Goal: Task Accomplishment & Management: Manage account settings

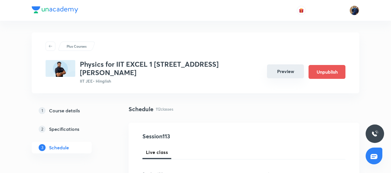
click at [283, 64] on button "Preview" at bounding box center [285, 71] width 37 height 14
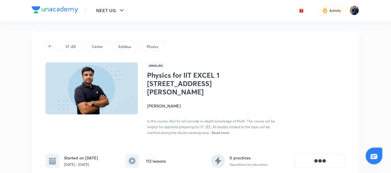
scroll to position [111, 0]
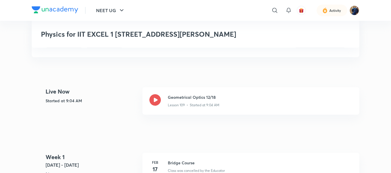
click at [159, 29] on div "Physics for IIT EXCEL 1 2026- S P VERMA ROAD" at bounding box center [196, 34] width 328 height 27
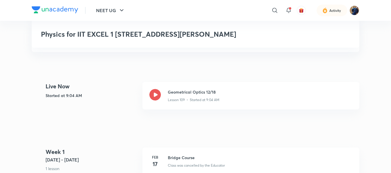
scroll to position [115, 0]
click at [154, 89] on icon at bounding box center [156, 95] width 12 height 12
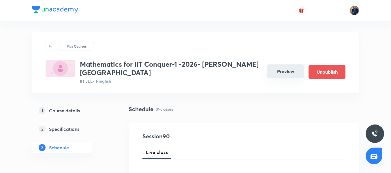
click at [279, 69] on button "Preview" at bounding box center [285, 71] width 37 height 14
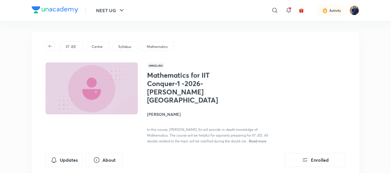
scroll to position [115, 0]
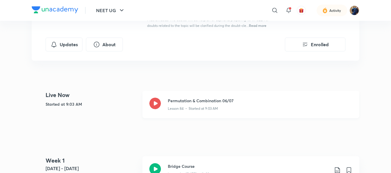
click at [157, 98] on icon at bounding box center [156, 104] width 12 height 12
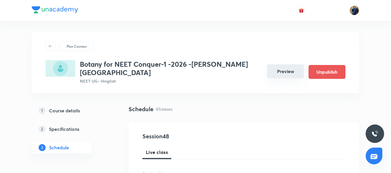
click at [282, 64] on button "Preview" at bounding box center [285, 71] width 37 height 14
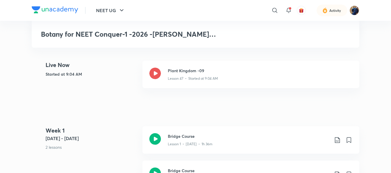
scroll to position [115, 0]
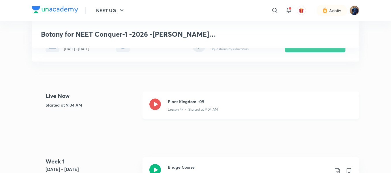
click at [161, 100] on div "Plant Kingdom -09 Lesson 47 • Started at 9:04 AM" at bounding box center [251, 105] width 217 height 27
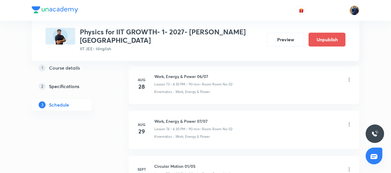
scroll to position [3608, 0]
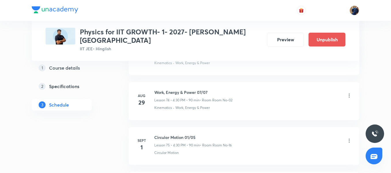
click at [200, 89] on h6 "Work, Energy & Power 07/07" at bounding box center [193, 92] width 78 height 6
copy h6 "Work, Energy & Power 07/07"
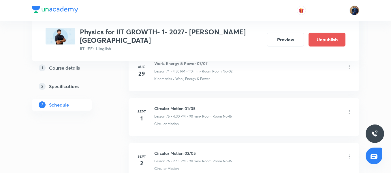
click at [253, 121] on div "Circular Motion" at bounding box center [253, 123] width 198 height 5
click at [348, 109] on icon at bounding box center [350, 112] width 6 height 6
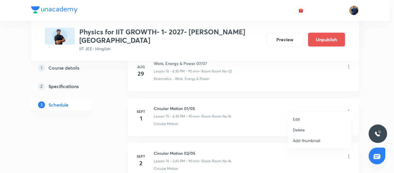
click at [308, 119] on li "Edit" at bounding box center [319, 119] width 63 height 11
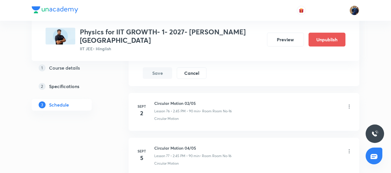
scroll to position [3579, 0]
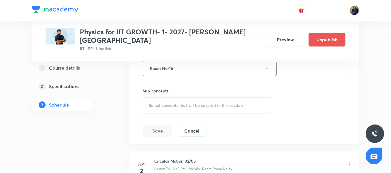
click at [179, 97] on div "Select concepts that wil be covered in this session" at bounding box center [208, 105] width 130 height 16
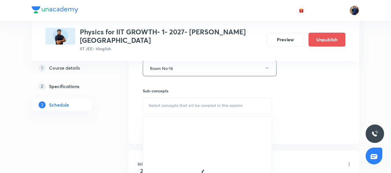
scroll to position [3608, 0]
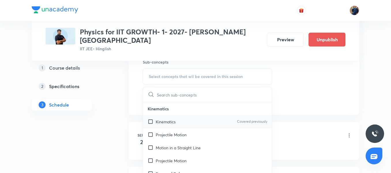
click at [165, 119] on p "Kinematics" at bounding box center [166, 122] width 20 height 6
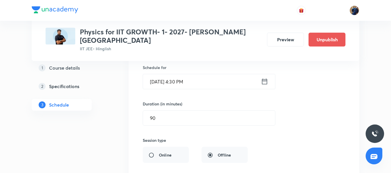
scroll to position [3406, 0]
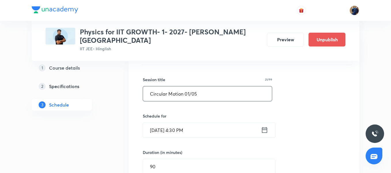
click at [196, 88] on input "Circular Motion 01/05" at bounding box center [207, 93] width 129 height 15
paste input "Work, Energy & Power 07/07"
click at [204, 86] on input "Work, Energy & Power 07/07" at bounding box center [207, 93] width 129 height 15
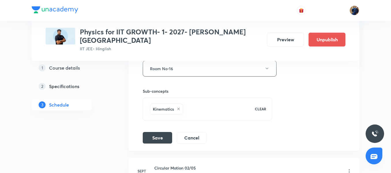
scroll to position [3637, 0]
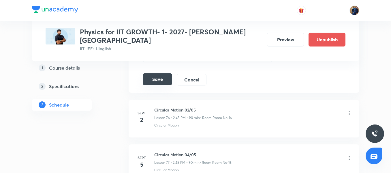
type input "Work, Energy & Power 08/07"
click at [167, 74] on button "Save" at bounding box center [157, 79] width 29 height 12
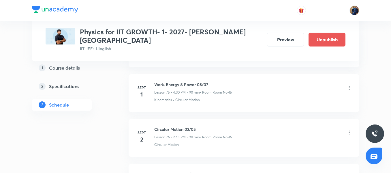
scroll to position [3406, 0]
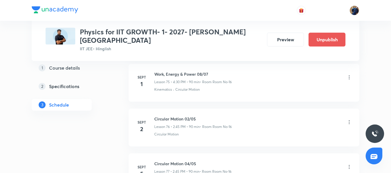
click at [187, 79] on p "Lesson 75 • 4:30 PM • 90 min" at bounding box center [177, 81] width 46 height 5
click at [190, 71] on h6 "Work, Energy & Power 08/07" at bounding box center [193, 74] width 78 height 6
copy h6 "Work, Energy & Power 08/07"
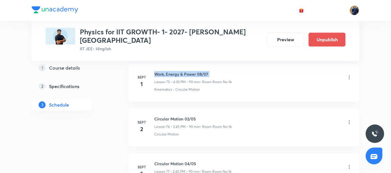
scroll to position [3435, 0]
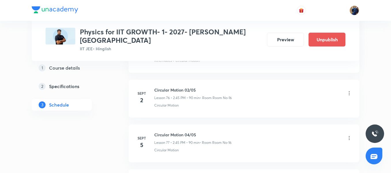
click at [351, 90] on icon at bounding box center [350, 93] width 6 height 6
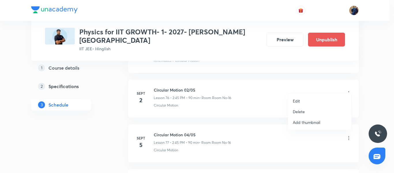
click at [303, 100] on li "Edit" at bounding box center [319, 101] width 63 height 11
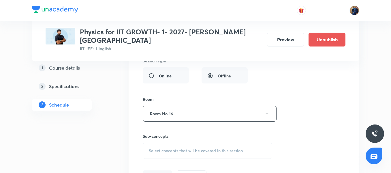
scroll to position [3579, 0]
click at [179, 148] on span "Select concepts that wil be covered in this session" at bounding box center [196, 150] width 94 height 5
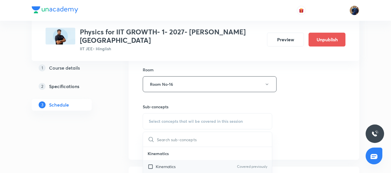
click at [164, 163] on div "Kinematics Covered previously" at bounding box center [207, 166] width 129 height 13
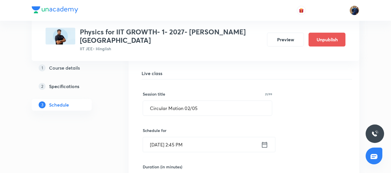
scroll to position [3435, 0]
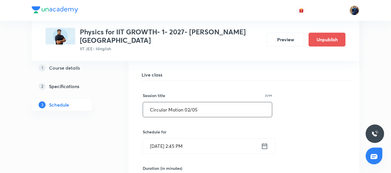
drag, startPoint x: 206, startPoint y: 100, endPoint x: 125, endPoint y: 105, distance: 80.4
paste input "Work, Energy & Power 08/07"
click at [203, 103] on input "Work, Energy & Power 08/07" at bounding box center [207, 109] width 129 height 15
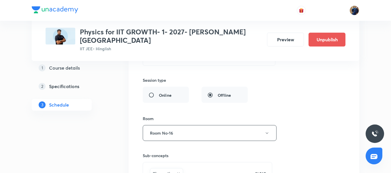
scroll to position [3608, 0]
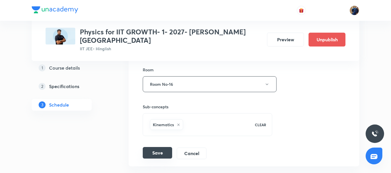
type input "Work, Energy & Power 09/07"
click at [157, 147] on button "Save" at bounding box center [157, 153] width 29 height 12
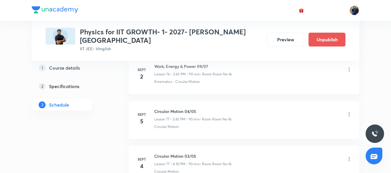
scroll to position [3487, 0]
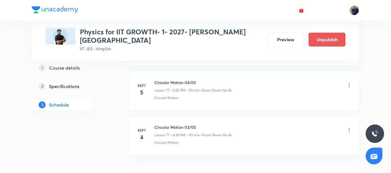
click at [348, 83] on icon at bounding box center [350, 86] width 6 height 6
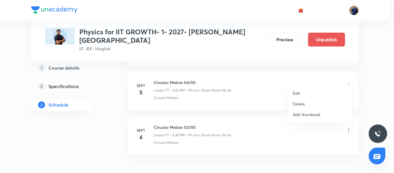
click at [314, 92] on li "Edit" at bounding box center [319, 93] width 63 height 11
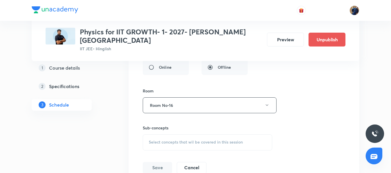
scroll to position [3690, 0]
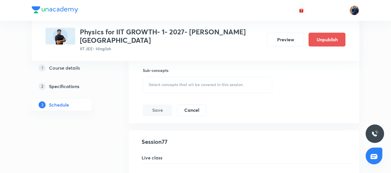
click at [171, 77] on div "Select concepts that wil be covered in this session" at bounding box center [208, 85] width 130 height 16
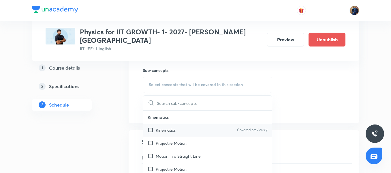
click at [170, 124] on div "Kinematics Covered previously" at bounding box center [207, 130] width 129 height 13
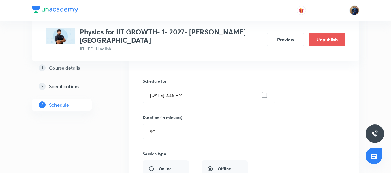
scroll to position [3487, 0]
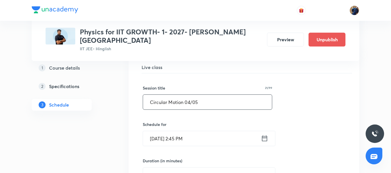
click at [189, 96] on input "Circular Motion 04/05" at bounding box center [207, 102] width 129 height 15
click at [189, 95] on input "Circular Motion 04/05" at bounding box center [207, 102] width 129 height 15
click at [190, 95] on input "Circular Motion 04/05" at bounding box center [207, 102] width 129 height 15
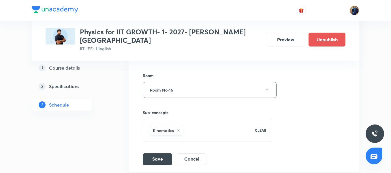
scroll to position [3690, 0]
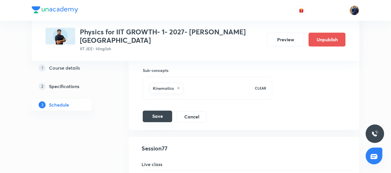
type input "Circular Motion 01/05"
click at [157, 111] on button "Save" at bounding box center [157, 117] width 29 height 12
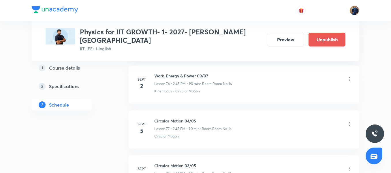
scroll to position [3487, 0]
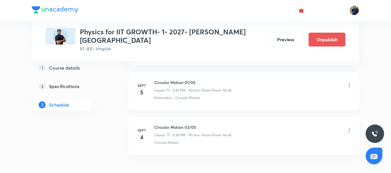
click at [347, 128] on icon at bounding box center [350, 131] width 6 height 6
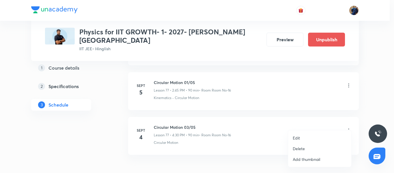
click at [307, 136] on li "Edit" at bounding box center [319, 138] width 63 height 11
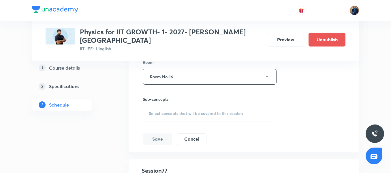
click at [170, 106] on div "Select concepts that wil be covered in this session" at bounding box center [208, 114] width 130 height 16
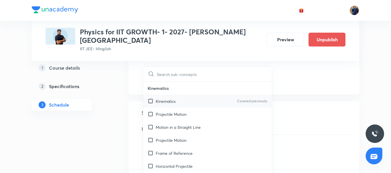
click at [173, 97] on div "Kinematics Covered previously" at bounding box center [207, 101] width 129 height 13
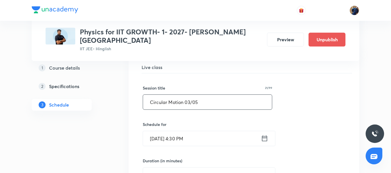
click at [190, 95] on input "Circular Motion 03/05" at bounding box center [207, 102] width 129 height 15
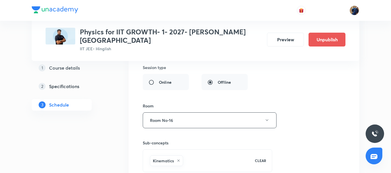
scroll to position [3661, 0]
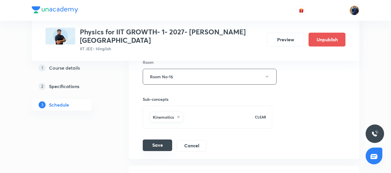
type input "Circular Motion 02/05"
click at [156, 139] on button "Save" at bounding box center [157, 145] width 29 height 12
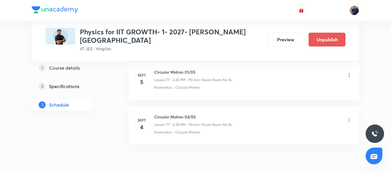
scroll to position [3488, 0]
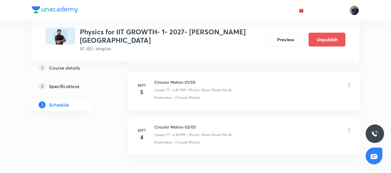
click at [350, 127] on icon at bounding box center [350, 130] width 6 height 6
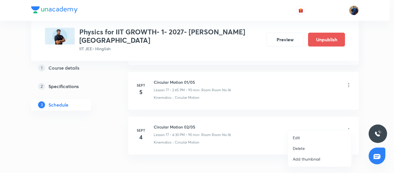
click at [299, 136] on p "Edit" at bounding box center [296, 138] width 7 height 6
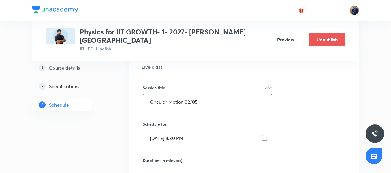
click at [190, 94] on input "Circular Motion 02/05" at bounding box center [207, 101] width 129 height 15
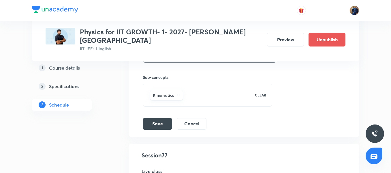
scroll to position [3690, 0]
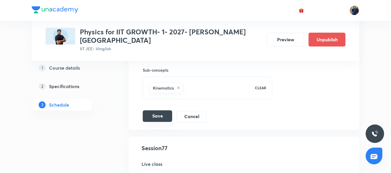
type input "Circular Motion 01/05"
click at [161, 110] on button "Save" at bounding box center [157, 116] width 29 height 12
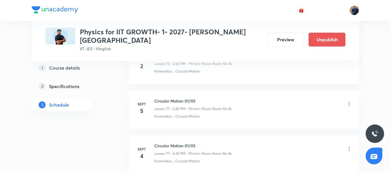
scroll to position [3459, 0]
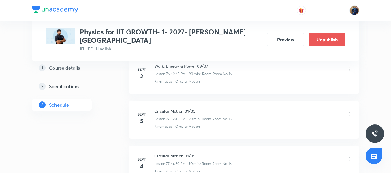
click at [351, 111] on icon at bounding box center [350, 114] width 6 height 6
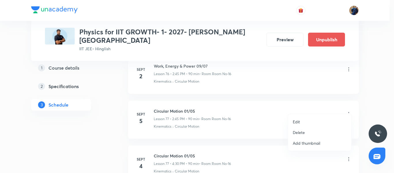
click at [296, 121] on p "Edit" at bounding box center [296, 122] width 7 height 6
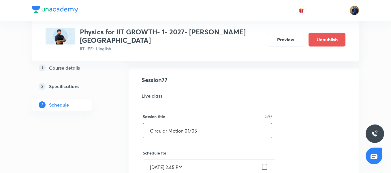
click at [190, 123] on input "Circular Motion 01/05" at bounding box center [207, 130] width 129 height 15
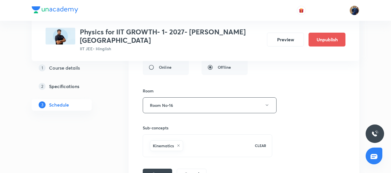
scroll to position [3690, 0]
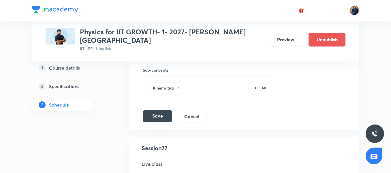
type input "Circular Motion 02/05"
click at [156, 112] on button "Save" at bounding box center [157, 116] width 29 height 12
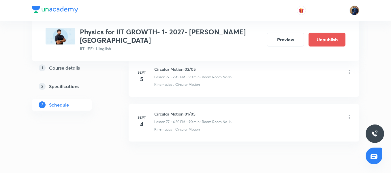
scroll to position [3488, 0]
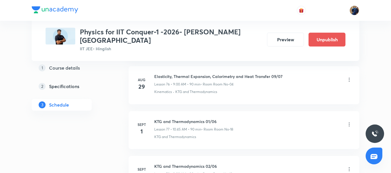
scroll to position [3702, 0]
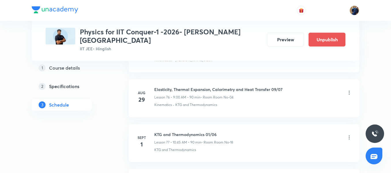
click at [209, 79] on li "Aug 29 Elasticity, Thermal Expansion, Calorimetry and Heat Transfer 09/07 Lesso…" at bounding box center [244, 98] width 231 height 38
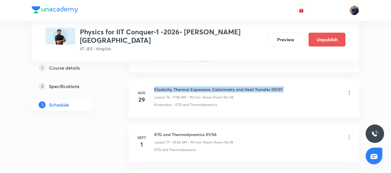
click at [209, 79] on li "Aug 29 Elasticity, Thermal Expansion, Calorimetry and Heat Transfer 09/07 Lesso…" at bounding box center [244, 98] width 231 height 38
copy h6 "Elasticity, Thermal Expansion, Calorimetry and Heat Transfer 09/07"
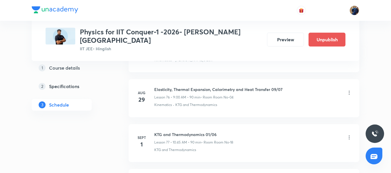
click at [351, 135] on icon at bounding box center [350, 138] width 6 height 6
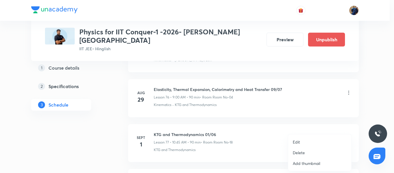
click at [303, 141] on li "Edit" at bounding box center [319, 142] width 63 height 11
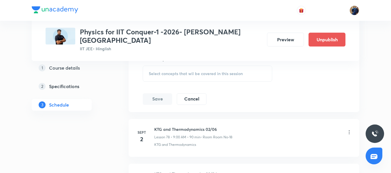
click at [185, 71] on span "Select concepts that wil be covered in this session" at bounding box center [196, 73] width 94 height 5
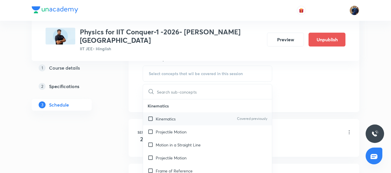
click at [171, 116] on p "Kinematics" at bounding box center [166, 119] width 20 height 6
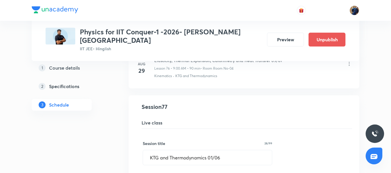
scroll to position [3471, 0]
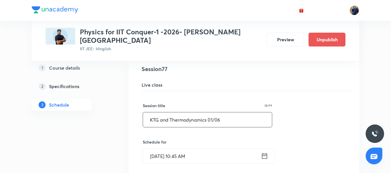
click at [182, 115] on input "KTG and Thermodynamics 01/06" at bounding box center [207, 119] width 129 height 15
paste input "Elasticity, Thermal Expansion, Calorimetry and Heat Transfer 09/07"
click at [258, 112] on input "Elasticity, Thermal Expansion, Calorimetry and Heat Transfer 09/07" at bounding box center [207, 119] width 129 height 15
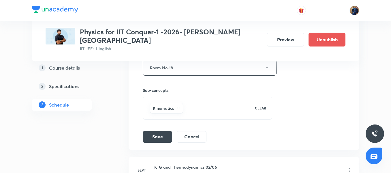
scroll to position [3673, 0]
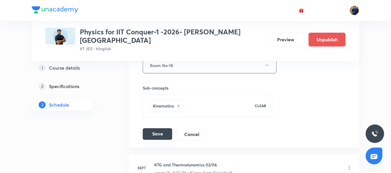
type input "Elasticity, Thermal Expansion, Calorimetry and Heat Transfer 10/07"
click at [159, 128] on button "Save" at bounding box center [157, 134] width 29 height 12
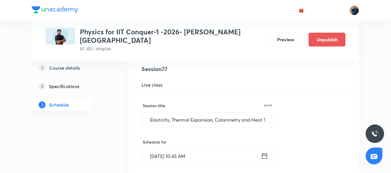
scroll to position [3500, 0]
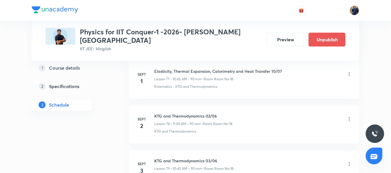
click at [349, 117] on icon at bounding box center [349, 119] width 1 height 4
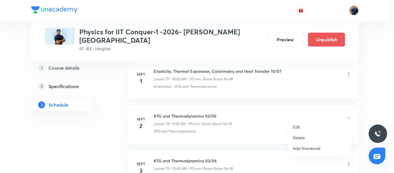
click at [307, 126] on li "Edit" at bounding box center [319, 127] width 63 height 11
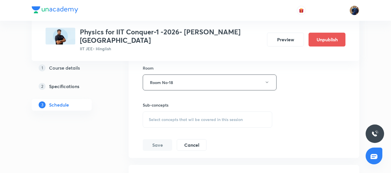
scroll to position [3702, 0]
click at [172, 116] on span "Select concepts that wil be covered in this session" at bounding box center [196, 118] width 94 height 5
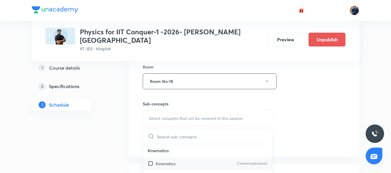
click at [162, 157] on div "Kinematics Covered previously" at bounding box center [207, 163] width 129 height 13
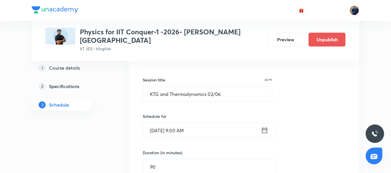
scroll to position [3529, 0]
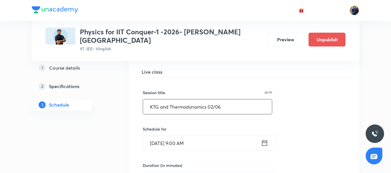
click at [214, 99] on input "KTG and Thermodynamics 02/06" at bounding box center [207, 106] width 129 height 15
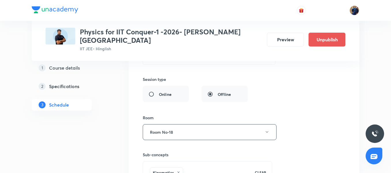
scroll to position [3731, 0]
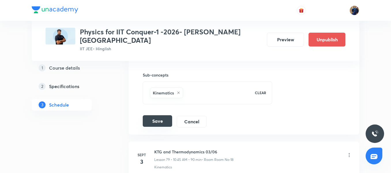
type input "KTG and Thermodynamics 01/06"
click at [156, 115] on button "Save" at bounding box center [157, 121] width 29 height 12
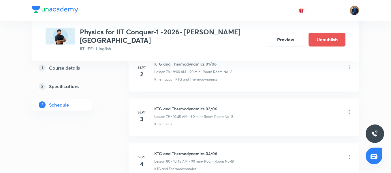
scroll to position [3553, 0]
click at [352, 109] on icon at bounding box center [350, 112] width 6 height 6
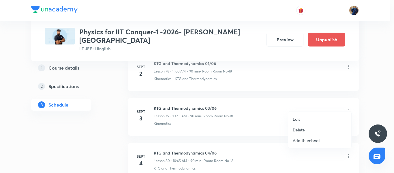
click at [310, 118] on li "Edit" at bounding box center [319, 119] width 63 height 11
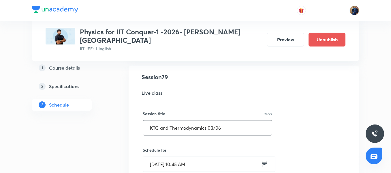
click at [213, 120] on input "KTG and Thermodynamics 03/06" at bounding box center [207, 127] width 129 height 15
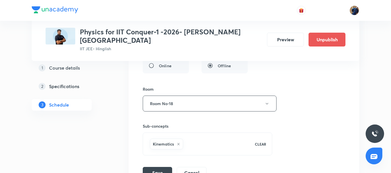
scroll to position [3726, 0]
type input "KTG and Thermodynamics 02/06"
click at [163, 165] on button "Save" at bounding box center [157, 171] width 29 height 12
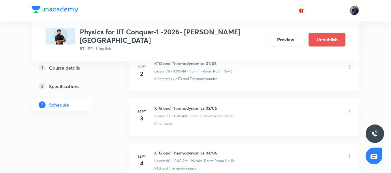
scroll to position [3582, 0]
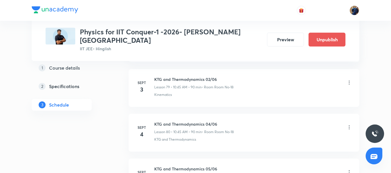
click at [351, 124] on icon at bounding box center [350, 127] width 6 height 6
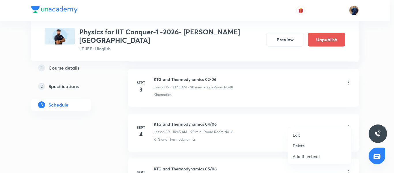
click at [307, 135] on li "Edit" at bounding box center [319, 135] width 63 height 11
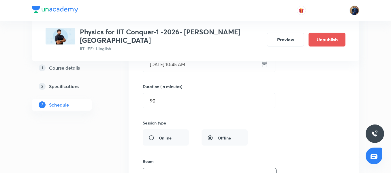
scroll to position [3784, 0]
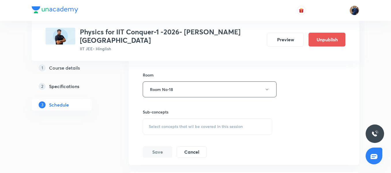
click at [178, 118] on div "Select concepts that wil be covered in this session" at bounding box center [208, 126] width 130 height 16
click at [168, 165] on div "Kinematics Covered previously" at bounding box center [207, 171] width 129 height 13
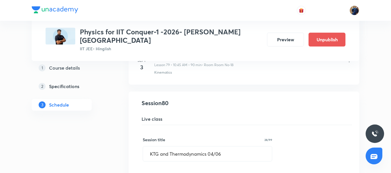
scroll to position [3582, 0]
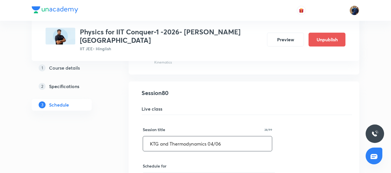
click at [215, 140] on input "KTG and Thermodynamics 04/06" at bounding box center [207, 143] width 129 height 15
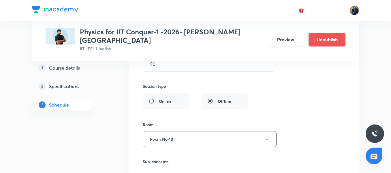
scroll to position [3784, 0]
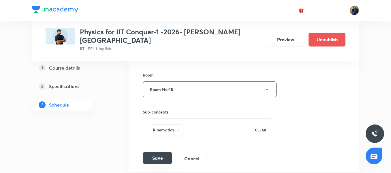
type input "KTG and Thermodynamics 03/06"
click at [158, 152] on button "Save" at bounding box center [157, 158] width 29 height 12
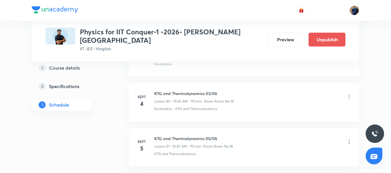
scroll to position [3639, 0]
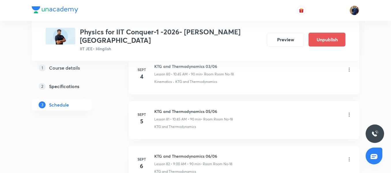
click at [351, 112] on icon at bounding box center [350, 115] width 6 height 6
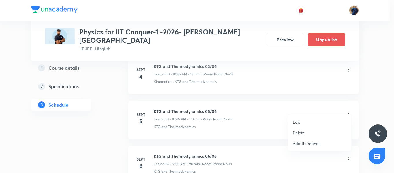
click at [309, 123] on li "Edit" at bounding box center [319, 122] width 63 height 11
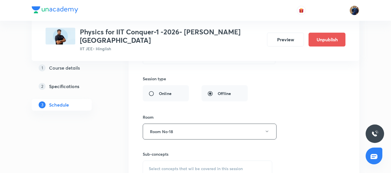
scroll to position [3813, 0]
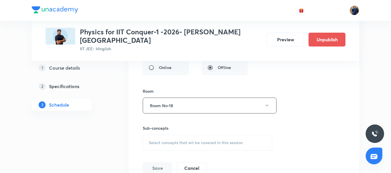
click at [165, 126] on div "Sub-concepts Select concepts that wil be covered in this session" at bounding box center [208, 138] width 130 height 26
click at [167, 135] on div "Select concepts that wil be covered in this session" at bounding box center [208, 143] width 130 height 16
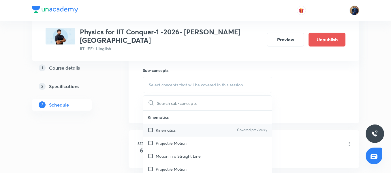
click at [171, 127] on p "Kinematics" at bounding box center [166, 130] width 20 height 6
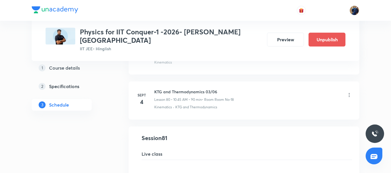
scroll to position [3610, 0]
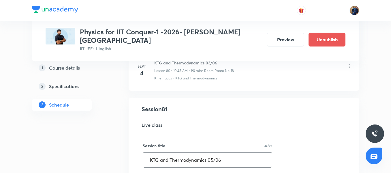
click at [214, 152] on input "KTG and Thermodynamics 05/06" at bounding box center [207, 159] width 129 height 15
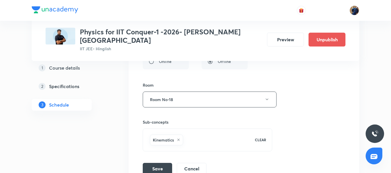
scroll to position [3841, 0]
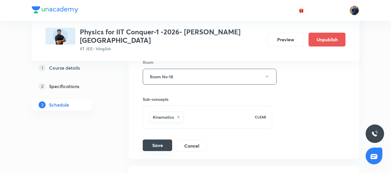
type input "KTG and Thermodynamics 04/06"
click at [164, 143] on button "Save" at bounding box center [157, 145] width 29 height 12
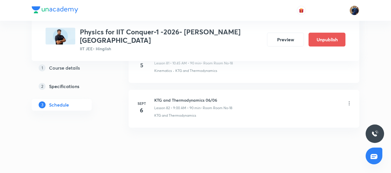
scroll to position [3697, 0]
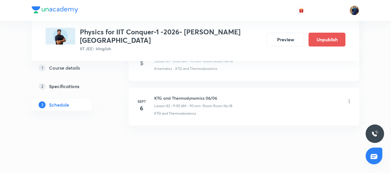
click at [346, 95] on div "KTG and Thermodynamics 06/06 Lesson 82 • 9:00 AM • 90 min • Room Room No-18" at bounding box center [253, 102] width 198 height 14
click at [350, 98] on icon at bounding box center [350, 101] width 6 height 6
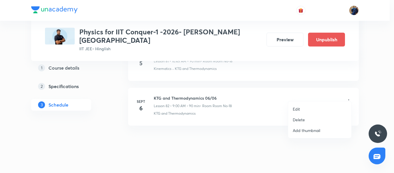
click at [309, 107] on li "Edit" at bounding box center [319, 109] width 63 height 11
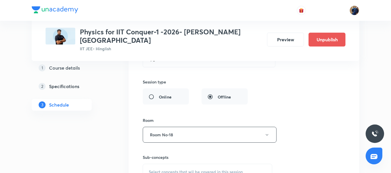
scroll to position [3871, 0]
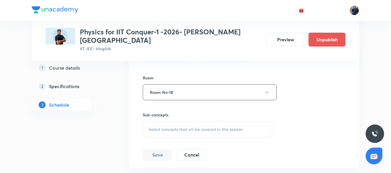
click at [185, 127] on span "Select concepts that wil be covered in this session" at bounding box center [196, 129] width 94 height 5
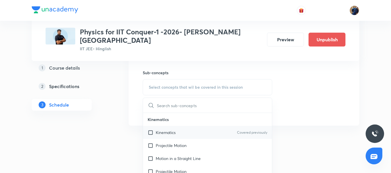
click at [174, 129] on p "Kinematics" at bounding box center [166, 132] width 20 height 6
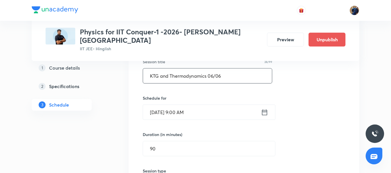
scroll to position [3682, 0]
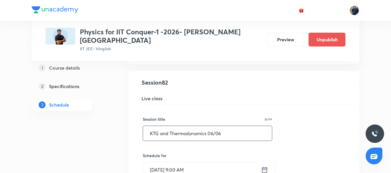
click at [213, 127] on input "KTG and Thermodynamics 06/06" at bounding box center [207, 133] width 129 height 15
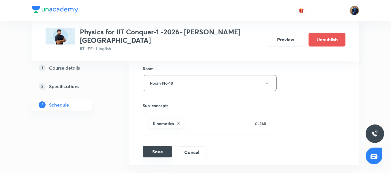
scroll to position [3884, 0]
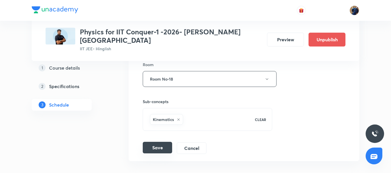
type input "KTG and Thermodynamics 05/06"
click at [162, 142] on button "Save" at bounding box center [157, 148] width 29 height 12
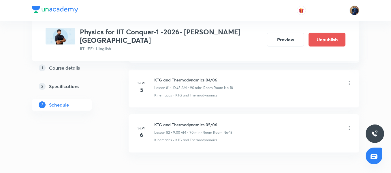
scroll to position [3697, 0]
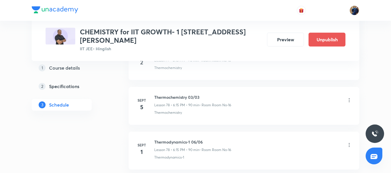
scroll to position [3723, 0]
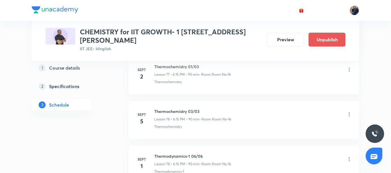
click at [185, 153] on h6 "Thermodynamics-1 06/06" at bounding box center [192, 156] width 77 height 6
drag, startPoint x: 191, startPoint y: 148, endPoint x: 154, endPoint y: 146, distance: 36.7
click at [154, 153] on div "Sept 1 Thermodynamics-1 06/06 Lesson 78 • 6:15 PM • 90 min • Room Room No-16 Th…" at bounding box center [244, 163] width 217 height 21
copy h6 "Thermodynamics-1"
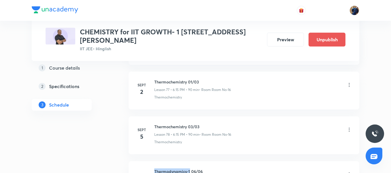
scroll to position [3694, 0]
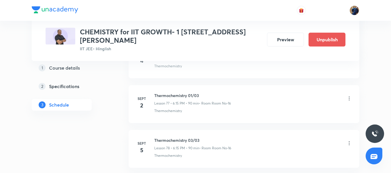
click at [187, 101] on p "Lesson 77 • 6:15 PM • 90 min" at bounding box center [176, 103] width 45 height 5
click at [351, 96] on icon at bounding box center [350, 99] width 6 height 6
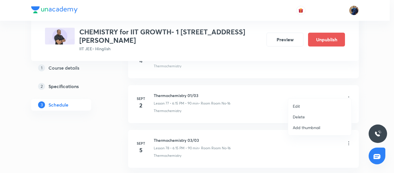
click at [305, 103] on li "Edit" at bounding box center [319, 106] width 63 height 11
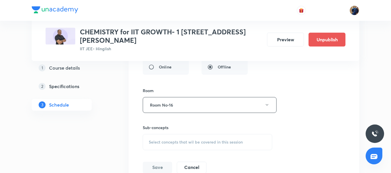
scroll to position [3867, 0]
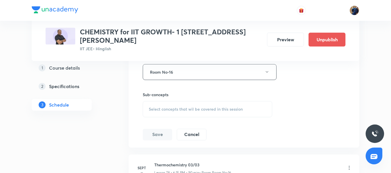
click at [171, 107] on span "Select concepts that wil be covered in this session" at bounding box center [196, 109] width 94 height 5
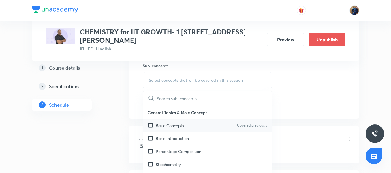
click at [172, 122] on p "Basic Concepts" at bounding box center [170, 125] width 28 height 6
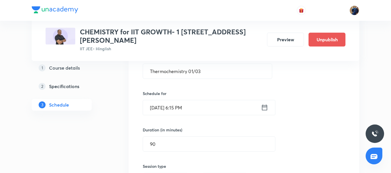
scroll to position [3723, 0]
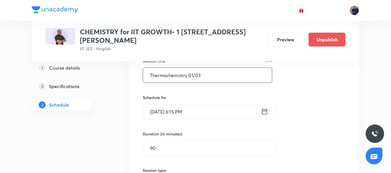
drag, startPoint x: 211, startPoint y: 65, endPoint x: 123, endPoint y: 68, distance: 88.4
paste input "dynamics-1"
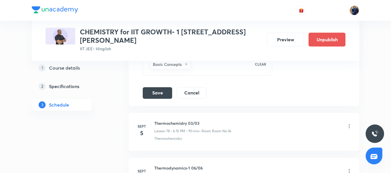
scroll to position [3954, 0]
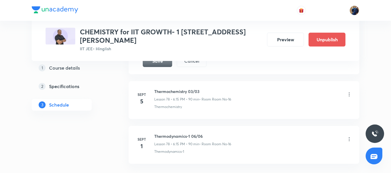
type input "Thermodynamics-2 01/04"
click at [156, 53] on div "Plus Courses CHEMISTRY for IIT GROWTH- 1 2027- S P VERMA ROAD IIT JEE • Hinglis…" at bounding box center [196, 30] width 328 height 61
click at [156, 55] on button "Save" at bounding box center [157, 61] width 29 height 12
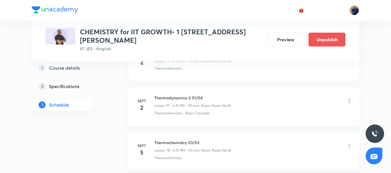
scroll to position [3400, 0]
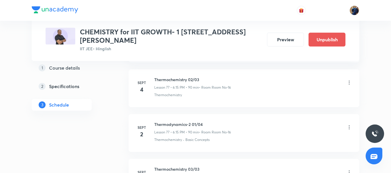
click at [192, 121] on h6 "Thermodynamics-2 01/04" at bounding box center [192, 124] width 77 height 6
copy h6 "Thermodynamics-2 01/04"
click at [351, 80] on icon at bounding box center [350, 83] width 6 height 6
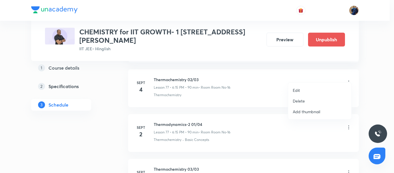
click at [309, 88] on li "Edit" at bounding box center [319, 90] width 63 height 11
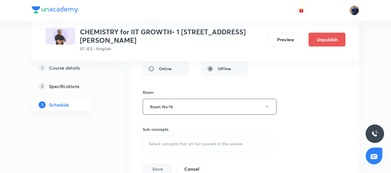
scroll to position [3573, 0]
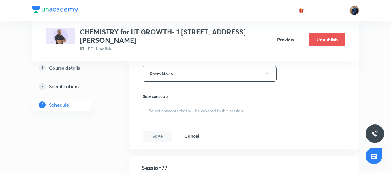
click at [167, 103] on div "Select concepts that wil be covered in this session" at bounding box center [208, 111] width 130 height 16
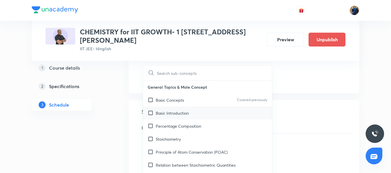
scroll to position [3631, 0]
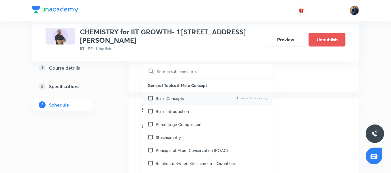
click at [169, 95] on p "Basic Concepts" at bounding box center [170, 98] width 28 height 6
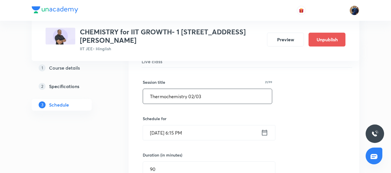
scroll to position [3400, 0]
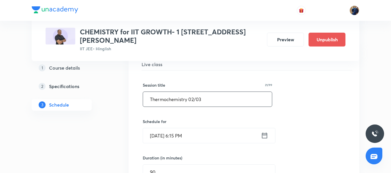
drag, startPoint x: 209, startPoint y: 93, endPoint x: 109, endPoint y: 92, distance: 100.2
paste input "dynamics-2 01/04"
click at [198, 93] on input "Thermodynamics-2 01/04" at bounding box center [207, 99] width 129 height 15
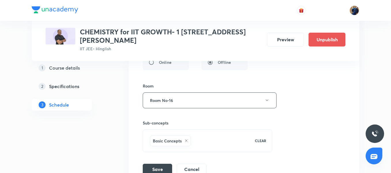
scroll to position [3602, 0]
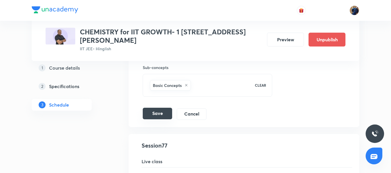
type input "Thermodynamics-2 02/04"
click at [168, 108] on button "Save" at bounding box center [157, 114] width 29 height 12
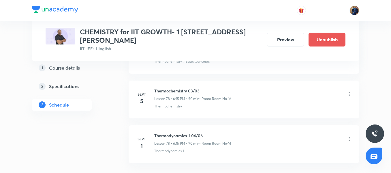
scroll to position [3486, 0]
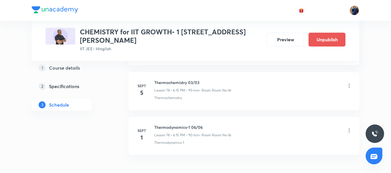
click at [352, 83] on icon at bounding box center [350, 86] width 6 height 6
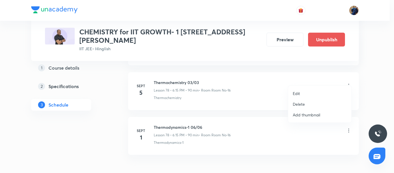
click at [304, 92] on li "Edit" at bounding box center [319, 93] width 63 height 11
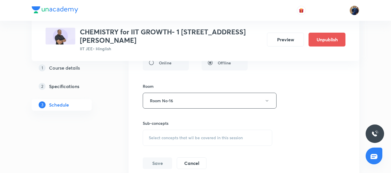
scroll to position [3688, 0]
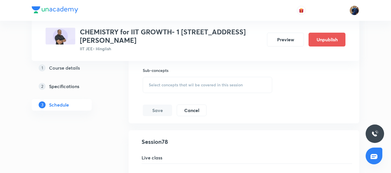
click at [178, 83] on span "Select concepts that wil be covered in this session" at bounding box center [196, 85] width 94 height 5
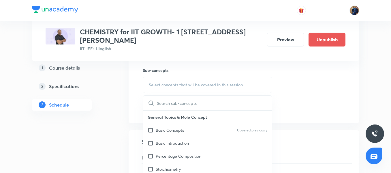
click at [169, 128] on div "Basic Concepts Covered previously" at bounding box center [207, 130] width 129 height 13
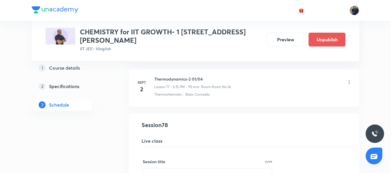
scroll to position [3400, 0]
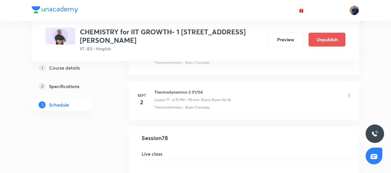
click at [181, 89] on h6 "Thermodynamics-2 01/04" at bounding box center [192, 92] width 77 height 6
copy h6 "Thermodynamics-2 01/04"
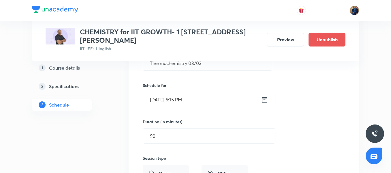
scroll to position [3515, 0]
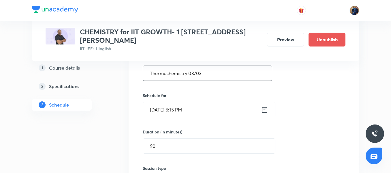
click at [188, 69] on input "Thermochemistry 03/03" at bounding box center [207, 73] width 129 height 15
paste input "dynamics-2 01/04"
click at [198, 67] on input "Thermodynamics-2 01/04" at bounding box center [207, 73] width 129 height 15
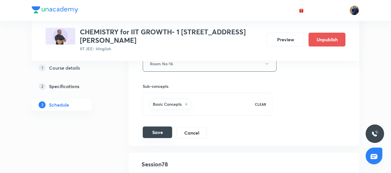
scroll to position [3688, 0]
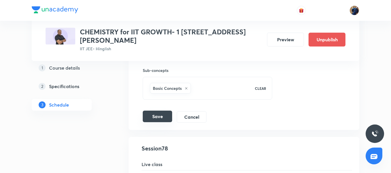
type input "Thermodynamics-2 03/04"
click at [164, 111] on button "Save" at bounding box center [157, 117] width 29 height 12
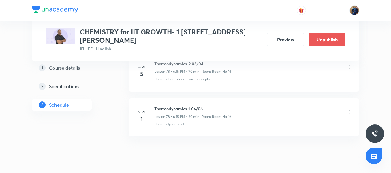
scroll to position [3515, 0]
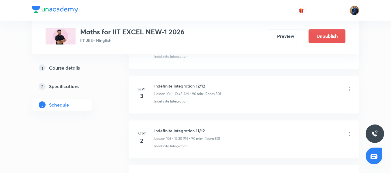
scroll to position [5053, 0]
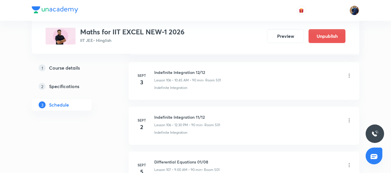
click at [351, 120] on icon at bounding box center [350, 121] width 6 height 6
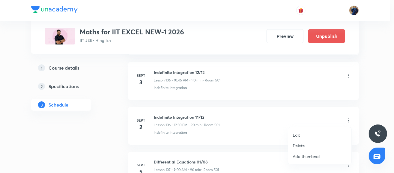
click at [301, 133] on li "Edit" at bounding box center [319, 135] width 63 height 11
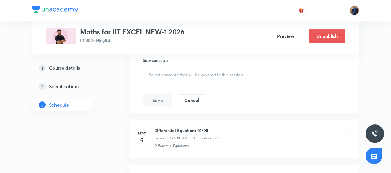
scroll to position [5284, 0]
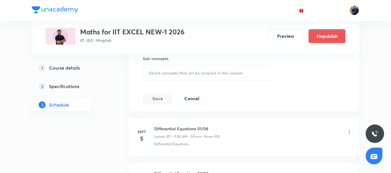
click at [172, 69] on div "Select concepts that wil be covered in this session" at bounding box center [208, 73] width 130 height 16
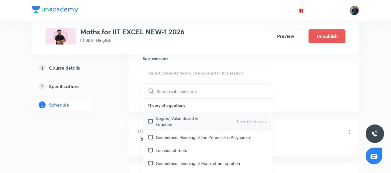
click at [164, 125] on p "Degree, Value Based & Equation" at bounding box center [185, 121] width 58 height 12
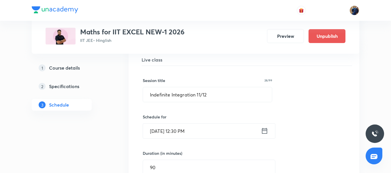
scroll to position [5082, 0]
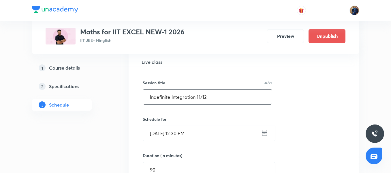
drag, startPoint x: 226, startPoint y: 97, endPoint x: 124, endPoint y: 98, distance: 102.2
paste input "Definite integration."
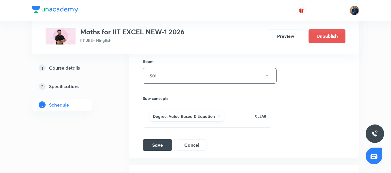
scroll to position [5284, 0]
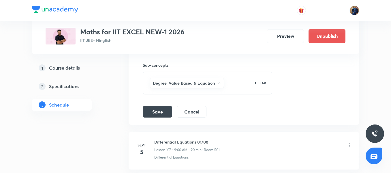
type input "Definite integration 01/08"
click at [155, 116] on button "Save" at bounding box center [157, 111] width 29 height 12
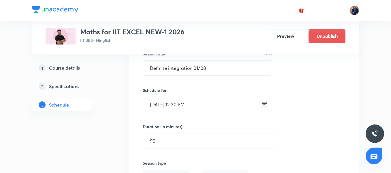
scroll to position [5082, 0]
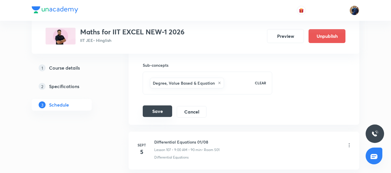
click at [159, 109] on button "Save" at bounding box center [157, 111] width 29 height 12
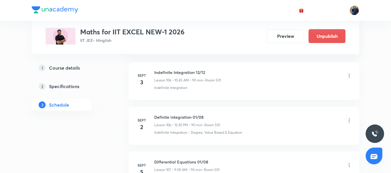
scroll to position [4759, 0]
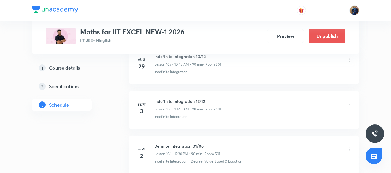
click at [187, 143] on h6 "Definite integration 01/08" at bounding box center [187, 146] width 66 height 6
copy h6 "Definite integration 01/08"
click at [350, 104] on icon at bounding box center [350, 105] width 6 height 6
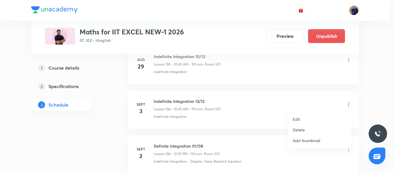
click at [301, 119] on li "Edit" at bounding box center [319, 119] width 63 height 11
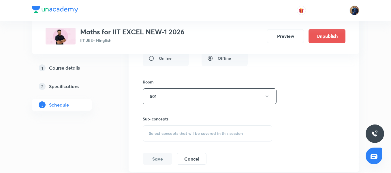
scroll to position [4932, 0]
drag, startPoint x: 172, startPoint y: 136, endPoint x: 183, endPoint y: 126, distance: 14.7
click at [172, 136] on div "Select concepts that wil be covered in this session" at bounding box center [208, 132] width 130 height 16
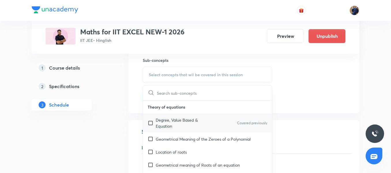
click at [176, 128] on p "Degree, Value Based & Equation" at bounding box center [185, 123] width 58 height 12
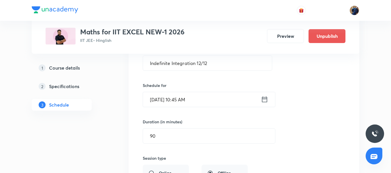
scroll to position [4788, 0]
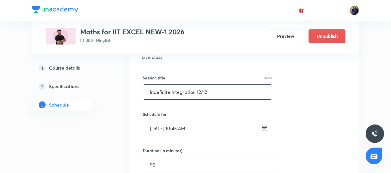
drag, startPoint x: 219, startPoint y: 89, endPoint x: 121, endPoint y: 91, distance: 98.5
paste input "Definite integration 01/08"
click at [196, 91] on input "Definite integration 01/08" at bounding box center [207, 92] width 129 height 15
click at [197, 92] on input "Definite integration 01/08" at bounding box center [207, 92] width 129 height 15
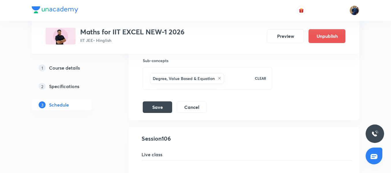
scroll to position [4990, 0]
type input "Definite integration 02/08"
click at [159, 111] on button "Save" at bounding box center [157, 106] width 29 height 12
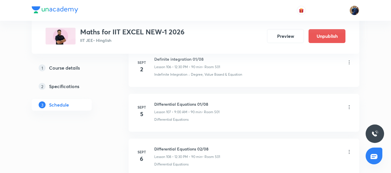
scroll to position [4846, 0]
click at [351, 108] on icon at bounding box center [350, 108] width 6 height 6
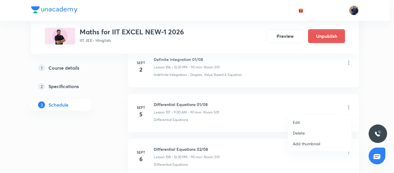
click at [313, 120] on li "Edit" at bounding box center [319, 122] width 63 height 11
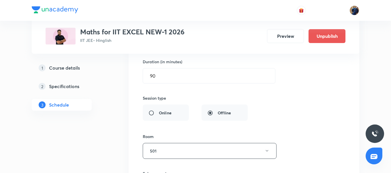
scroll to position [5019, 0]
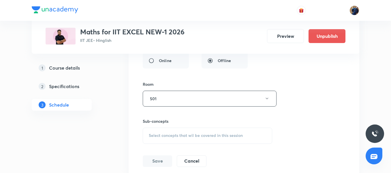
click at [163, 134] on span "Select concepts that wil be covered in this session" at bounding box center [196, 135] width 94 height 5
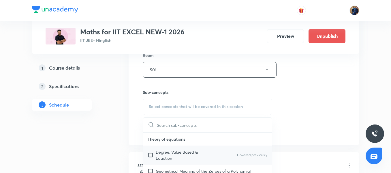
click at [167, 146] on div "Degree, Value Based & Equation Covered previously" at bounding box center [207, 155] width 129 height 19
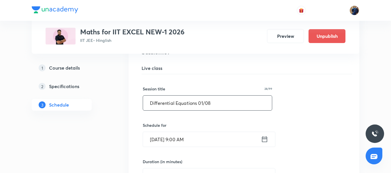
scroll to position [4846, 0]
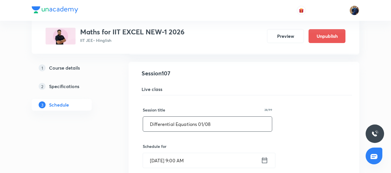
click at [204, 124] on input "Differential Equations 01/08" at bounding box center [207, 124] width 129 height 15
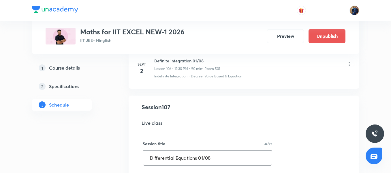
scroll to position [4788, 0]
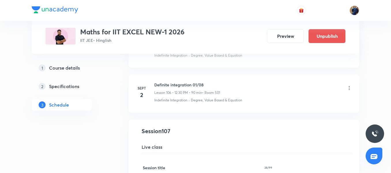
click at [178, 86] on h6 "Definite integration 01/08" at bounding box center [187, 85] width 66 height 6
copy h6 "Definite integration 01/08"
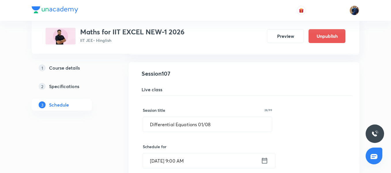
scroll to position [4846, 0]
click at [213, 125] on input "Differential Equations 01/08" at bounding box center [207, 124] width 129 height 15
paste input "efinite integration"
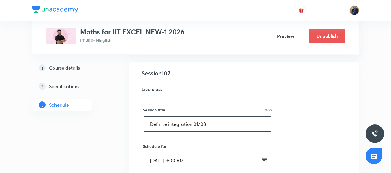
click at [197, 122] on input "Definite integration 01/08" at bounding box center [207, 124] width 129 height 15
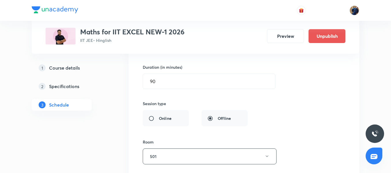
scroll to position [5019, 0]
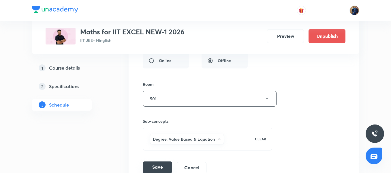
type input "Definite integration 03/08"
click at [156, 163] on button "Save" at bounding box center [157, 167] width 29 height 12
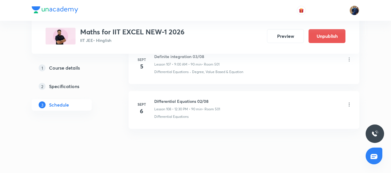
scroll to position [4904, 0]
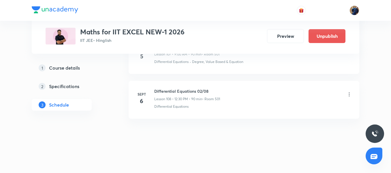
click at [351, 94] on icon at bounding box center [350, 95] width 6 height 6
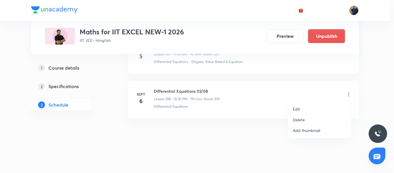
click at [307, 105] on li "Edit" at bounding box center [319, 109] width 63 height 11
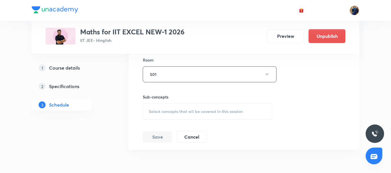
scroll to position [5119, 0]
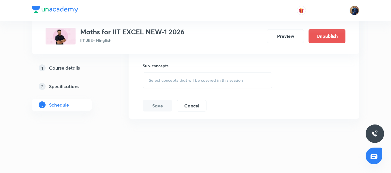
click at [170, 76] on div "Select concepts that wil be covered in this session" at bounding box center [208, 80] width 130 height 16
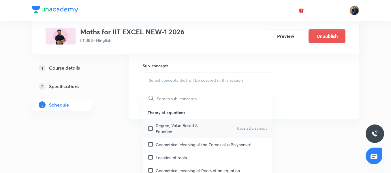
click at [174, 130] on p "Degree, Value Based & Equation" at bounding box center [185, 128] width 58 height 12
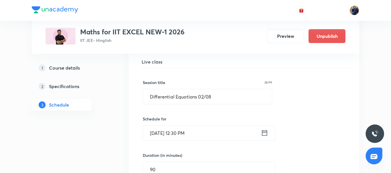
scroll to position [4917, 0]
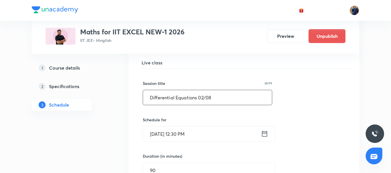
click at [203, 98] on input "Differential Equations 02/08" at bounding box center [207, 97] width 129 height 15
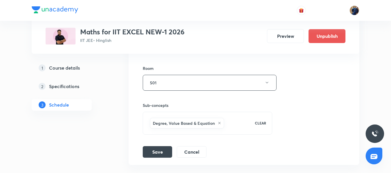
scroll to position [5119, 0]
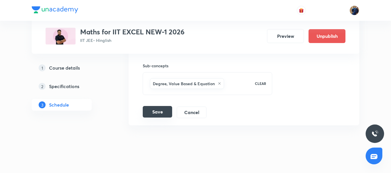
type input "Differential Equations 04/08"
click at [155, 111] on button "Save" at bounding box center [157, 112] width 29 height 12
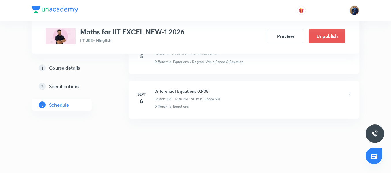
scroll to position [4875, 0]
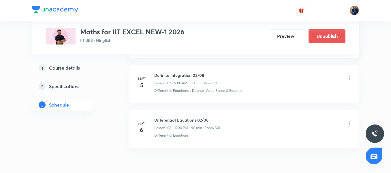
click at [175, 72] on h6 "Definite integration 03/08" at bounding box center [186, 75] width 65 height 6
drag, startPoint x: 185, startPoint y: 74, endPoint x: 156, endPoint y: 71, distance: 29.0
click at [156, 71] on li "Sept 5 Definite integration 03/08 Lesson 107 • 9:00 AM • 90 min • Room 501 Diff…" at bounding box center [244, 84] width 231 height 38
copy h6 "Definite integration"
click at [351, 124] on icon at bounding box center [350, 123] width 6 height 6
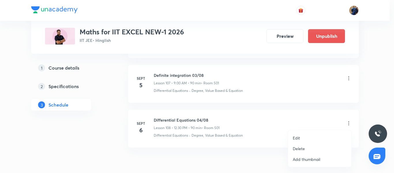
click at [305, 137] on li "Edit" at bounding box center [319, 138] width 63 height 11
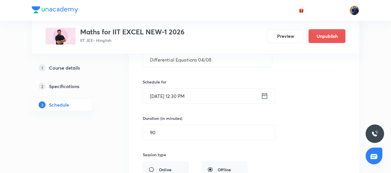
scroll to position [4904, 0]
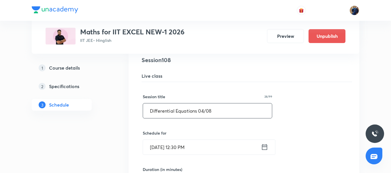
drag, startPoint x: 197, startPoint y: 111, endPoint x: 138, endPoint y: 103, distance: 59.7
paste input "efinite integration"
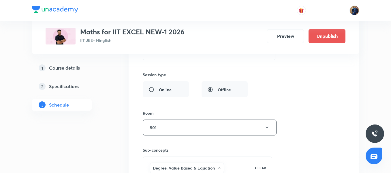
scroll to position [5077, 0]
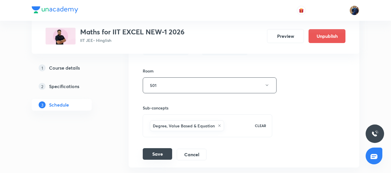
type input "Definite integration 04/08"
click at [159, 154] on button "Save" at bounding box center [157, 154] width 29 height 12
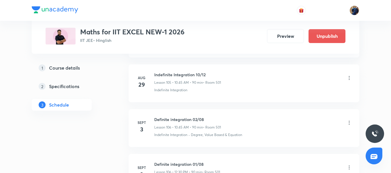
scroll to position [4730, 0]
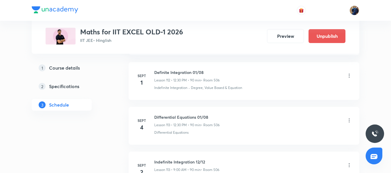
scroll to position [5292, 0]
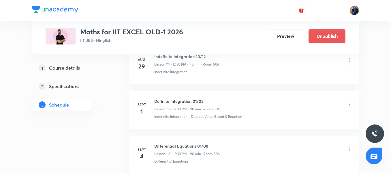
click at [174, 100] on h6 "Definite Integration 01/08" at bounding box center [187, 101] width 66 height 6
copy h6 "Definite Integration 01/08"
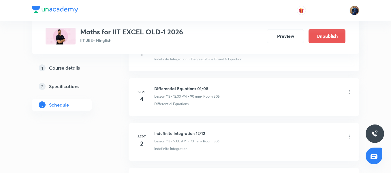
scroll to position [5350, 0]
click at [194, 102] on div "Differential Equations" at bounding box center [253, 103] width 198 height 5
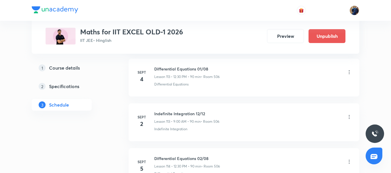
scroll to position [5379, 0]
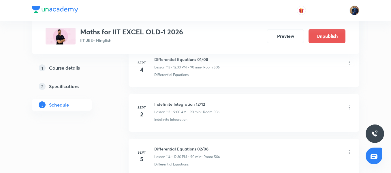
click at [350, 108] on icon at bounding box center [349, 107] width 1 height 4
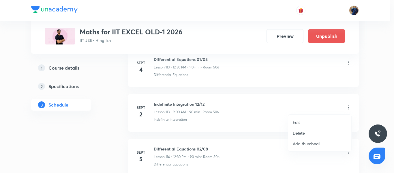
click at [307, 121] on li "Edit" at bounding box center [319, 122] width 63 height 11
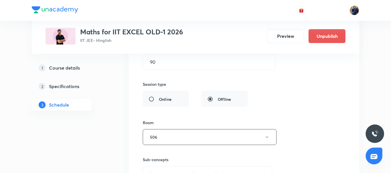
scroll to position [5552, 0]
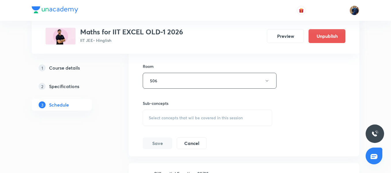
click at [171, 116] on span "Select concepts that wil be covered in this session" at bounding box center [196, 117] width 94 height 5
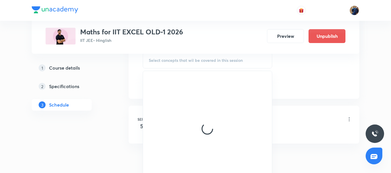
scroll to position [5610, 0]
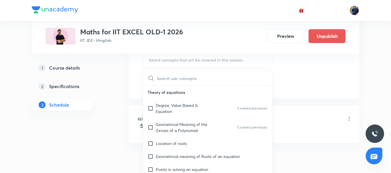
click at [167, 111] on p "Degree, Value Based & Equation" at bounding box center [185, 108] width 58 height 12
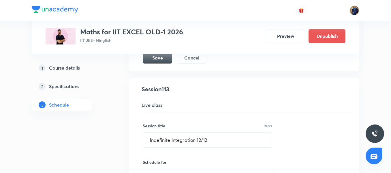
scroll to position [5350, 0]
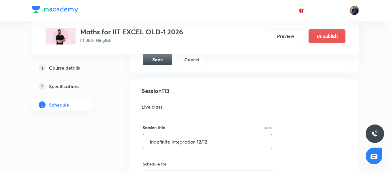
click at [200, 141] on input "Indefinite Integration 12/12" at bounding box center [207, 141] width 129 height 15
paste input "Definite Integration 01/08"
click at [198, 142] on input "Definite Integration 01/08" at bounding box center [207, 141] width 129 height 15
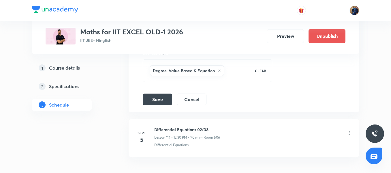
scroll to position [5610, 0]
type input "Definite Integration 02/08"
click at [157, 97] on button "Save" at bounding box center [157, 98] width 29 height 12
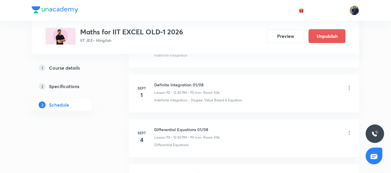
scroll to position [5056, 0]
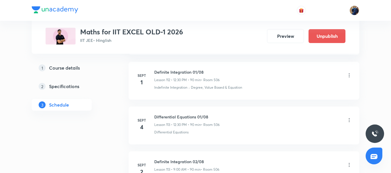
click at [349, 120] on icon at bounding box center [350, 120] width 6 height 6
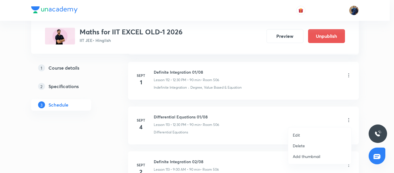
click at [301, 135] on li "Edit" at bounding box center [319, 135] width 63 height 11
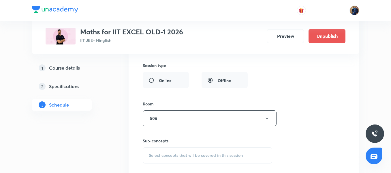
scroll to position [5258, 0]
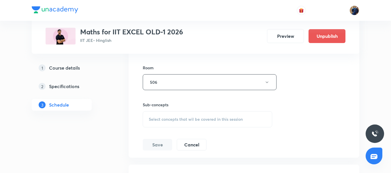
click at [207, 115] on div "Select concepts that wil be covered in this session" at bounding box center [208, 119] width 130 height 16
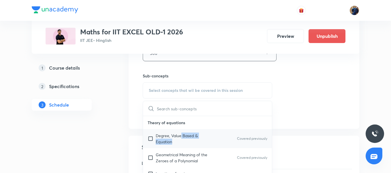
click at [181, 139] on p "Degree, Value Based & Equation" at bounding box center [185, 139] width 58 height 12
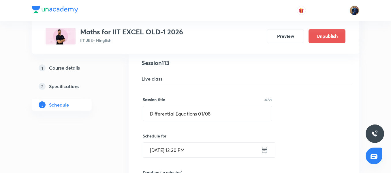
scroll to position [5027, 0]
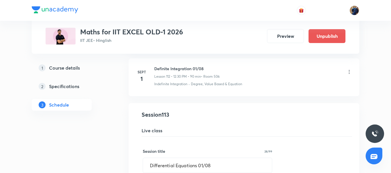
click at [186, 70] on h6 "Definite Integration 01/08" at bounding box center [187, 69] width 66 height 6
copy h6 "Definite Integration 01/08"
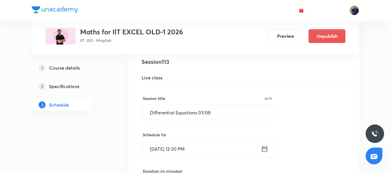
scroll to position [5085, 0]
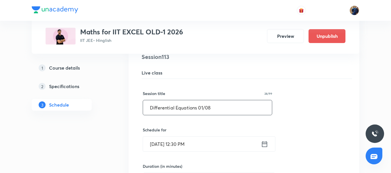
click at [218, 109] on input "Differential Equations 01/08" at bounding box center [207, 107] width 129 height 15
paste input "efinite Integration"
click at [197, 109] on input "Definite Integration 01/08" at bounding box center [207, 107] width 129 height 15
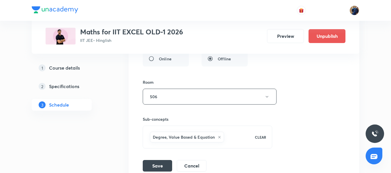
scroll to position [5258, 0]
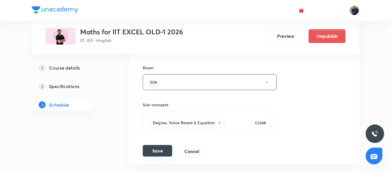
type input "Definite Integration 03/08"
click at [153, 147] on button "Save" at bounding box center [157, 151] width 29 height 12
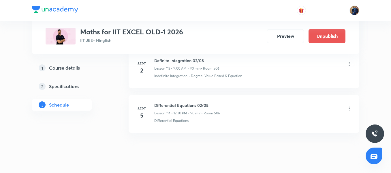
scroll to position [5172, 0]
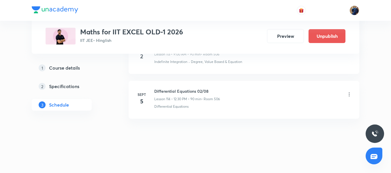
click at [350, 95] on icon at bounding box center [349, 94] width 1 height 4
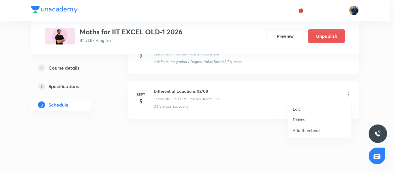
click at [305, 106] on li "Edit" at bounding box center [319, 109] width 63 height 11
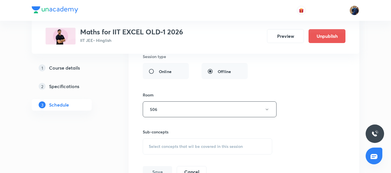
scroll to position [5374, 0]
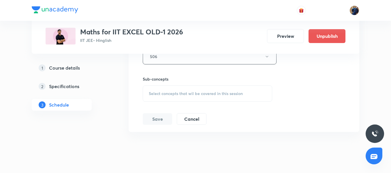
click at [175, 95] on span "Select concepts that wil be covered in this session" at bounding box center [196, 93] width 94 height 5
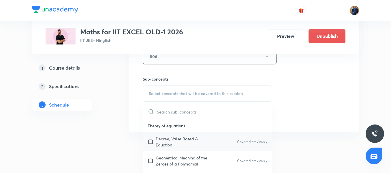
click at [172, 144] on p "Degree, Value Based & Equation" at bounding box center [185, 142] width 58 height 12
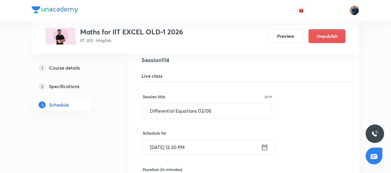
scroll to position [5085, 0]
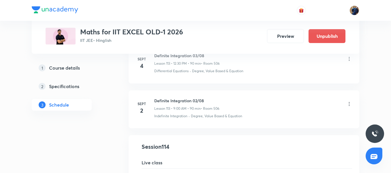
click at [185, 100] on h6 "Definite Integration 02/08" at bounding box center [186, 101] width 65 height 6
copy h6 "Definite Integration 02/08"
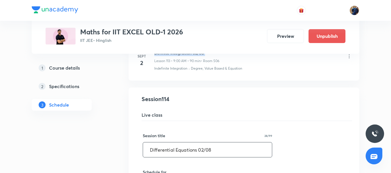
scroll to position [5143, 0]
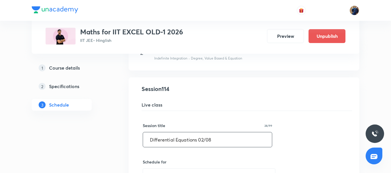
click at [194, 135] on input "Differential Equations 02/08" at bounding box center [207, 139] width 129 height 15
paste input "efinite Integration"
click at [199, 140] on input "Definite Integration 02/08" at bounding box center [207, 139] width 129 height 15
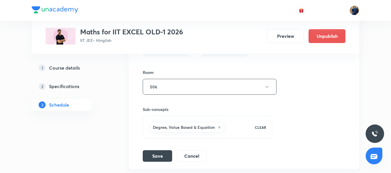
scroll to position [5345, 0]
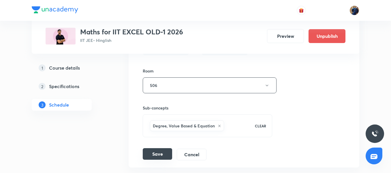
type input "Definite Integration 04/08"
click at [154, 157] on button "Save" at bounding box center [157, 154] width 29 height 12
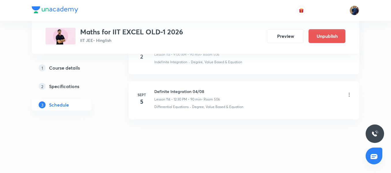
scroll to position [5172, 0]
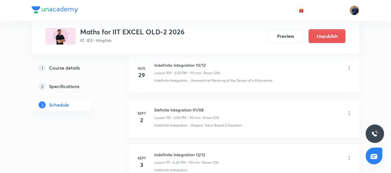
scroll to position [5204, 0]
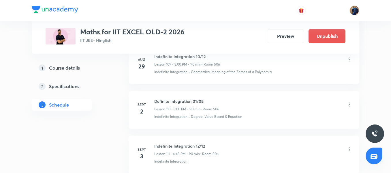
click at [174, 105] on div "Definite Integration 01/08 Lesson 110 • 3:00 PM • 90 min • Room 506" at bounding box center [186, 105] width 65 height 14
click at [174, 100] on h6 "Definite Integration 01/08" at bounding box center [186, 101] width 65 height 6
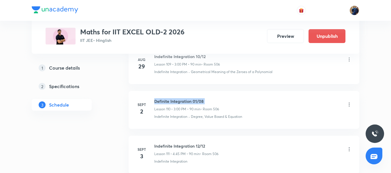
copy h6 "Definite Integration 01/08"
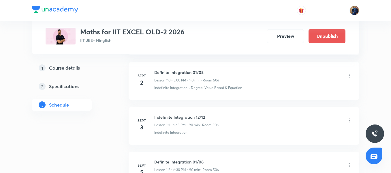
click at [211, 123] on p "• Room 506" at bounding box center [209, 124] width 19 height 5
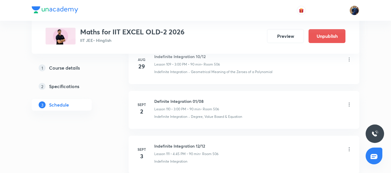
scroll to position [5175, 0]
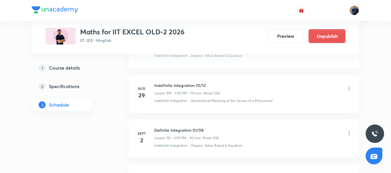
click at [206, 141] on div "Definite Integration 01/08 Lesson 110 • 3:00 PM • 90 min • Room 506 Indefinite …" at bounding box center [253, 137] width 198 height 21
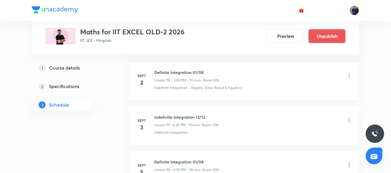
click at [351, 122] on icon at bounding box center [350, 121] width 6 height 6
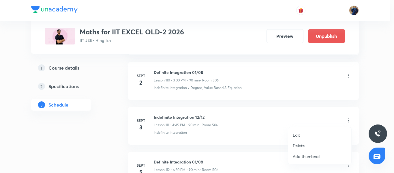
click at [303, 134] on li "Edit" at bounding box center [319, 135] width 63 height 11
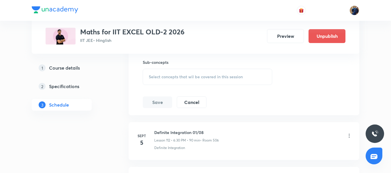
scroll to position [5175, 0]
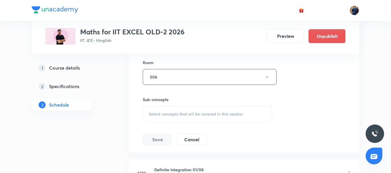
click at [180, 117] on div "Select concepts that wil be covered in this session" at bounding box center [208, 114] width 130 height 16
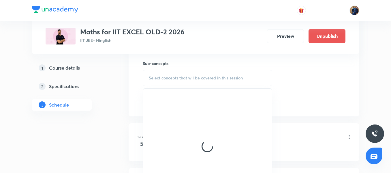
scroll to position [5232, 0]
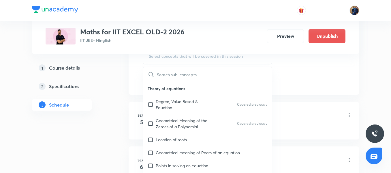
click at [170, 93] on p "Theory of equations" at bounding box center [207, 88] width 129 height 13
click at [169, 104] on p "Degree, Value Based & Equation" at bounding box center [185, 104] width 58 height 12
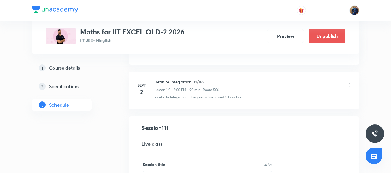
scroll to position [4915, 0]
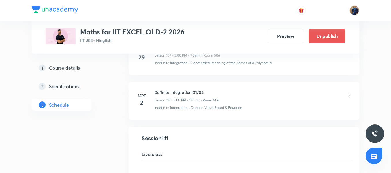
click at [187, 94] on h6 "Definite Integration 01/08" at bounding box center [186, 92] width 65 height 6
copy h6 "Definite Integration 01/08"
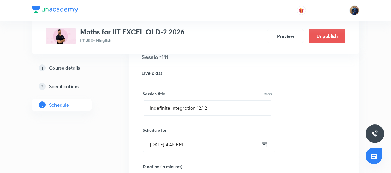
scroll to position [5001, 0]
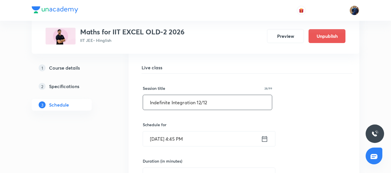
click at [201, 100] on input "Indefinite Integration 12/12" at bounding box center [207, 102] width 129 height 15
paste input "Definite Integration 01/08"
click at [198, 102] on input "Definite Integration 01/08" at bounding box center [207, 102] width 129 height 15
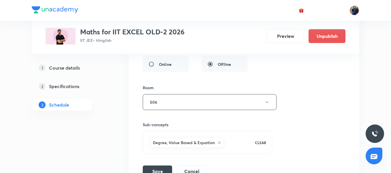
scroll to position [5204, 0]
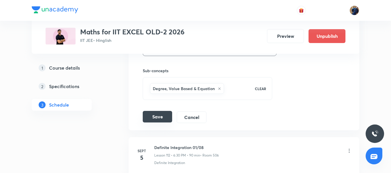
type input "Definite Integration 02/08"
click at [154, 119] on button "Save" at bounding box center [157, 117] width 29 height 12
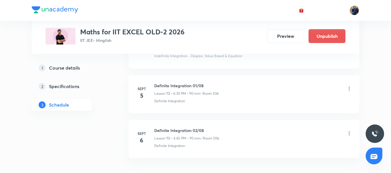
scroll to position [5054, 0]
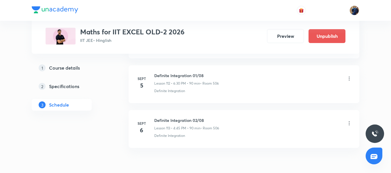
click at [350, 78] on icon at bounding box center [350, 79] width 6 height 6
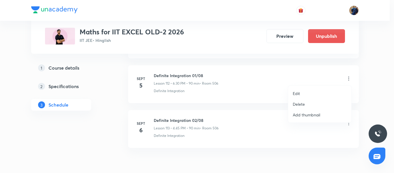
click at [307, 92] on li "Edit" at bounding box center [319, 93] width 63 height 11
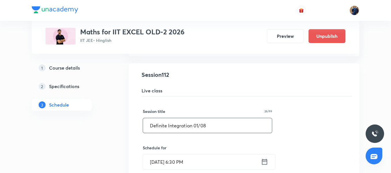
scroll to position [4967, 0]
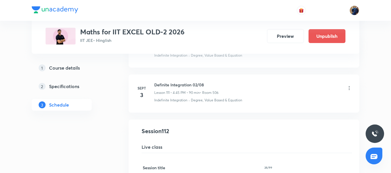
click at [177, 88] on h6 "Definite Integration 02/08" at bounding box center [186, 85] width 64 height 6
click at [177, 85] on h6 "Definite Integration 02/08" at bounding box center [186, 85] width 64 height 6
copy h6 "Definite Integration 02/08"
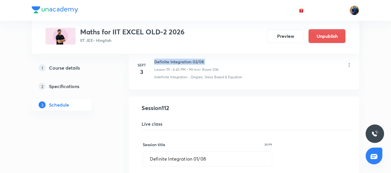
scroll to position [5025, 0]
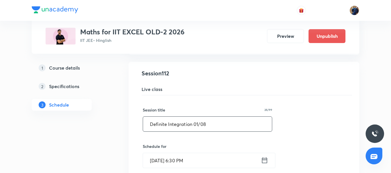
click at [197, 124] on input "Definite Integration 01/08" at bounding box center [207, 124] width 129 height 15
paste input "2"
click at [199, 123] on input "Definite Integration 02/08" at bounding box center [207, 124] width 129 height 15
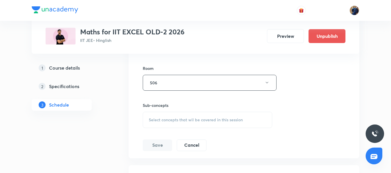
scroll to position [5256, 0]
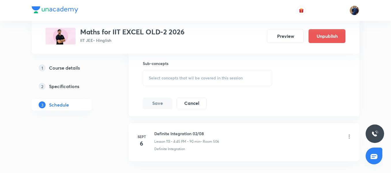
type input "Definite Integration 03/08"
click at [168, 74] on div "Select concepts that wil be covered in this session" at bounding box center [208, 78] width 130 height 16
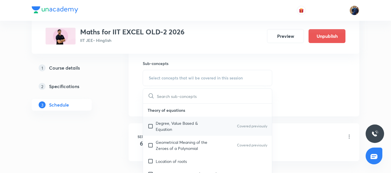
click at [164, 132] on p "Degree, Value Based & Equation" at bounding box center [185, 126] width 58 height 12
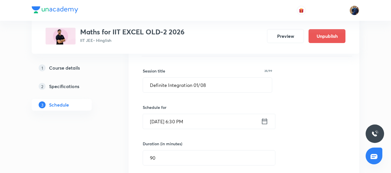
scroll to position [5054, 0]
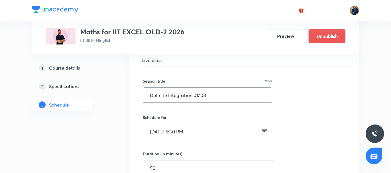
click at [197, 96] on input "Definite Integration 01/08" at bounding box center [207, 95] width 129 height 15
click at [197, 95] on input "Definite Integration 01/08" at bounding box center [207, 95] width 129 height 15
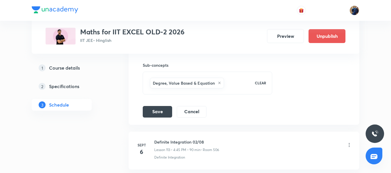
scroll to position [5256, 0]
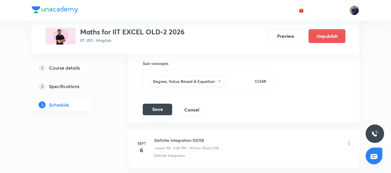
type input "Definite Integration 03/08"
click at [161, 105] on button "Save" at bounding box center [157, 110] width 29 height 12
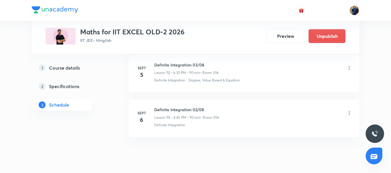
scroll to position [5083, 0]
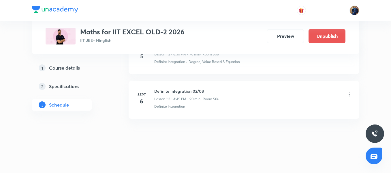
click at [348, 94] on icon at bounding box center [350, 95] width 6 height 6
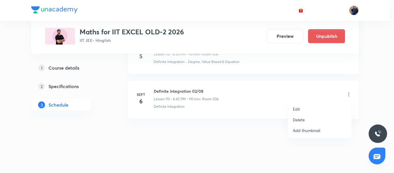
click at [305, 107] on li "Edit" at bounding box center [319, 109] width 63 height 11
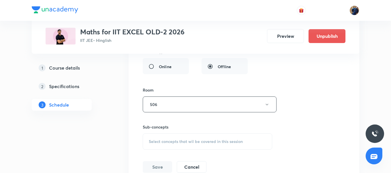
scroll to position [5285, 0]
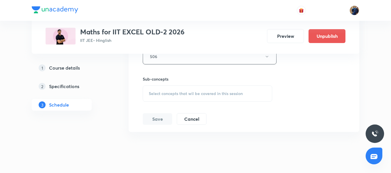
click at [182, 94] on span "Select concepts that wil be covered in this session" at bounding box center [196, 93] width 94 height 5
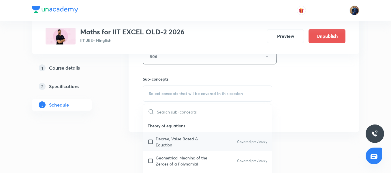
click at [178, 135] on div "Degree, Value Based & Equation Covered previously" at bounding box center [207, 141] width 129 height 19
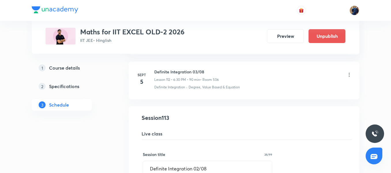
scroll to position [5083, 0]
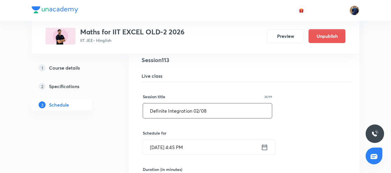
click at [198, 108] on input "Definite Integration 02/08" at bounding box center [207, 110] width 129 height 15
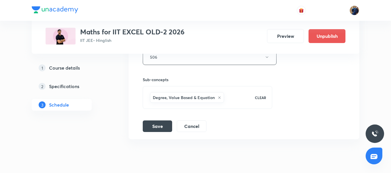
scroll to position [5285, 0]
type input "Definite Integration 04/08"
click at [158, 128] on button "Save" at bounding box center [157, 125] width 29 height 12
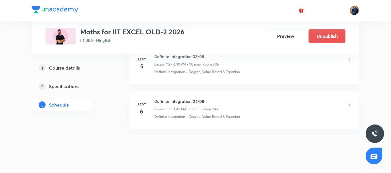
scroll to position [5083, 0]
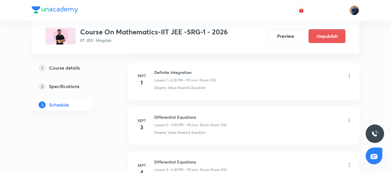
scroll to position [325, 0]
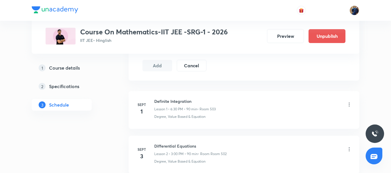
click at [185, 101] on h6 "Definite Integration" at bounding box center [184, 101] width 61 height 6
copy h6 "Definite Integration"
click at [206, 137] on li "Sept 3 Differential Equations Lesson 2 • 3:00 PM • 90 min • Room Room 502 Degre…" at bounding box center [244, 155] width 231 height 38
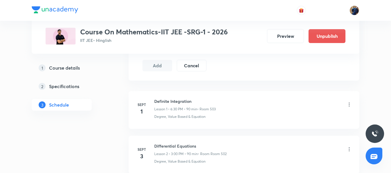
scroll to position [353, 0]
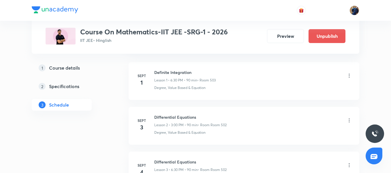
click at [348, 122] on icon at bounding box center [350, 121] width 6 height 6
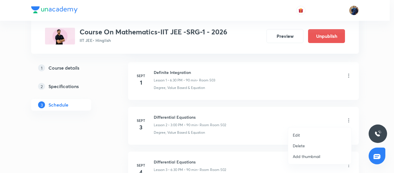
click at [308, 135] on li "Edit" at bounding box center [319, 135] width 63 height 11
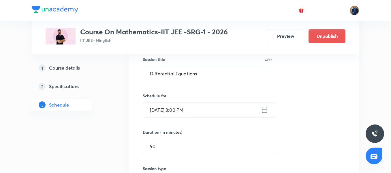
scroll to position [122, 0]
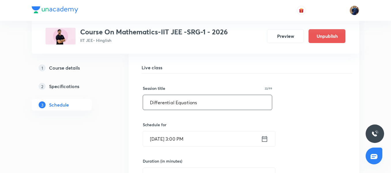
drag, startPoint x: 212, startPoint y: 102, endPoint x: 107, endPoint y: 104, distance: 104.5
paste input "efinite Integration"
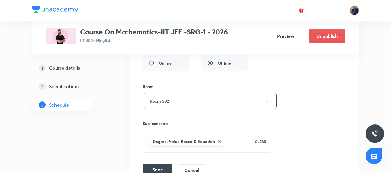
scroll to position [296, 0]
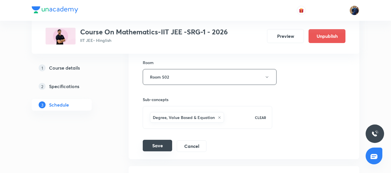
type input "Definite Integration 02/08"
click at [155, 141] on button "Save" at bounding box center [157, 146] width 29 height 12
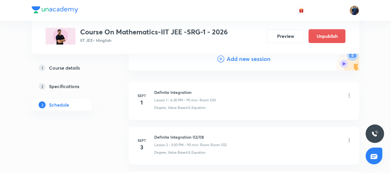
scroll to position [59, 0]
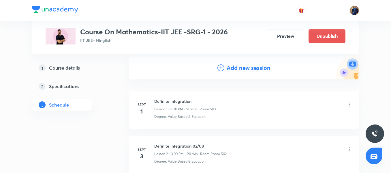
click at [349, 105] on icon at bounding box center [350, 105] width 6 height 6
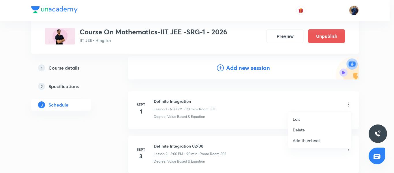
click at [307, 119] on li "Edit" at bounding box center [319, 119] width 63 height 11
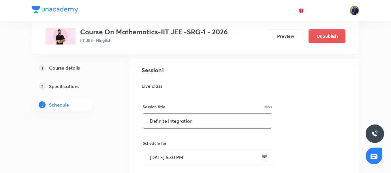
click at [205, 124] on input "Definite Integration" at bounding box center [207, 120] width 129 height 15
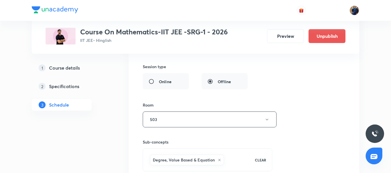
scroll to position [261, 0]
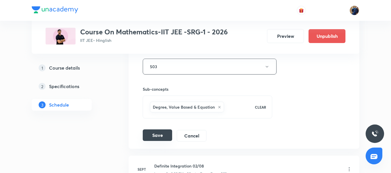
type input "Definite Integration 01/08"
click at [158, 137] on button "Save" at bounding box center [157, 135] width 29 height 12
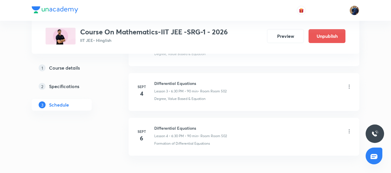
scroll to position [175, 0]
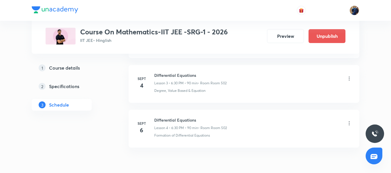
click at [349, 78] on icon at bounding box center [350, 79] width 6 height 6
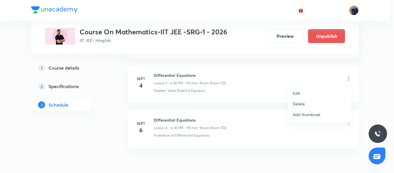
click at [315, 93] on li "Edit" at bounding box center [319, 93] width 63 height 11
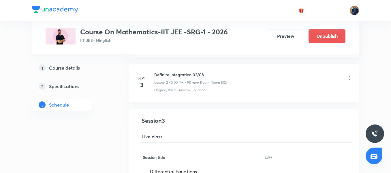
scroll to position [88, 0]
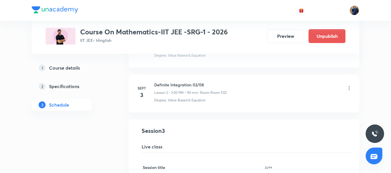
click at [190, 85] on h6 "Definite Integration 02/08" at bounding box center [190, 85] width 72 height 6
copy h6 "Definite Integration 02/08"
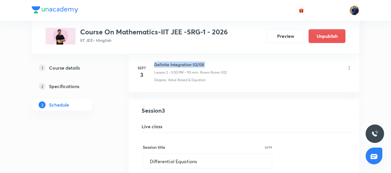
scroll to position [146, 0]
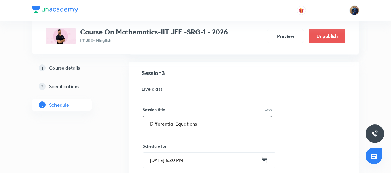
click at [202, 125] on input "Differential Equations" at bounding box center [207, 123] width 129 height 15
paste input "efinite Integration 02/08"
click at [197, 124] on input "Definite Integration 02/08" at bounding box center [207, 123] width 129 height 15
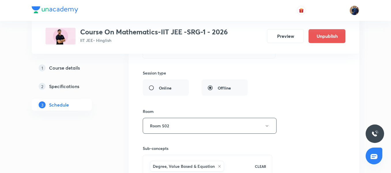
scroll to position [348, 0]
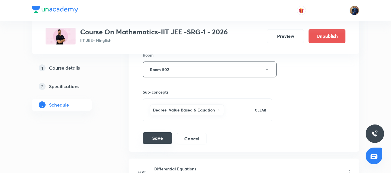
type input "Definite Integration 03/08"
click at [157, 136] on button "Save" at bounding box center [157, 138] width 29 height 12
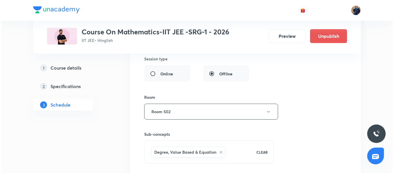
scroll to position [319, 0]
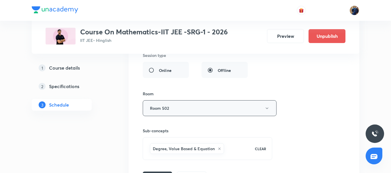
click at [172, 107] on button "Room 502" at bounding box center [210, 108] width 134 height 16
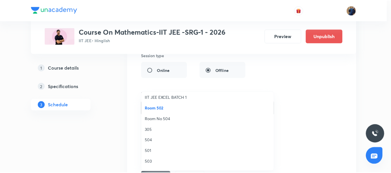
scroll to position [58, 0]
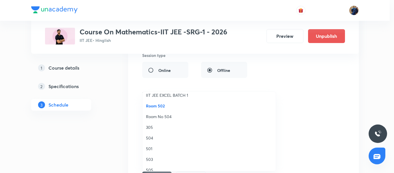
click at [156, 160] on span "503" at bounding box center [209, 159] width 126 height 6
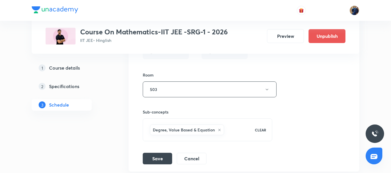
scroll to position [348, 0]
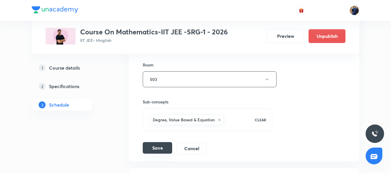
click at [158, 148] on button "Save" at bounding box center [157, 148] width 29 height 12
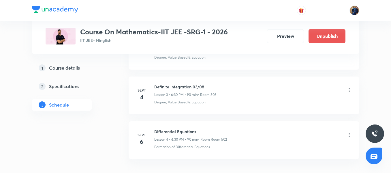
scroll to position [173, 0]
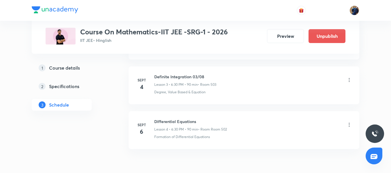
click at [349, 124] on icon at bounding box center [350, 125] width 6 height 6
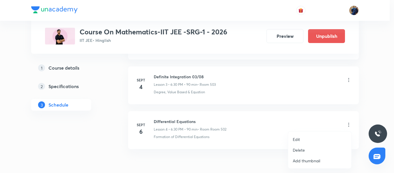
click at [311, 137] on li "Edit" at bounding box center [319, 139] width 63 height 11
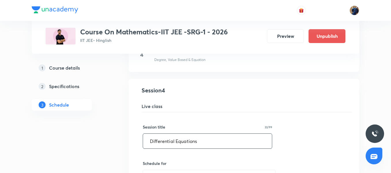
click at [201, 140] on input "Differential Equations" at bounding box center [207, 141] width 129 height 15
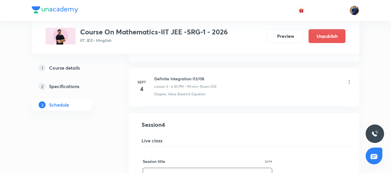
scroll to position [87, 0]
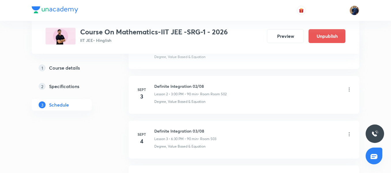
click at [191, 128] on li "Sept 4 Definite Integration 03/08 Lesson 3 • 6:30 PM • 90 min • Room 503 Degree…" at bounding box center [244, 140] width 231 height 38
copy h6 "Definite Integration 03/08"
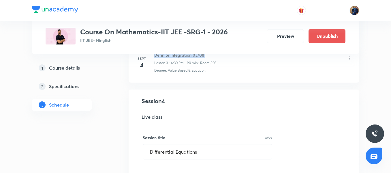
scroll to position [173, 0]
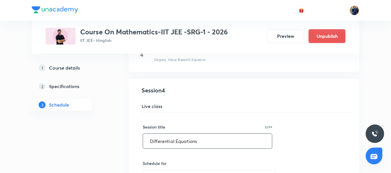
click at [211, 148] on input "Differential Equations" at bounding box center [207, 141] width 129 height 15
paste input "efinite Integration 03/08"
click at [199, 141] on input "Definite Integration 03/08" at bounding box center [207, 141] width 129 height 15
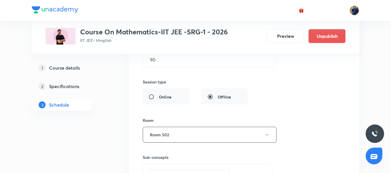
scroll to position [375, 0]
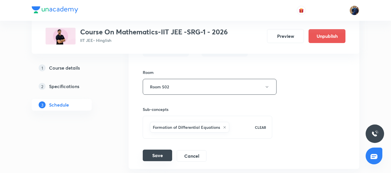
type input "Definite Integration 04/08"
click at [158, 156] on button "Save" at bounding box center [157, 156] width 29 height 12
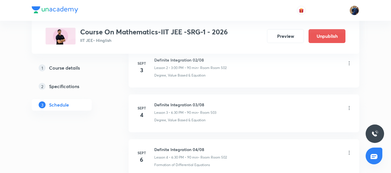
scroll to position [204, 0]
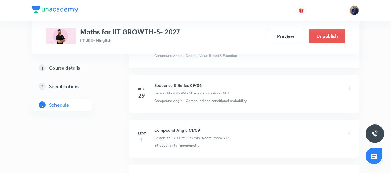
scroll to position [1969, 0]
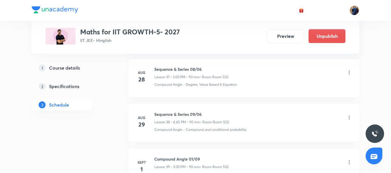
click at [183, 118] on div "Sequence & Series 09/06 Lesson 38 • 4:45 PM • 90 min • Room Room 502" at bounding box center [191, 118] width 75 height 14
click at [183, 113] on h6 "Sequence & Series 09/06" at bounding box center [191, 114] width 75 height 6
copy h6 "Sequence & Series 09/06"
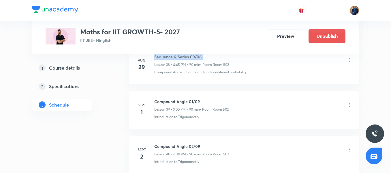
scroll to position [2027, 0]
click at [349, 105] on icon at bounding box center [350, 105] width 6 height 6
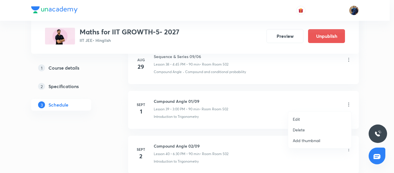
click at [312, 115] on li "Edit" at bounding box center [319, 119] width 63 height 11
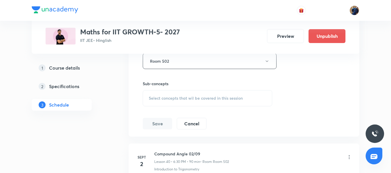
click at [171, 95] on div "Select concepts that wil be covered in this session" at bounding box center [208, 98] width 130 height 16
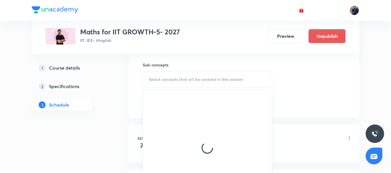
scroll to position [1998, 0]
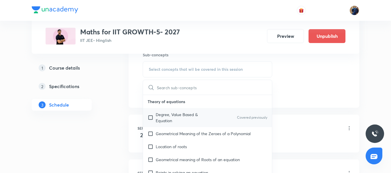
click at [169, 113] on p "Degree, Value Based & Equation" at bounding box center [185, 117] width 58 height 12
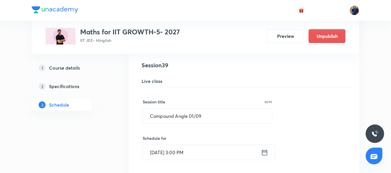
scroll to position [1738, 0]
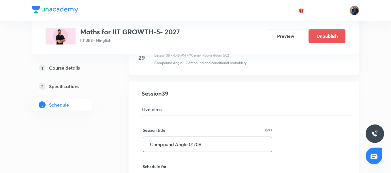
click at [205, 140] on input "Compound Angle 01/09" at bounding box center [207, 144] width 129 height 15
paste input "Sequence & Series 09/06"
click at [196, 143] on input "Sequence & Series 09/06" at bounding box center [207, 144] width 129 height 15
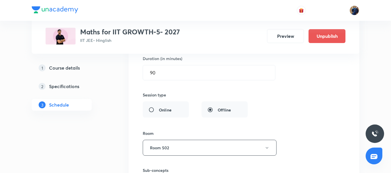
scroll to position [1969, 0]
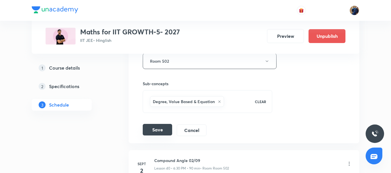
type input "Sequence & Series 10/06"
click at [160, 130] on button "Save" at bounding box center [157, 130] width 29 height 12
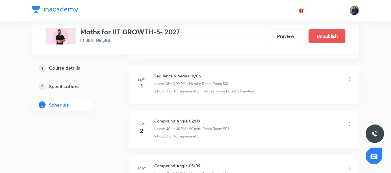
scroll to position [1790, 0]
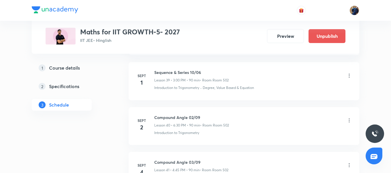
click at [351, 122] on icon at bounding box center [350, 121] width 6 height 6
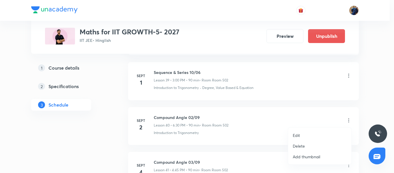
click at [310, 134] on li "Edit" at bounding box center [319, 135] width 63 height 11
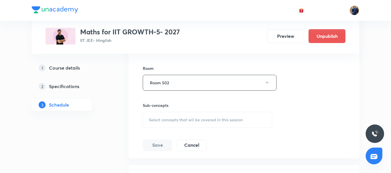
click at [171, 118] on span "Select concepts that wil be covered in this session" at bounding box center [196, 120] width 94 height 5
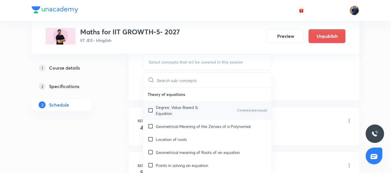
click at [175, 103] on div "Degree, Value Based & Equation Covered previously" at bounding box center [207, 110] width 129 height 19
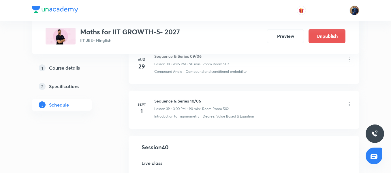
scroll to position [1704, 0]
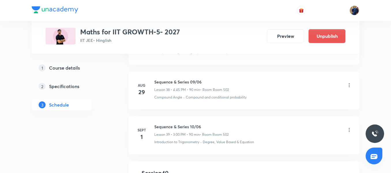
click at [188, 130] on div "Sequence & Series 10/06 Lesson 39 • 3:00 PM • 90 min • Room Room 502" at bounding box center [191, 131] width 74 height 14
click at [187, 126] on h6 "Sequence & Series 10/06" at bounding box center [191, 127] width 74 height 6
copy h6 "Sequence & Series 10/06"
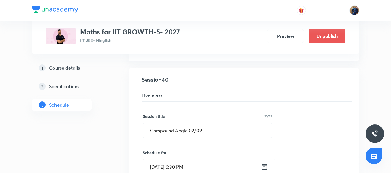
scroll to position [1848, 0]
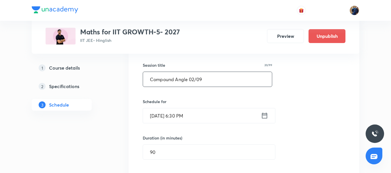
click at [210, 82] on input "Compound Angle 02/09" at bounding box center [207, 79] width 129 height 15
paste input "Sequence & Series 10/06"
click at [197, 80] on input "Sequence & Series 10/06" at bounding box center [207, 79] width 129 height 15
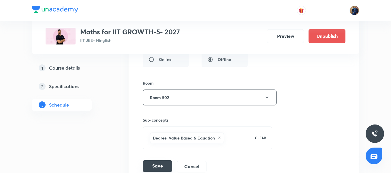
scroll to position [2021, 0]
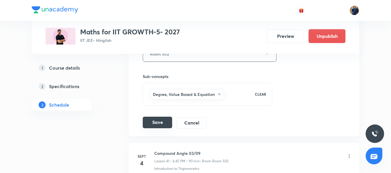
type input "Sequence & Series 11/06"
click at [155, 122] on button "Save" at bounding box center [157, 123] width 29 height 12
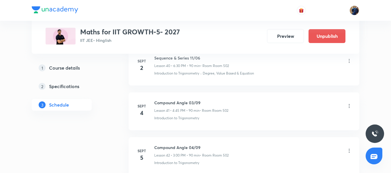
scroll to position [1848, 0]
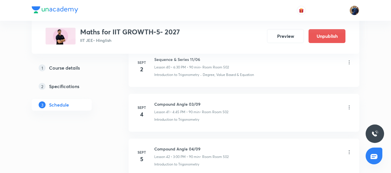
click at [349, 107] on icon at bounding box center [350, 108] width 6 height 6
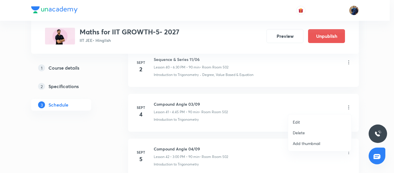
click at [310, 120] on li "Edit" at bounding box center [319, 122] width 63 height 11
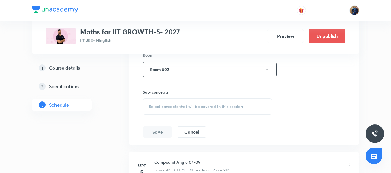
click at [191, 106] on span "Select concepts that wil be covered in this session" at bounding box center [196, 106] width 94 height 5
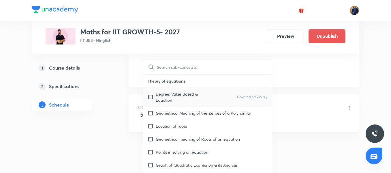
click at [174, 96] on p "Degree, Value Based & Equation" at bounding box center [185, 97] width 58 height 12
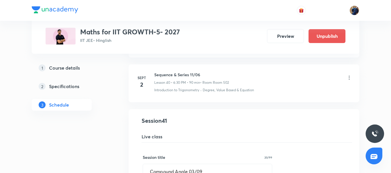
scroll to position [1791, 0]
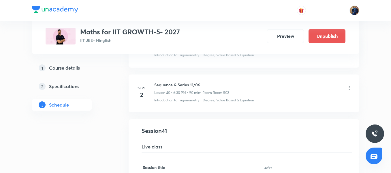
click at [186, 84] on h6 "Sequence & Series 11/06" at bounding box center [191, 85] width 75 height 6
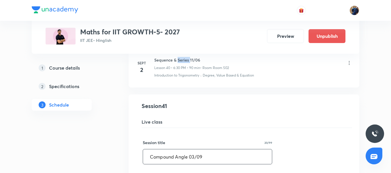
scroll to position [1848, 0]
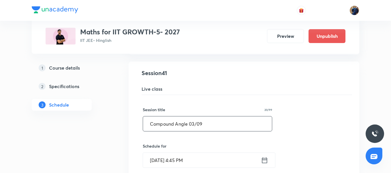
click at [194, 122] on input "Compound Angle 03/09" at bounding box center [207, 123] width 129 height 15
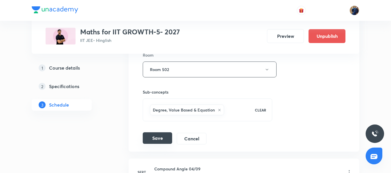
type input "Compound Angle 01/09"
click at [159, 137] on button "Save" at bounding box center [157, 138] width 29 height 12
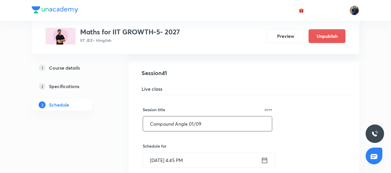
click at [176, 122] on input "Compound Angle 01/09" at bounding box center [207, 123] width 129 height 15
click at [212, 146] on h6 "Schedule for" at bounding box center [208, 146] width 130 height 6
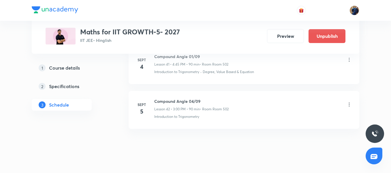
scroll to position [1906, 0]
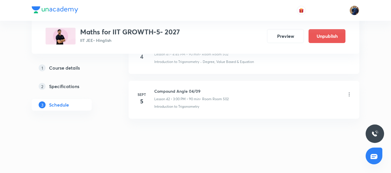
click at [351, 94] on icon at bounding box center [350, 95] width 6 height 6
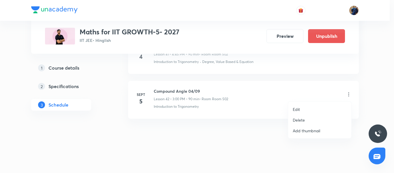
click at [308, 109] on li "Edit" at bounding box center [319, 109] width 63 height 11
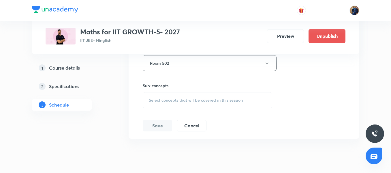
scroll to position [2108, 0]
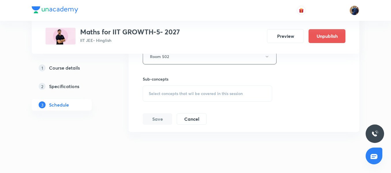
click at [170, 93] on span "Select concepts that wil be covered in this session" at bounding box center [196, 93] width 94 height 5
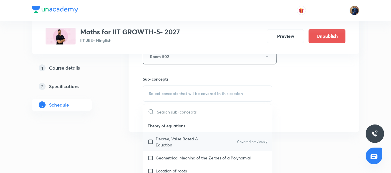
click at [167, 137] on p "Degree, Value Based & Equation" at bounding box center [185, 142] width 58 height 12
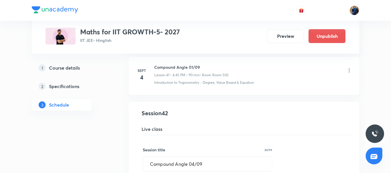
scroll to position [1819, 0]
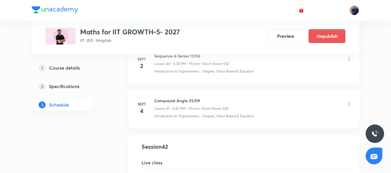
click at [170, 102] on h6 "Compound Angle 01/09" at bounding box center [191, 101] width 74 height 6
copy h6 "Compound Angle 01/09"
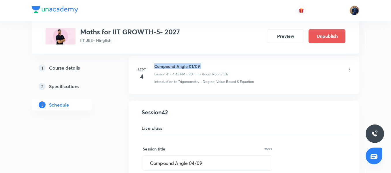
scroll to position [1906, 0]
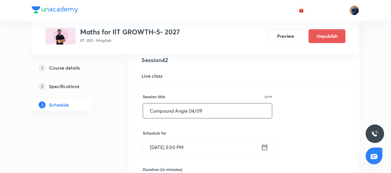
click at [197, 113] on input "Compound Angle 04/09" at bounding box center [207, 110] width 129 height 15
paste input "1"
click at [194, 111] on input "Compound Angle 01/09" at bounding box center [207, 110] width 129 height 15
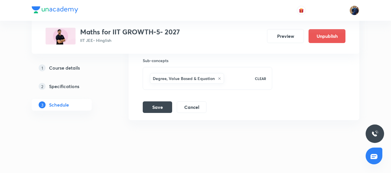
scroll to position [2128, 0]
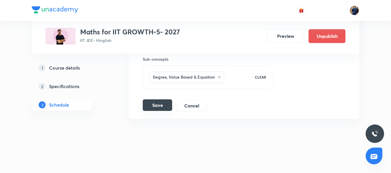
type input "Compound Angle 02/09"
click at [160, 108] on button "Save" at bounding box center [157, 105] width 29 height 12
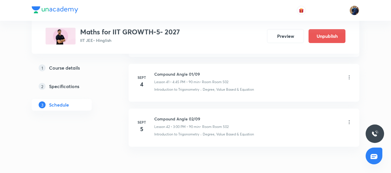
scroll to position [1906, 0]
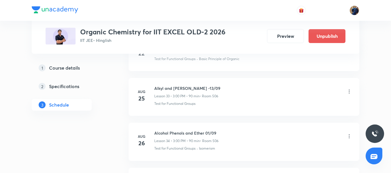
scroll to position [1763, 0]
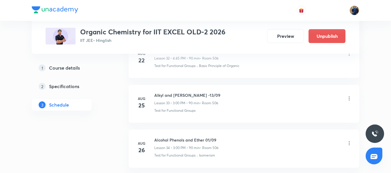
click at [172, 94] on h6 "Alkyl and [PERSON_NAME] -13/09" at bounding box center [187, 95] width 66 height 6
copy h6 "Alkyl and Aryl Halide -13/09"
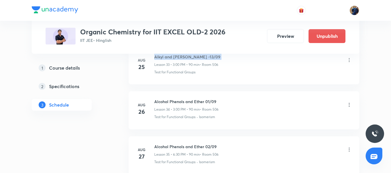
scroll to position [1792, 0]
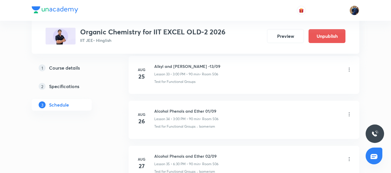
click at [350, 115] on icon at bounding box center [350, 114] width 6 height 6
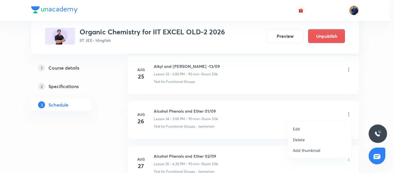
click at [316, 128] on li "Edit" at bounding box center [319, 129] width 63 height 11
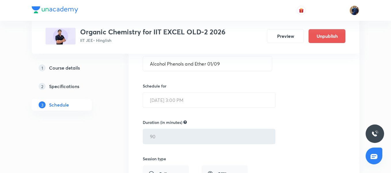
scroll to position [1561, 0]
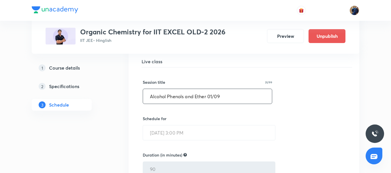
click at [204, 96] on input "Alcohol Phenols and Ether 01/09" at bounding box center [207, 96] width 129 height 15
paste input "kyl and Aryl Halide -13"
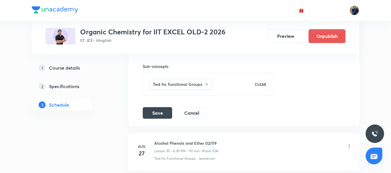
scroll to position [1792, 0]
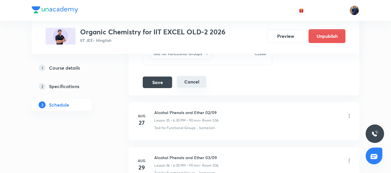
type input "Alkyl and Aryl Halide -13/09"
click at [193, 77] on button "Cancel" at bounding box center [192, 82] width 30 height 12
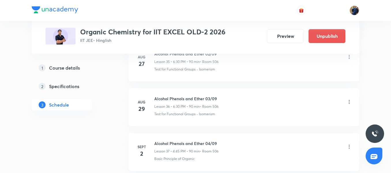
scroll to position [1619, 0]
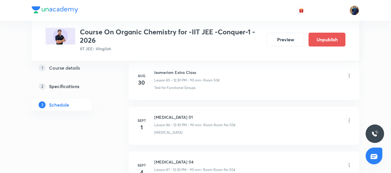
scroll to position [4111, 0]
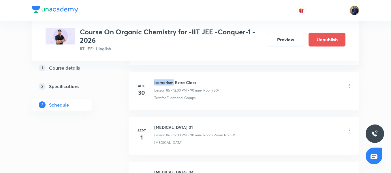
drag, startPoint x: 174, startPoint y: 82, endPoint x: 154, endPoint y: 81, distance: 19.9
click at [154, 81] on div "[DATE] Isomerism Extra Class Lesson 85 • 12:30 PM • 90 min • Room 504 Test for …" at bounding box center [244, 89] width 217 height 21
copy h6 "Isomerism"
click at [351, 130] on icon at bounding box center [350, 131] width 6 height 6
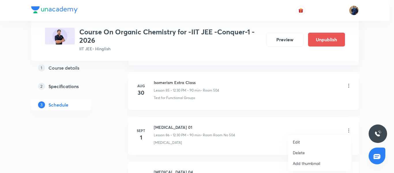
click at [312, 140] on li "Edit" at bounding box center [319, 142] width 63 height 11
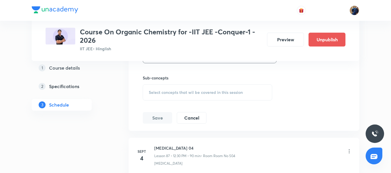
scroll to position [4053, 0]
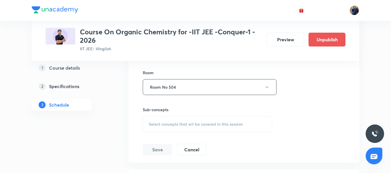
click at [174, 125] on span "Select concepts that wil be covered in this session" at bounding box center [196, 124] width 94 height 5
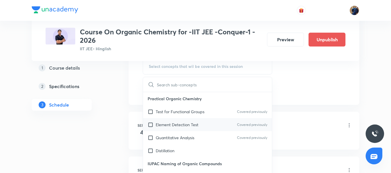
click at [167, 125] on p "Element Detection Test" at bounding box center [177, 125] width 43 height 6
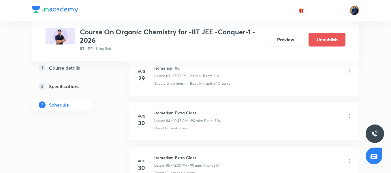
scroll to position [3707, 0]
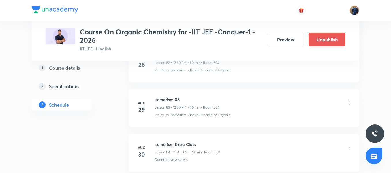
click at [174, 98] on h6 "Isomerism 08" at bounding box center [186, 99] width 65 height 6
copy h6 "Isomerism 08"
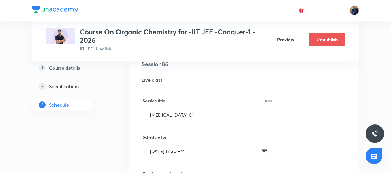
scroll to position [3880, 0]
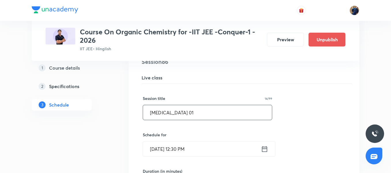
click at [190, 111] on input "[MEDICAL_DATA] 01" at bounding box center [207, 112] width 129 height 15
paste input "Isomerism 08"
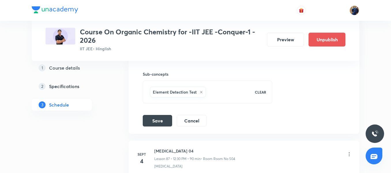
scroll to position [4111, 0]
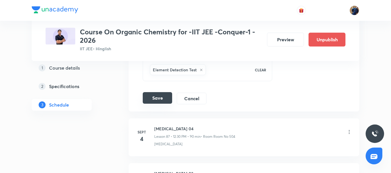
type input "Isomerism 09"
click at [153, 99] on button "Save" at bounding box center [157, 98] width 29 height 12
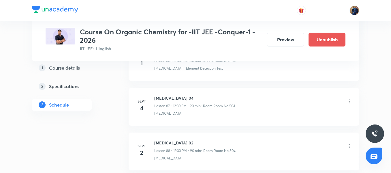
scroll to position [3933, 0]
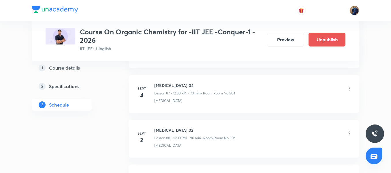
click at [349, 133] on icon at bounding box center [349, 133] width 1 height 4
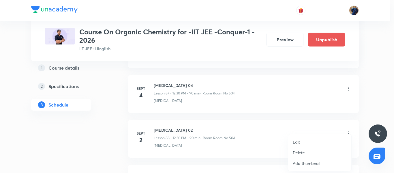
click at [301, 141] on li "Edit" at bounding box center [319, 142] width 63 height 11
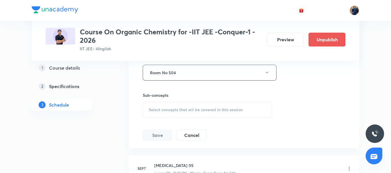
scroll to position [4192, 0]
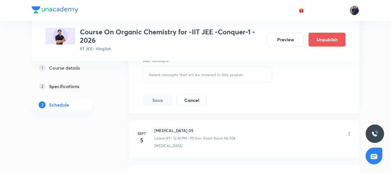
click at [182, 76] on span "Select concepts that wil be covered in this session" at bounding box center [196, 74] width 94 height 5
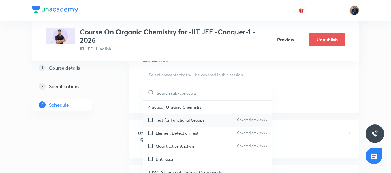
click at [178, 120] on p "Test for Functional Groups" at bounding box center [180, 120] width 49 height 6
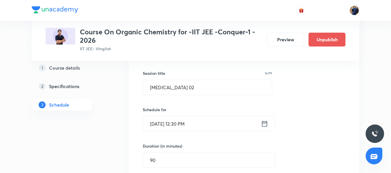
scroll to position [3990, 0]
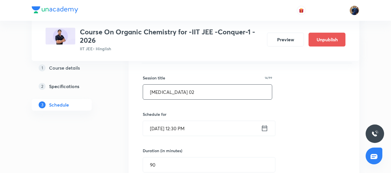
click at [202, 90] on input "[MEDICAL_DATA] 02" at bounding box center [207, 92] width 129 height 15
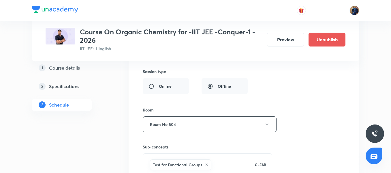
scroll to position [4164, 0]
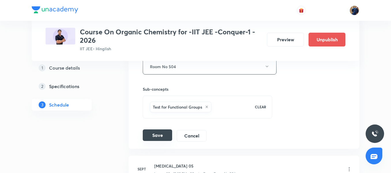
type input "[MEDICAL_DATA] 01"
click at [158, 138] on button "Save" at bounding box center [157, 135] width 29 height 12
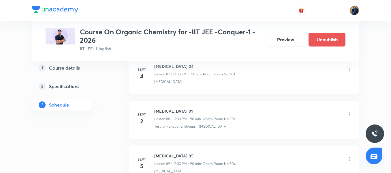
scroll to position [3961, 0]
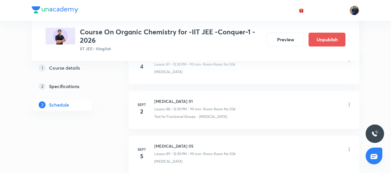
click at [180, 104] on h6 "[MEDICAL_DATA] 01" at bounding box center [194, 101] width 81 height 6
copy h6 "[MEDICAL_DATA] 01"
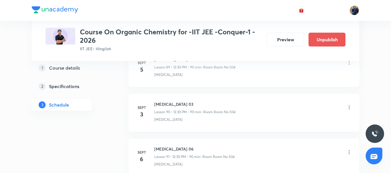
scroll to position [4019, 0]
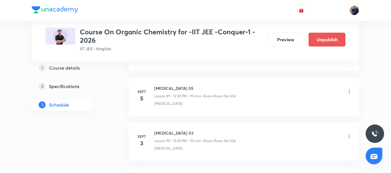
click at [348, 137] on icon at bounding box center [350, 136] width 6 height 6
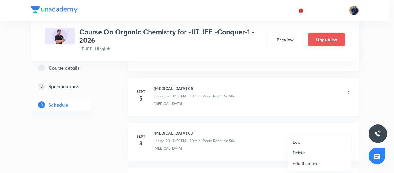
click at [305, 140] on li "Edit" at bounding box center [319, 142] width 63 height 11
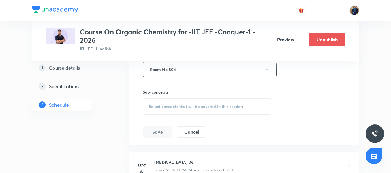
click at [173, 102] on div "Select concepts that wil be covered in this session" at bounding box center [208, 106] width 130 height 16
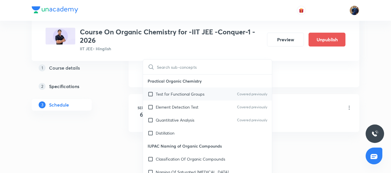
click at [174, 99] on div "Test for Functional Groups Covered previously" at bounding box center [207, 93] width 129 height 13
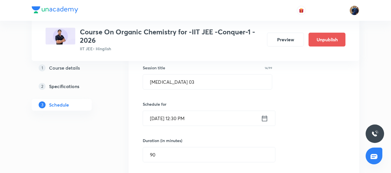
scroll to position [4077, 0]
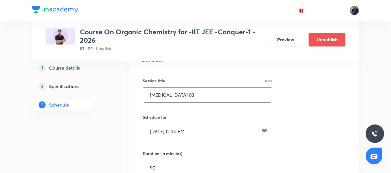
click at [191, 94] on input "Hydrocarbon 03" at bounding box center [207, 94] width 129 height 15
paste input "1"
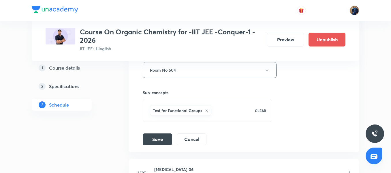
scroll to position [4250, 0]
type input "Hydrocarbon 02"
click at [157, 139] on button "Save" at bounding box center [157, 138] width 29 height 12
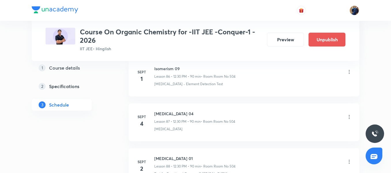
scroll to position [3904, 0]
click at [348, 119] on icon at bounding box center [350, 118] width 6 height 6
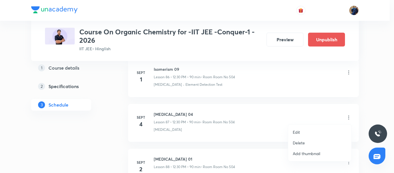
click at [303, 131] on li "Edit" at bounding box center [319, 132] width 63 height 11
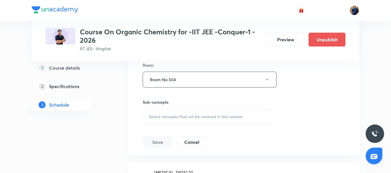
click at [181, 109] on div "Select concepts that wil be covered in this session" at bounding box center [208, 117] width 130 height 16
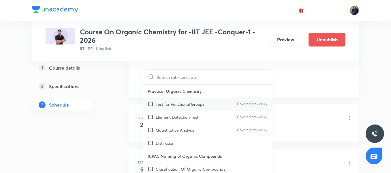
click at [187, 101] on p "Test for Functional Groups" at bounding box center [180, 104] width 49 height 6
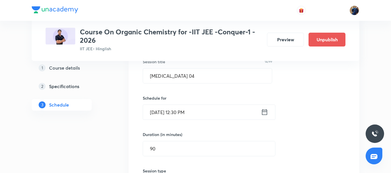
scroll to position [3961, 0]
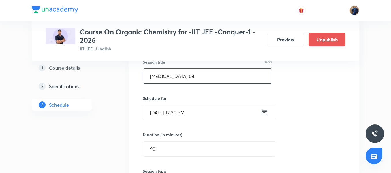
click at [205, 77] on input "Hydrocarbon 04" at bounding box center [207, 76] width 129 height 15
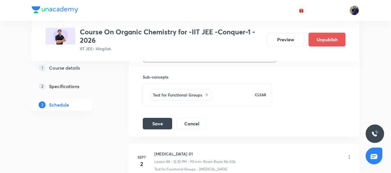
scroll to position [4164, 0]
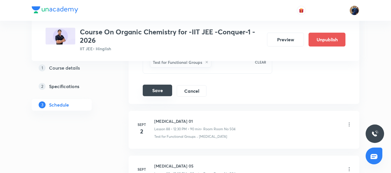
type input "Hydrocarbon 03"
click at [159, 90] on button "Save" at bounding box center [157, 91] width 29 height 12
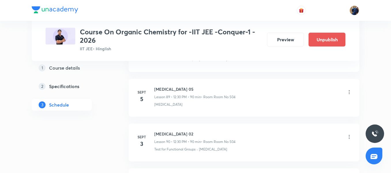
scroll to position [4019, 0]
click at [351, 91] on icon at bounding box center [350, 92] width 6 height 6
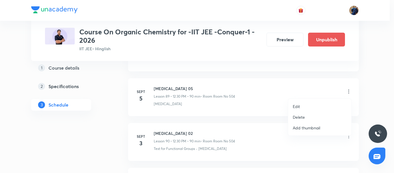
click at [298, 107] on p "Edit" at bounding box center [296, 106] width 7 height 6
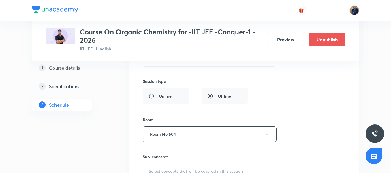
scroll to position [4192, 0]
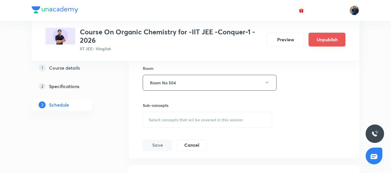
click at [174, 112] on div "Select concepts that wil be covered in this session" at bounding box center [208, 120] width 130 height 16
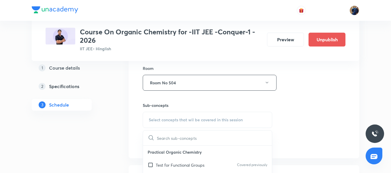
drag, startPoint x: 173, startPoint y: 148, endPoint x: 174, endPoint y: 154, distance: 6.6
click at [174, 150] on p "Practical Organic Chemistry" at bounding box center [207, 152] width 129 height 13
click at [175, 165] on p "Test for Functional Groups" at bounding box center [180, 165] width 49 height 6
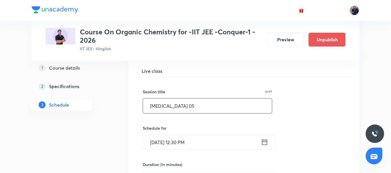
scroll to position [4019, 0]
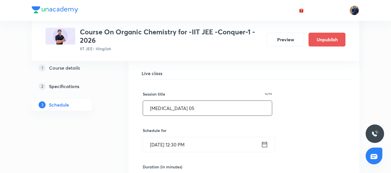
click at [199, 102] on input "Hydrocarbon 05" at bounding box center [207, 108] width 129 height 15
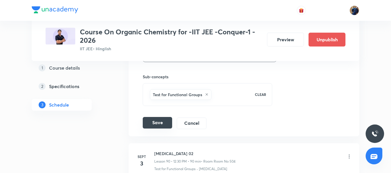
scroll to position [4221, 0]
type input "Hydrocarbon 04"
click at [156, 124] on button "Save" at bounding box center [157, 123] width 29 height 12
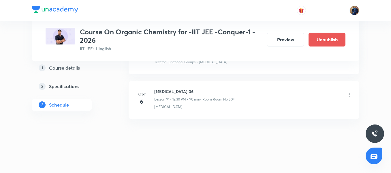
scroll to position [4106, 0]
click at [349, 96] on icon at bounding box center [349, 95] width 1 height 4
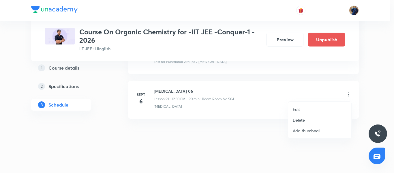
click at [300, 109] on p "Edit" at bounding box center [296, 109] width 7 height 6
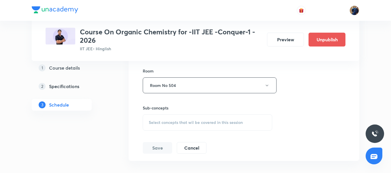
click at [203, 125] on span "Select concepts that wil be covered in this session" at bounding box center [196, 122] width 94 height 5
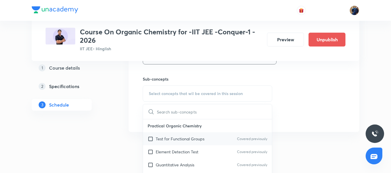
click at [205, 138] on div "Test for Functional Groups Covered previously" at bounding box center [207, 138] width 129 height 13
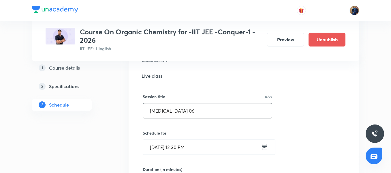
click at [212, 109] on input "Hydrocarbon 06" at bounding box center [207, 110] width 129 height 15
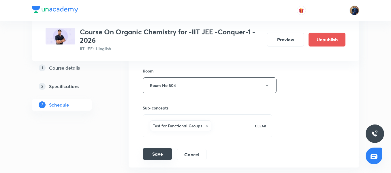
type input "Hydrocarbon 05"
click at [162, 154] on button "Save" at bounding box center [157, 154] width 29 height 12
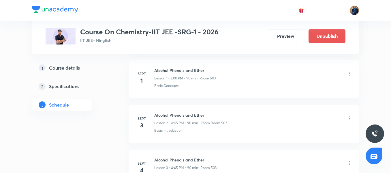
scroll to position [327, 0]
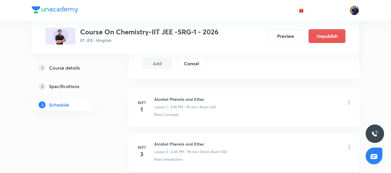
click at [346, 105] on div "Alcohol Phenols and Ether Lesson 1 • 3:00 PM • 90 min • Room 503" at bounding box center [253, 103] width 198 height 14
click at [350, 104] on icon at bounding box center [350, 103] width 6 height 6
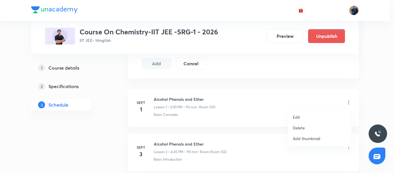
click at [303, 116] on li "Edit" at bounding box center [319, 117] width 63 height 11
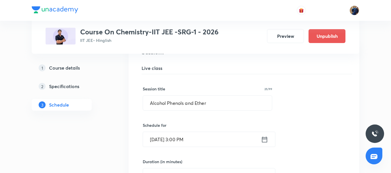
scroll to position [67, 0]
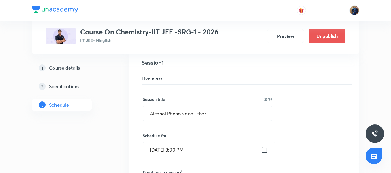
click at [219, 78] on h5 "Live class" at bounding box center [247, 78] width 211 height 7
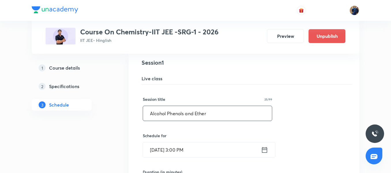
click at [222, 113] on input "Alcohol Phenols and Ether" at bounding box center [207, 113] width 129 height 15
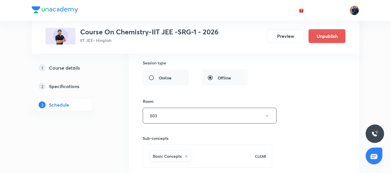
scroll to position [240, 0]
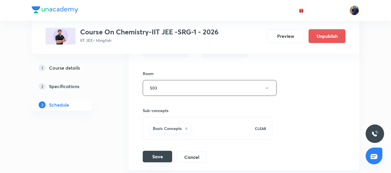
type input "Alcohol Phenols and Ether 01/09"
click at [154, 159] on button "Save" at bounding box center [157, 157] width 29 height 12
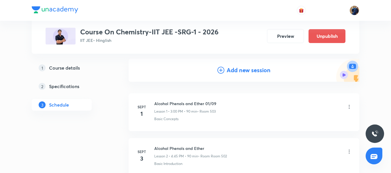
scroll to position [88, 0]
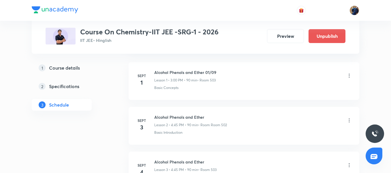
click at [350, 120] on icon at bounding box center [350, 121] width 6 height 6
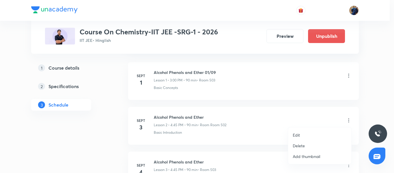
click at [304, 136] on li "Edit" at bounding box center [319, 135] width 63 height 11
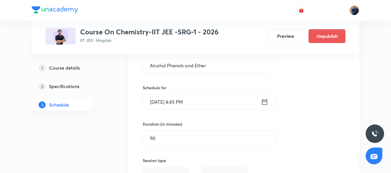
scroll to position [117, 0]
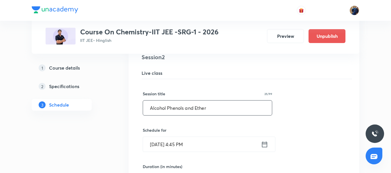
click at [215, 110] on input "Alcohol Phenols and Ether" at bounding box center [207, 107] width 129 height 15
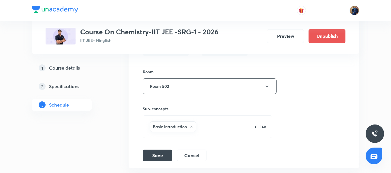
scroll to position [319, 0]
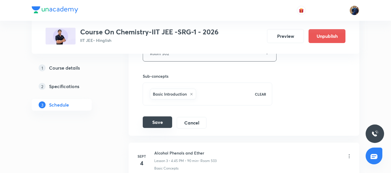
type input "Alcohol Phenols and Ether 02/09"
click at [156, 125] on button "Save" at bounding box center [157, 122] width 29 height 12
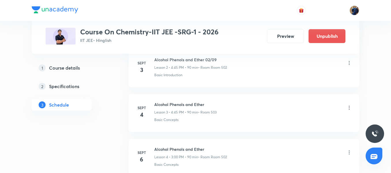
scroll to position [146, 0]
click at [351, 109] on icon at bounding box center [350, 108] width 6 height 6
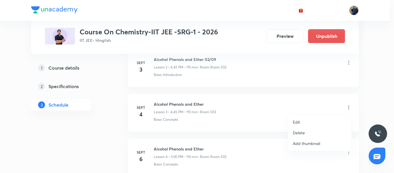
click at [302, 118] on li "Edit" at bounding box center [319, 122] width 63 height 11
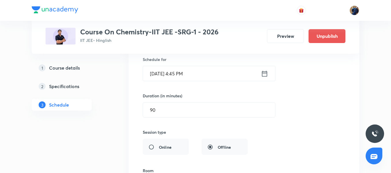
scroll to position [204, 0]
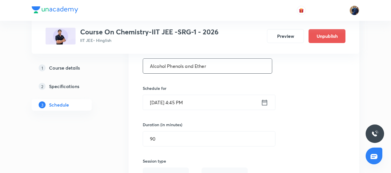
click at [218, 67] on input "Alcohol Phenols and Ether" at bounding box center [207, 66] width 129 height 15
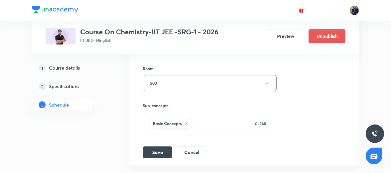
scroll to position [377, 0]
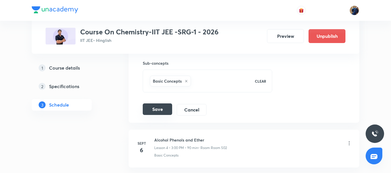
type input "Alcohol Phenols and Ether 03/09"
click at [157, 110] on button "Save" at bounding box center [157, 109] width 29 height 12
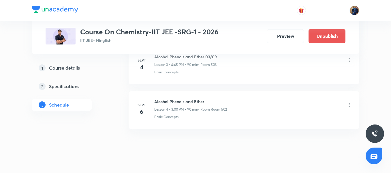
scroll to position [204, 0]
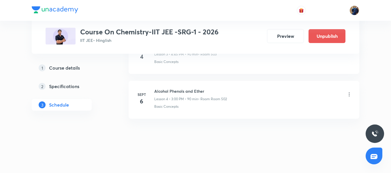
click at [350, 94] on icon at bounding box center [350, 95] width 6 height 6
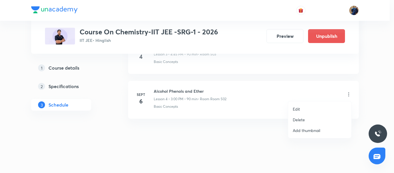
click at [314, 105] on li "Edit" at bounding box center [319, 109] width 63 height 11
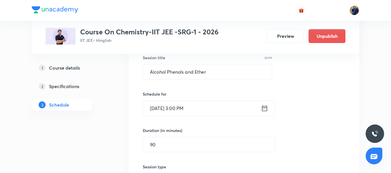
scroll to position [232, 0]
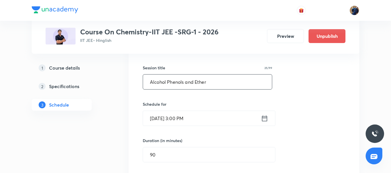
click at [219, 81] on input "Alcohol Phenols and Ether" at bounding box center [207, 81] width 129 height 15
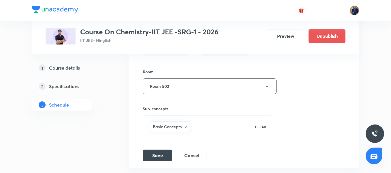
scroll to position [406, 0]
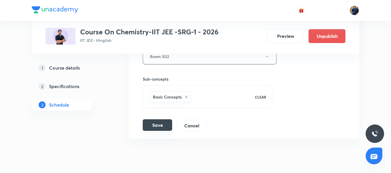
type input "Alcohol Phenols and Ether 04/09"
click at [159, 125] on button "Save" at bounding box center [157, 125] width 29 height 12
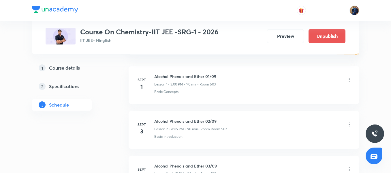
scroll to position [88, 0]
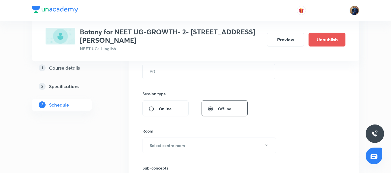
scroll to position [231, 0]
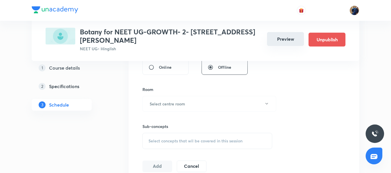
click at [286, 38] on button "Preview" at bounding box center [285, 39] width 37 height 14
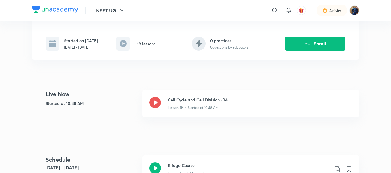
scroll to position [173, 0]
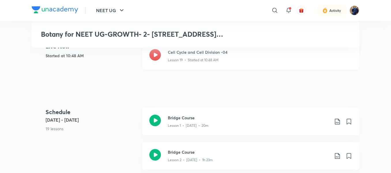
click at [159, 50] on icon at bounding box center [156, 55] width 12 height 12
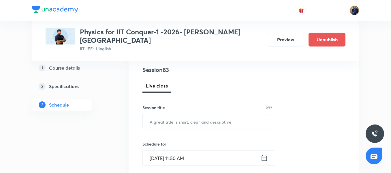
scroll to position [29, 0]
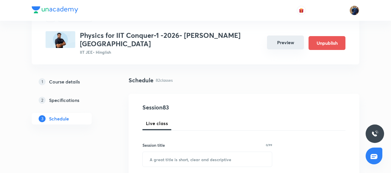
click at [281, 43] on button "Preview" at bounding box center [285, 43] width 37 height 14
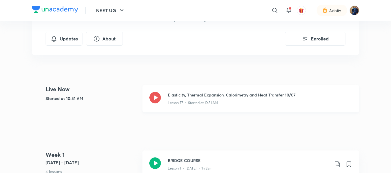
scroll to position [115, 0]
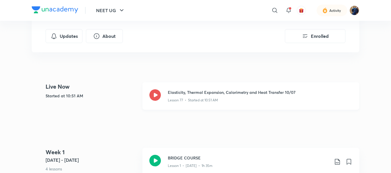
click at [159, 89] on icon at bounding box center [156, 95] width 12 height 12
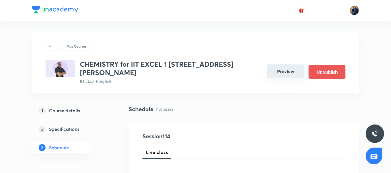
click at [277, 66] on button "Preview" at bounding box center [285, 71] width 37 height 14
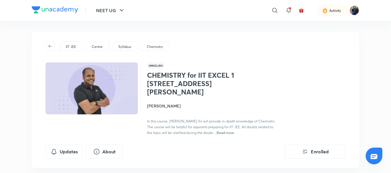
scroll to position [115, 0]
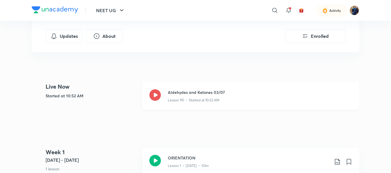
click at [159, 90] on icon at bounding box center [156, 95] width 12 height 12
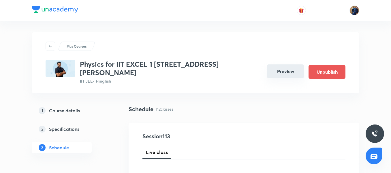
click at [284, 66] on button "Preview" at bounding box center [285, 71] width 37 height 14
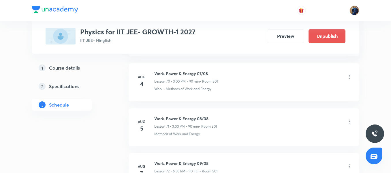
scroll to position [4006, 0]
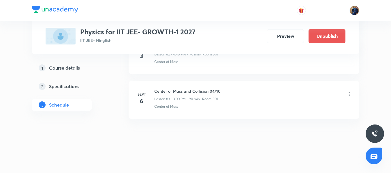
click at [197, 96] on div "Center of Mass and Collision 04/10 Lesson 83 • 3:00 PM • 90 min • Room 501" at bounding box center [187, 95] width 66 height 14
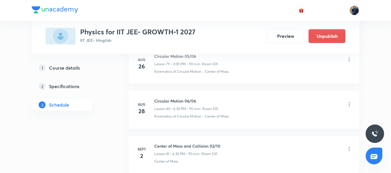
scroll to position [3891, 0]
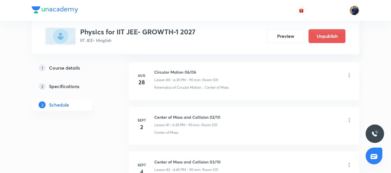
click at [285, 121] on div "Center of Mass and Collision 02/10 Lesson 81 • 6:30 PM • 90 min • Room 501" at bounding box center [253, 121] width 198 height 14
click at [350, 119] on icon at bounding box center [349, 120] width 1 height 4
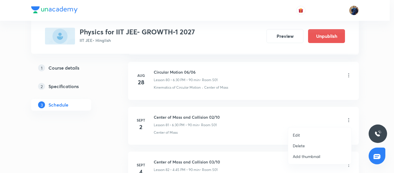
click at [303, 144] on p "Delete" at bounding box center [299, 146] width 12 height 6
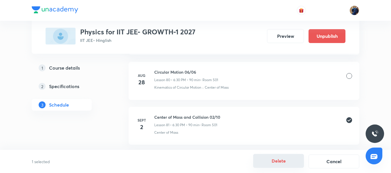
click at [280, 160] on button "Delete" at bounding box center [278, 161] width 51 height 14
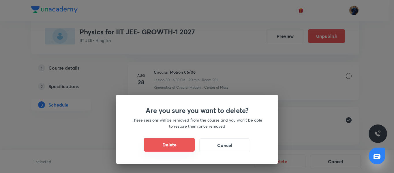
click at [170, 148] on button "Delete" at bounding box center [169, 145] width 51 height 14
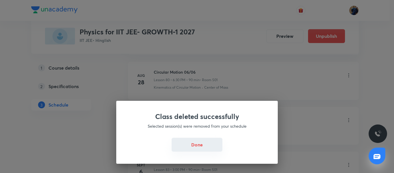
click at [197, 143] on button "Done" at bounding box center [197, 145] width 51 height 14
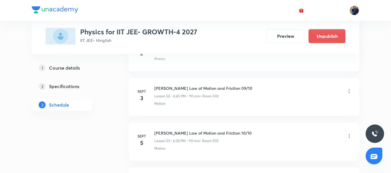
scroll to position [2564, 0]
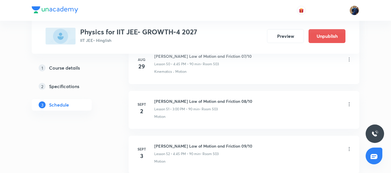
click at [351, 105] on icon at bounding box center [350, 104] width 6 height 6
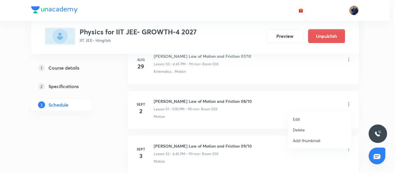
click at [303, 127] on p "Delete" at bounding box center [299, 130] width 12 height 6
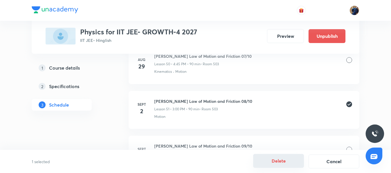
click at [279, 164] on button "Delete" at bounding box center [278, 161] width 51 height 14
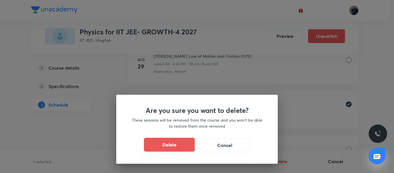
click at [174, 150] on button "Delete" at bounding box center [169, 145] width 51 height 14
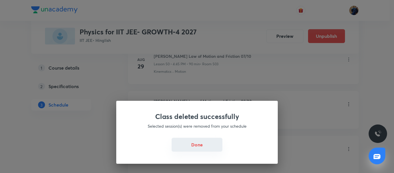
click at [195, 146] on button "Done" at bounding box center [197, 145] width 51 height 14
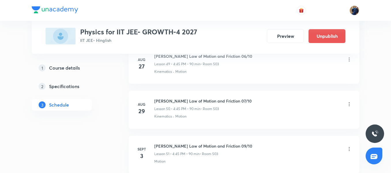
scroll to position [2548, 0]
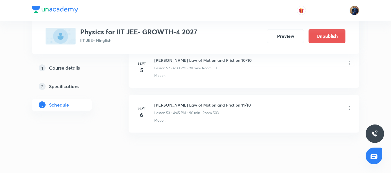
scroll to position [2663, 0]
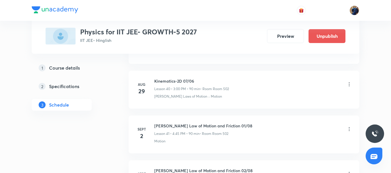
scroll to position [2100, 0]
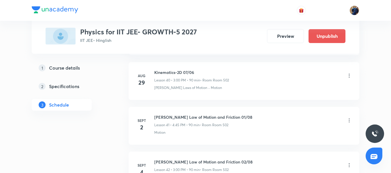
click at [349, 120] on icon at bounding box center [350, 121] width 6 height 6
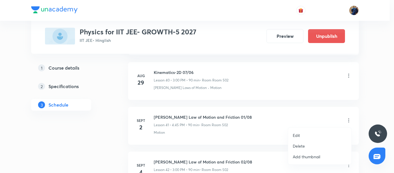
click at [301, 146] on p "Delete" at bounding box center [299, 146] width 12 height 6
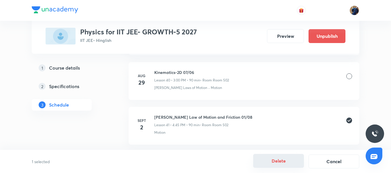
click at [265, 160] on button "Delete" at bounding box center [278, 161] width 51 height 14
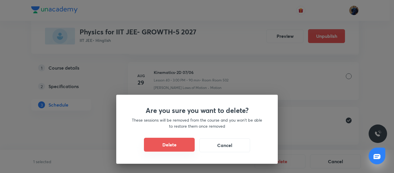
click at [176, 148] on button "Delete" at bounding box center [169, 145] width 51 height 14
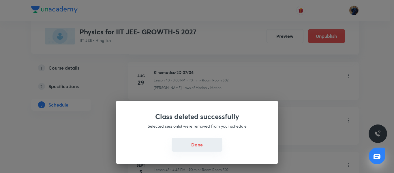
click at [193, 150] on button "Done" at bounding box center [197, 145] width 51 height 14
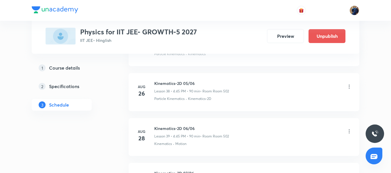
scroll to position [1940, 0]
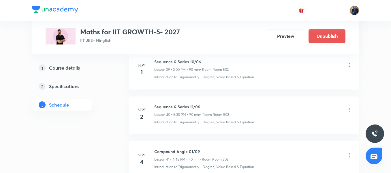
scroll to position [2056, 0]
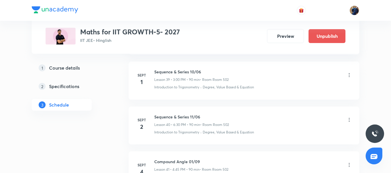
click at [351, 121] on icon at bounding box center [350, 120] width 6 height 6
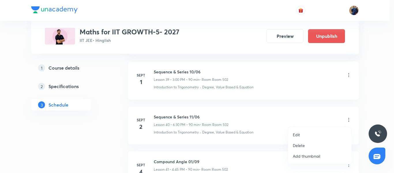
click at [304, 135] on li "Edit" at bounding box center [319, 134] width 63 height 11
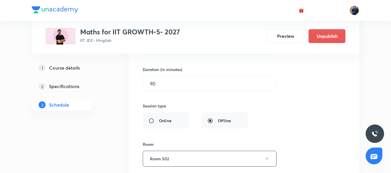
scroll to position [1854, 0]
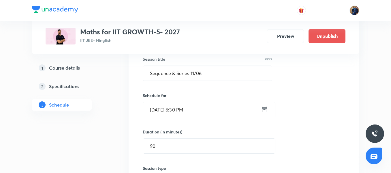
click at [217, 107] on input "Sept 2, 2025, 6:30 PM" at bounding box center [202, 109] width 118 height 15
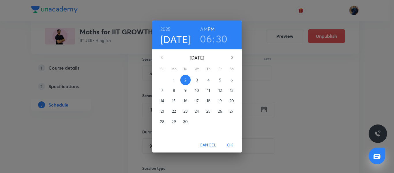
click at [208, 40] on h3 "06" at bounding box center [206, 39] width 12 height 12
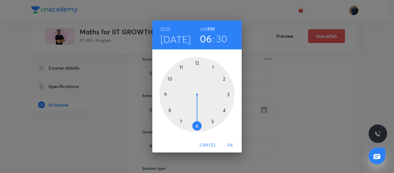
click at [225, 109] on div at bounding box center [197, 94] width 75 height 75
click at [165, 93] on div at bounding box center [197, 94] width 75 height 75
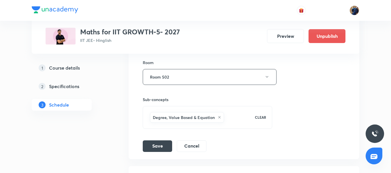
scroll to position [1998, 0]
click at [155, 144] on button "Save" at bounding box center [157, 145] width 29 height 12
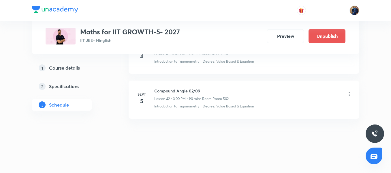
scroll to position [1906, 0]
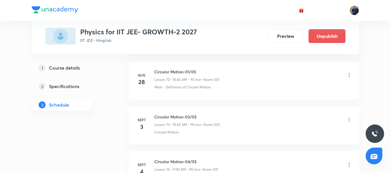
scroll to position [3532, 0]
click at [351, 122] on icon at bounding box center [350, 120] width 6 height 6
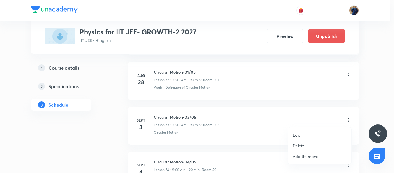
click at [303, 134] on li "Edit" at bounding box center [319, 135] width 63 height 11
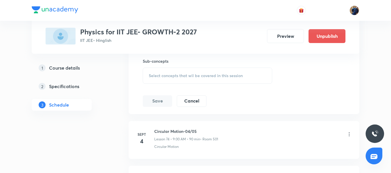
scroll to position [3503, 0]
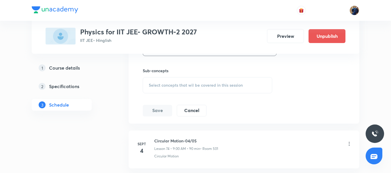
click at [194, 116] on div "Save Cancel" at bounding box center [177, 111] width 68 height 12
click at [197, 115] on button "Cancel" at bounding box center [192, 110] width 30 height 12
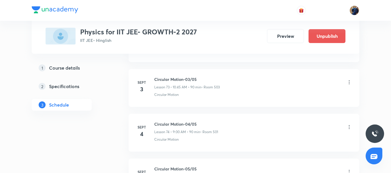
scroll to position [3296, 0]
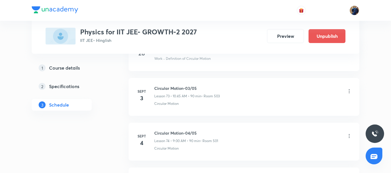
click at [350, 89] on icon at bounding box center [350, 91] width 6 height 6
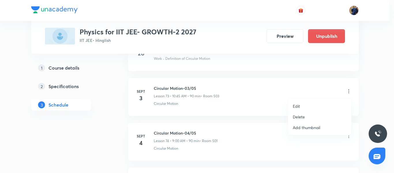
click at [307, 118] on li "Delete" at bounding box center [319, 116] width 63 height 11
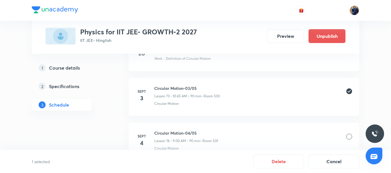
click at [350, 137] on div at bounding box center [350, 137] width 6 height 6
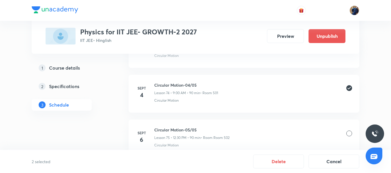
scroll to position [3353, 0]
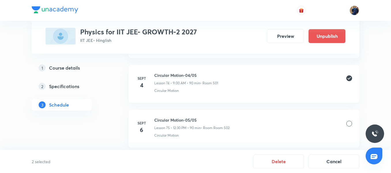
click at [348, 126] on div at bounding box center [350, 124] width 6 height 6
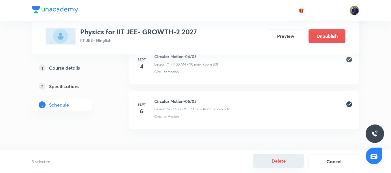
scroll to position [3382, 0]
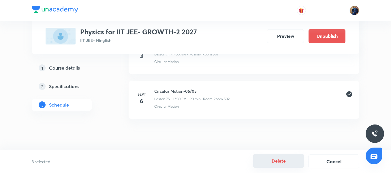
click at [296, 159] on button "Delete" at bounding box center [278, 161] width 51 height 14
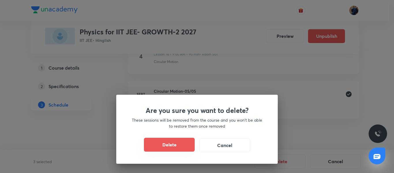
click at [158, 145] on button "Delete" at bounding box center [169, 145] width 51 height 14
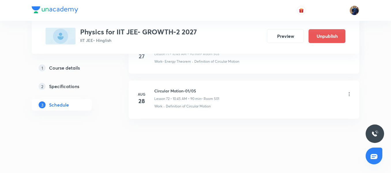
scroll to position [3248, 0]
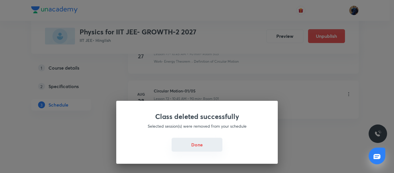
click at [201, 147] on button "Done" at bounding box center [197, 145] width 51 height 14
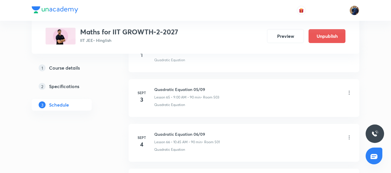
scroll to position [3203, 0]
click at [351, 92] on icon at bounding box center [350, 92] width 6 height 6
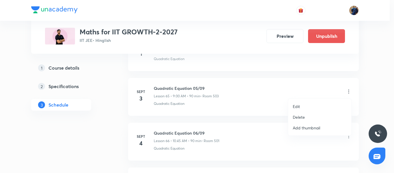
click at [306, 106] on li "Edit" at bounding box center [319, 106] width 63 height 11
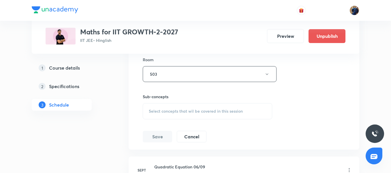
scroll to position [3116, 0]
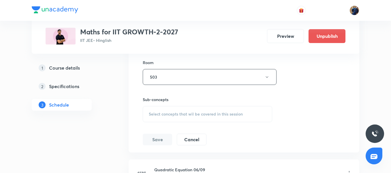
click at [164, 105] on div "Sub-concepts Select concepts that wil be covered in this session" at bounding box center [208, 109] width 130 height 26
click at [167, 117] on div "Select concepts that wil be covered in this session" at bounding box center [208, 114] width 130 height 16
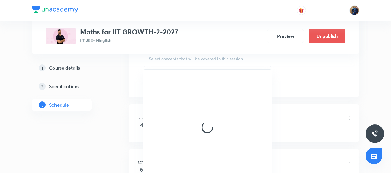
scroll to position [3174, 0]
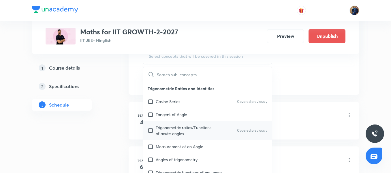
click at [176, 121] on div "Trigonometric ratios/Functions of acute angles Covered previously" at bounding box center [207, 130] width 129 height 19
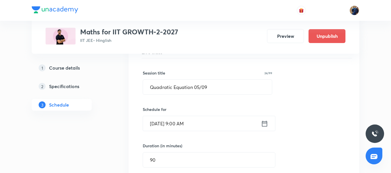
scroll to position [2972, 0]
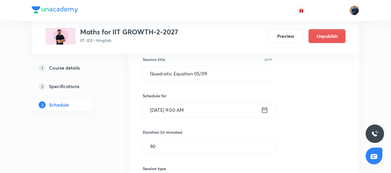
click at [206, 108] on input "[DATE] 9:00 AM" at bounding box center [202, 109] width 118 height 15
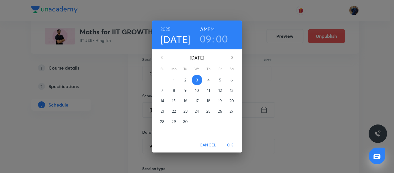
click at [208, 37] on h3 "09" at bounding box center [206, 39] width 12 height 12
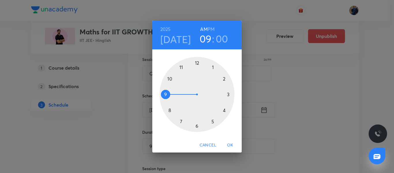
click at [171, 80] on div at bounding box center [197, 94] width 75 height 75
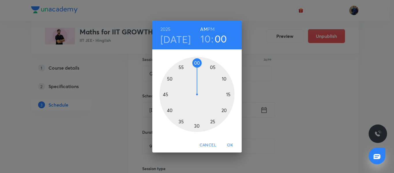
click at [164, 95] on div at bounding box center [197, 94] width 75 height 75
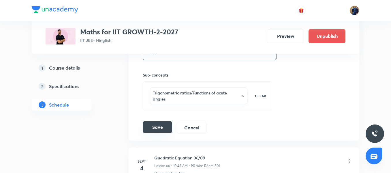
scroll to position [3174, 0]
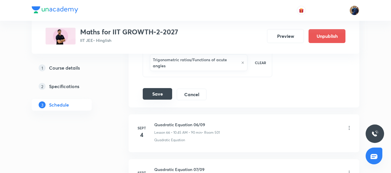
click at [158, 92] on button "Save" at bounding box center [157, 94] width 29 height 12
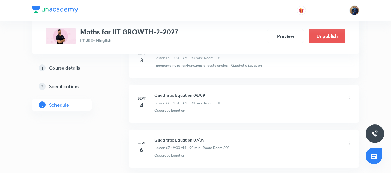
scroll to position [2909, 0]
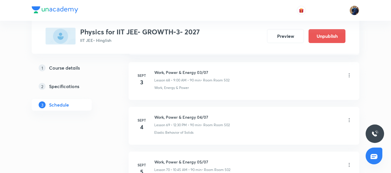
click at [351, 76] on icon at bounding box center [350, 75] width 6 height 6
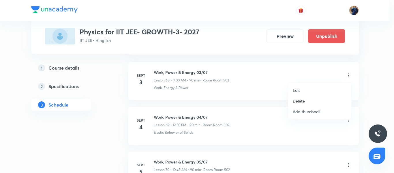
click at [316, 102] on li "Delete" at bounding box center [319, 101] width 63 height 11
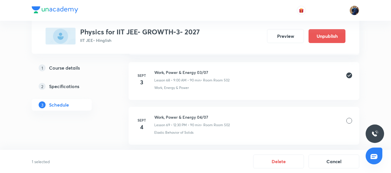
click at [349, 122] on div at bounding box center [350, 121] width 6 height 6
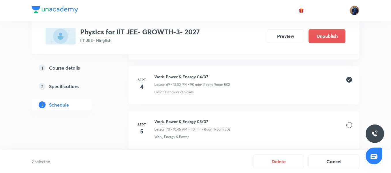
scroll to position [3411, 0]
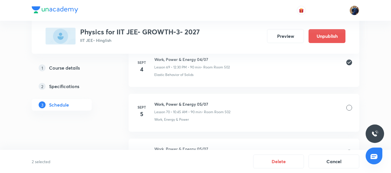
click at [351, 107] on div at bounding box center [350, 108] width 6 height 6
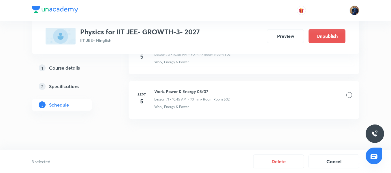
scroll to position [3469, 0]
click at [353, 94] on li "Sept 5 Work, Power & Energy 05/07 Lesson 71 • 10:45 AM • 90 min • Room Room 502…" at bounding box center [244, 100] width 231 height 38
click at [351, 96] on div at bounding box center [350, 95] width 6 height 6
click at [286, 163] on button "Delete" at bounding box center [278, 161] width 51 height 14
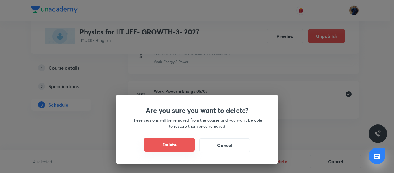
click at [177, 146] on button "Delete" at bounding box center [169, 145] width 51 height 14
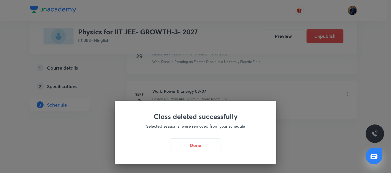
scroll to position [3290, 0]
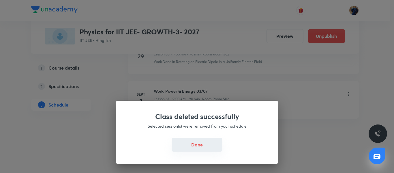
click at [200, 151] on button "Done" at bounding box center [197, 145] width 51 height 14
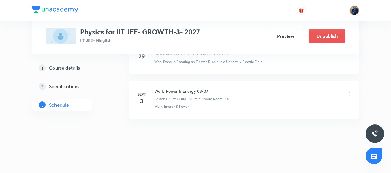
click at [350, 96] on icon at bounding box center [349, 94] width 1 height 4
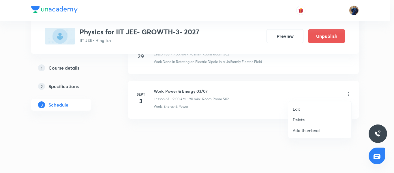
click at [295, 120] on p "Delete" at bounding box center [299, 120] width 12 height 6
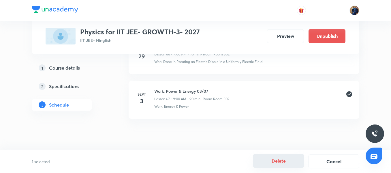
drag, startPoint x: 280, startPoint y: 168, endPoint x: 264, endPoint y: 158, distance: 18.5
click at [280, 169] on div "1 selected Delete Cancel" at bounding box center [195, 161] width 391 height 23
click at [292, 159] on button "Delete" at bounding box center [278, 161] width 51 height 14
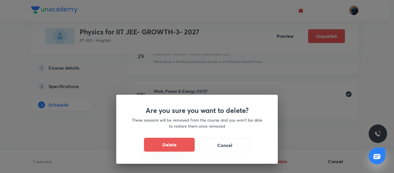
click at [184, 146] on button "Delete" at bounding box center [169, 145] width 51 height 14
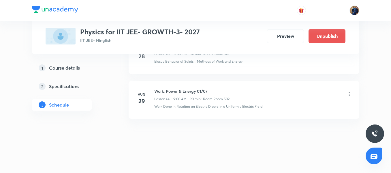
scroll to position [3245, 0]
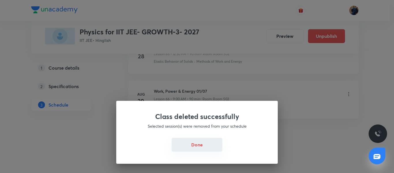
click at [199, 142] on button "Done" at bounding box center [197, 145] width 51 height 14
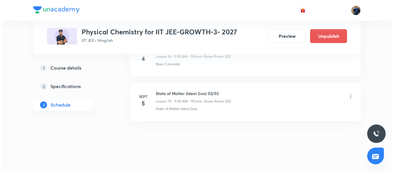
scroll to position [3648, 0]
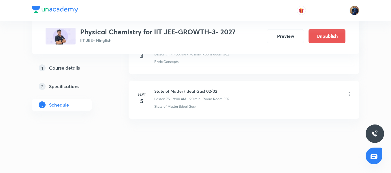
click at [347, 94] on icon at bounding box center [350, 94] width 6 height 6
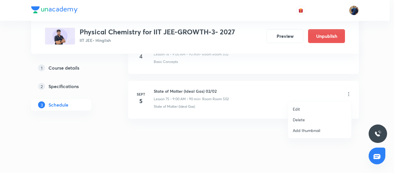
click at [314, 110] on li "Edit" at bounding box center [319, 109] width 63 height 11
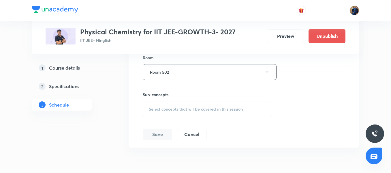
click at [180, 111] on span "Select concepts that wil be covered in this session" at bounding box center [196, 109] width 94 height 5
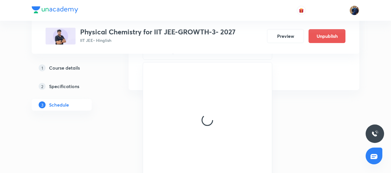
scroll to position [3627, 0]
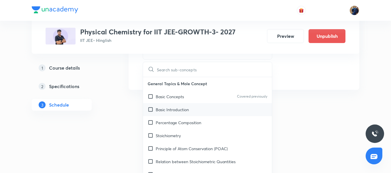
click at [180, 113] on div "Basic Introduction" at bounding box center [207, 109] width 129 height 13
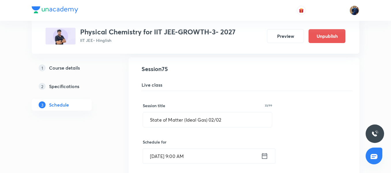
scroll to position [3402, 0]
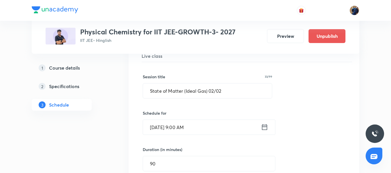
click at [210, 124] on input "Sept 5, 2025, 9:00 AM" at bounding box center [202, 127] width 118 height 15
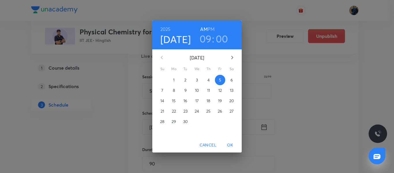
click at [206, 35] on h3 "09" at bounding box center [206, 39] width 12 height 12
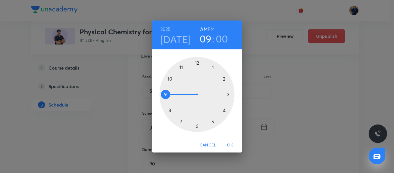
click at [170, 79] on div at bounding box center [197, 94] width 75 height 75
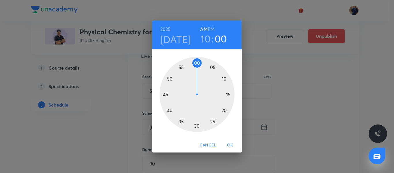
click at [166, 95] on div at bounding box center [197, 94] width 75 height 75
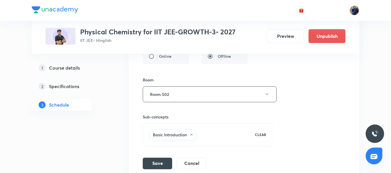
scroll to position [3604, 0]
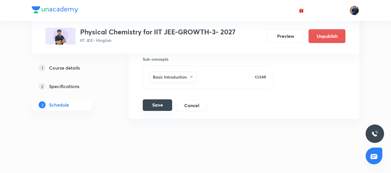
click at [159, 106] on button "Save" at bounding box center [157, 105] width 29 height 12
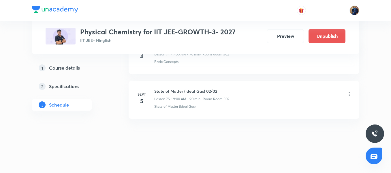
scroll to position [3382, 0]
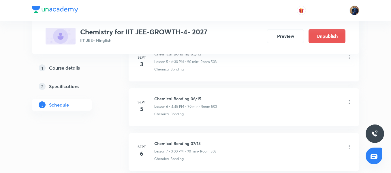
scroll to position [603, 0]
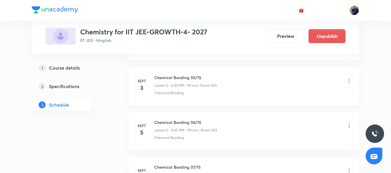
scroll to position [488, 0]
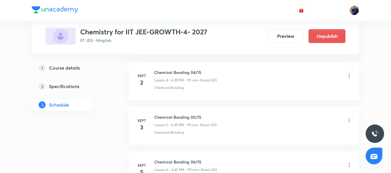
click at [348, 121] on icon at bounding box center [350, 121] width 6 height 6
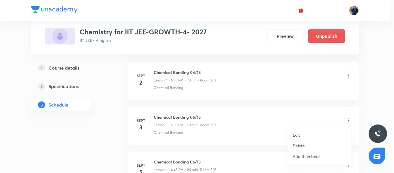
click at [305, 134] on li "Edit" at bounding box center [319, 135] width 63 height 11
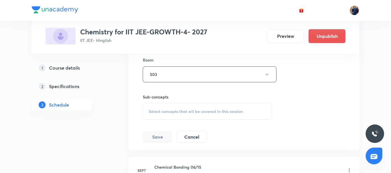
scroll to position [430, 0]
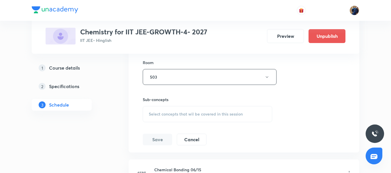
click at [189, 114] on span "Select concepts that wil be covered in this session" at bounding box center [196, 114] width 94 height 5
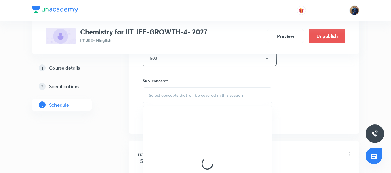
scroll to position [459, 0]
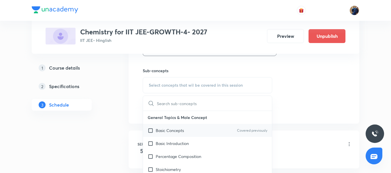
click at [167, 127] on div "Basic Concepts Covered previously" at bounding box center [207, 130] width 129 height 13
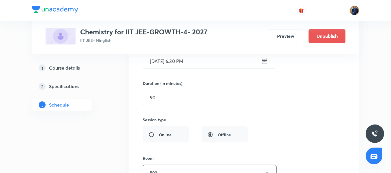
scroll to position [286, 0]
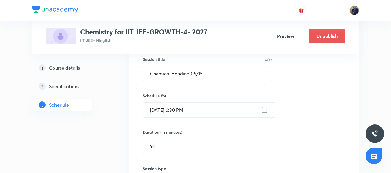
click at [220, 108] on input "[DATE] 6:30 PM" at bounding box center [202, 109] width 118 height 15
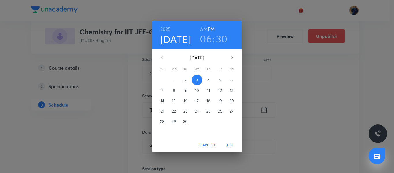
click at [205, 41] on h3 "06" at bounding box center [206, 39] width 12 height 12
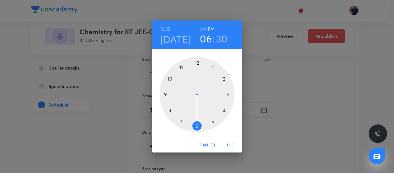
click at [223, 111] on div at bounding box center [197, 94] width 75 height 75
click at [164, 94] on div at bounding box center [197, 94] width 75 height 75
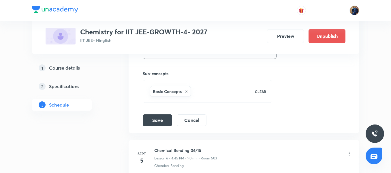
scroll to position [459, 0]
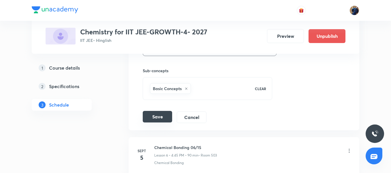
click at [154, 120] on button "Save" at bounding box center [157, 117] width 29 height 12
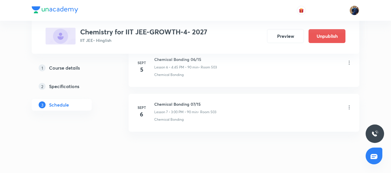
scroll to position [338, 0]
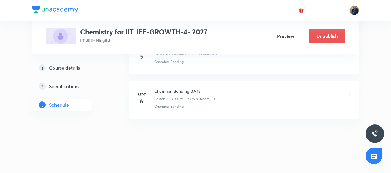
click at [349, 94] on icon at bounding box center [350, 95] width 6 height 6
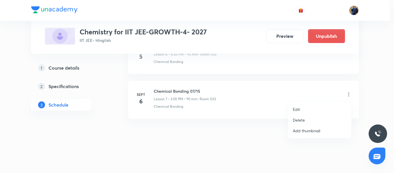
click at [299, 110] on p "Edit" at bounding box center [296, 109] width 7 height 6
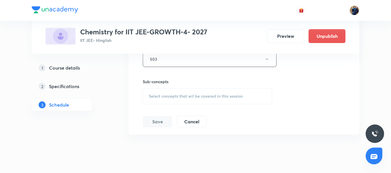
scroll to position [540, 0]
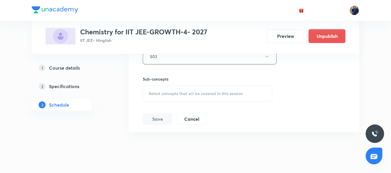
click at [171, 94] on span "Select concepts that wil be covered in this session" at bounding box center [196, 93] width 94 height 5
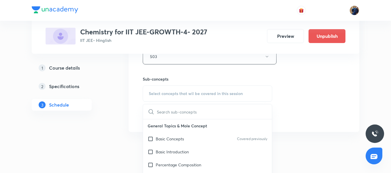
click at [166, 140] on p "Basic Concepts" at bounding box center [170, 139] width 28 height 6
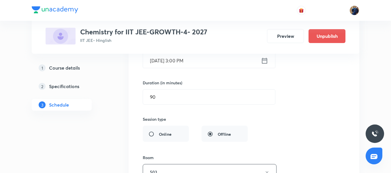
scroll to position [396, 0]
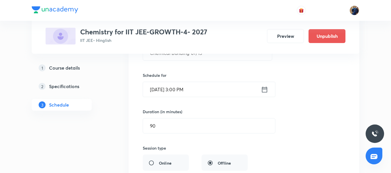
click at [217, 92] on input "Sept 6, 2025, 3:00 PM" at bounding box center [202, 89] width 118 height 15
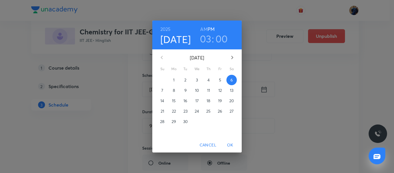
click at [210, 39] on h3 "03" at bounding box center [206, 39] width 12 height 12
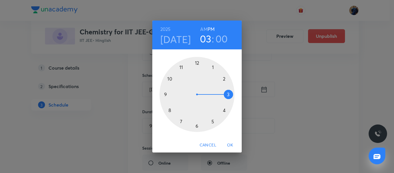
click at [225, 111] on div at bounding box center [197, 94] width 75 height 75
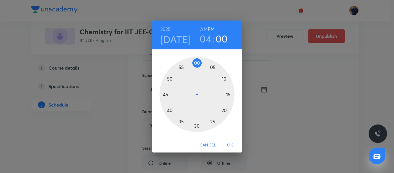
click at [167, 94] on div at bounding box center [197, 94] width 75 height 75
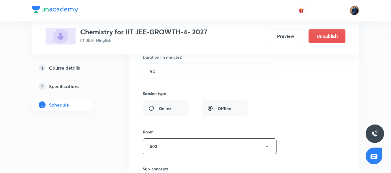
scroll to position [540, 0]
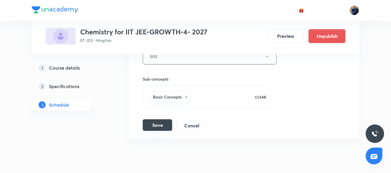
click at [157, 124] on button "Save" at bounding box center [157, 125] width 29 height 12
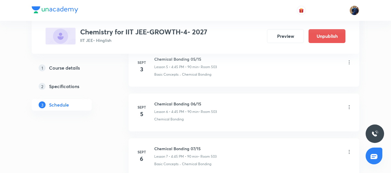
scroll to position [338, 0]
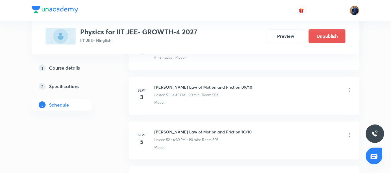
scroll to position [2548, 0]
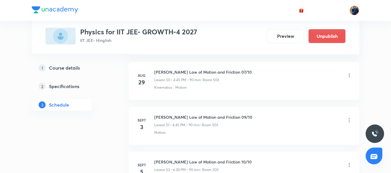
click at [351, 121] on icon at bounding box center [350, 120] width 6 height 6
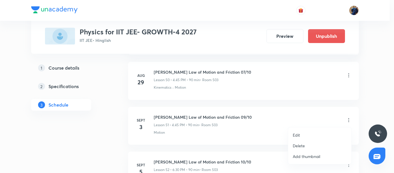
click at [309, 145] on li "Delete" at bounding box center [319, 145] width 63 height 11
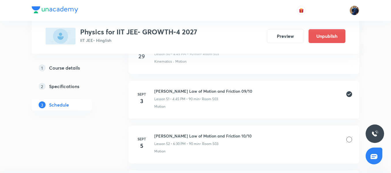
scroll to position [2577, 0]
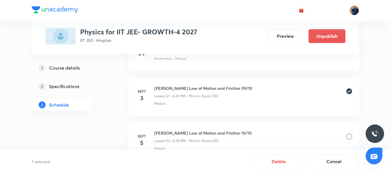
click at [350, 136] on div at bounding box center [350, 137] width 6 height 6
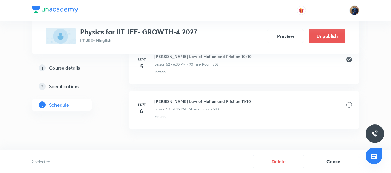
scroll to position [2663, 0]
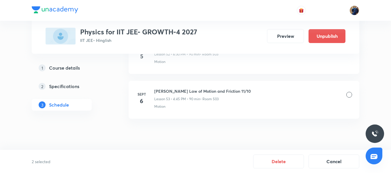
click at [349, 94] on div at bounding box center [350, 95] width 6 height 6
click at [275, 163] on button "Delete" at bounding box center [278, 161] width 51 height 14
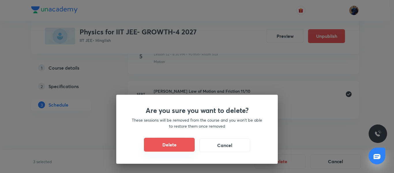
click at [166, 146] on button "Delete" at bounding box center [169, 145] width 51 height 14
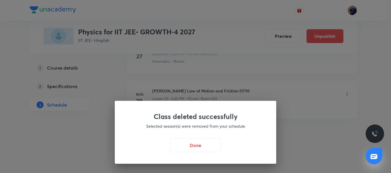
scroll to position [2529, 0]
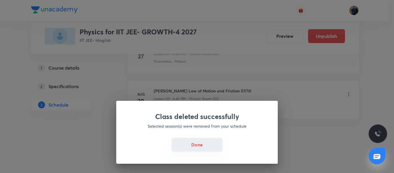
click at [199, 144] on button "Done" at bounding box center [197, 145] width 51 height 14
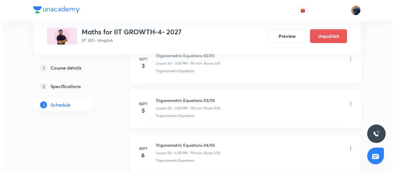
scroll to position [2797, 0]
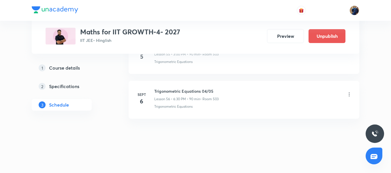
click at [350, 94] on icon at bounding box center [349, 94] width 1 height 4
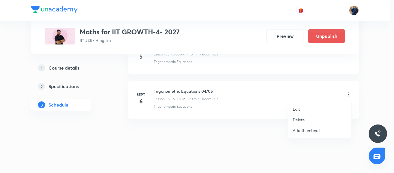
click at [307, 109] on li "Edit" at bounding box center [319, 109] width 63 height 11
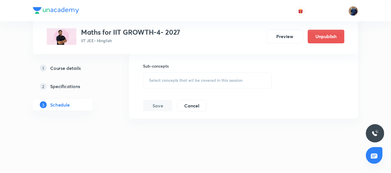
scroll to position [2747, 0]
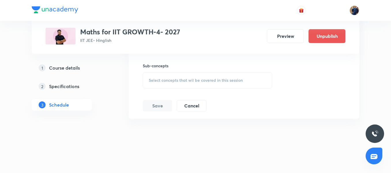
click at [196, 78] on span "Select concepts that wil be covered in this session" at bounding box center [196, 80] width 94 height 5
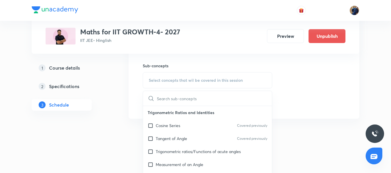
click at [178, 131] on div "Cosine Series Covered previously" at bounding box center [207, 125] width 129 height 13
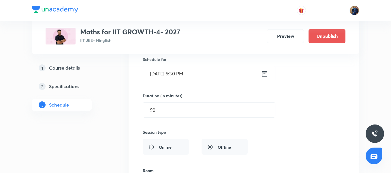
scroll to position [2574, 0]
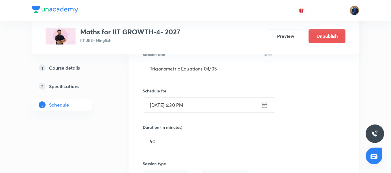
click at [212, 105] on input "Sept 6, 2025, 6:30 PM" at bounding box center [202, 105] width 118 height 15
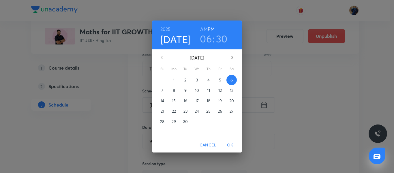
click at [211, 39] on h3 "06" at bounding box center [206, 39] width 12 height 12
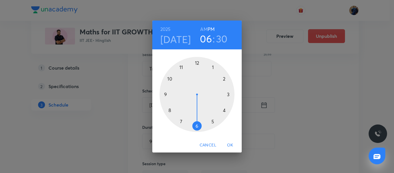
click at [230, 96] on div at bounding box center [197, 94] width 75 height 75
click at [197, 64] on div at bounding box center [197, 94] width 75 height 75
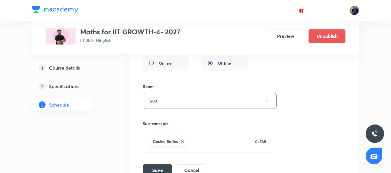
scroll to position [2747, 0]
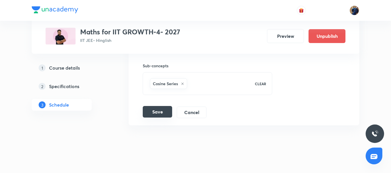
click at [150, 106] on button "Save" at bounding box center [157, 112] width 29 height 12
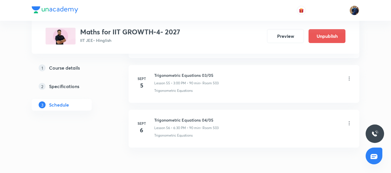
scroll to position [2532, 0]
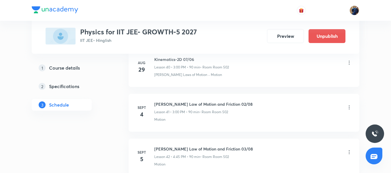
scroll to position [2171, 0]
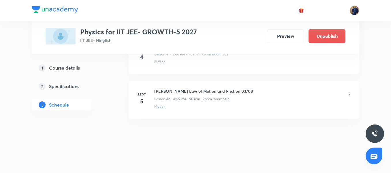
click at [349, 96] on icon at bounding box center [350, 95] width 6 height 6
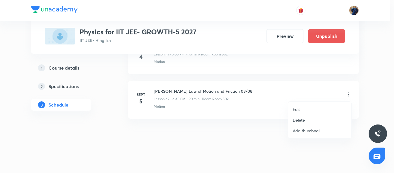
click at [310, 118] on li "Delete" at bounding box center [319, 120] width 63 height 11
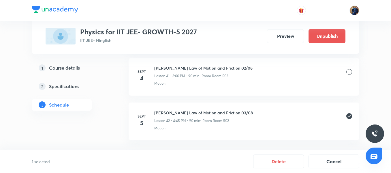
scroll to position [2113, 0]
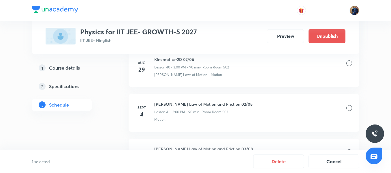
click at [350, 107] on div at bounding box center [350, 108] width 6 height 6
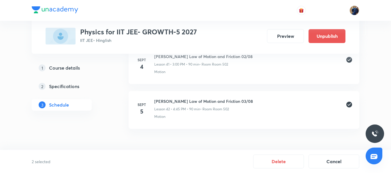
scroll to position [2171, 0]
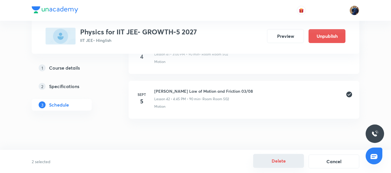
click at [276, 161] on button "Delete" at bounding box center [278, 161] width 51 height 14
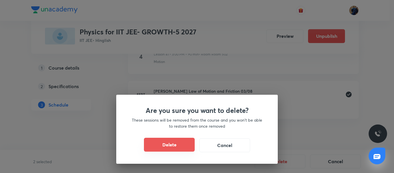
click at [171, 142] on button "Delete" at bounding box center [169, 145] width 51 height 14
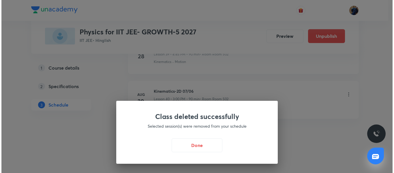
scroll to position [2081, 0]
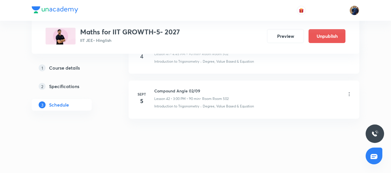
click at [349, 95] on icon at bounding box center [350, 94] width 6 height 6
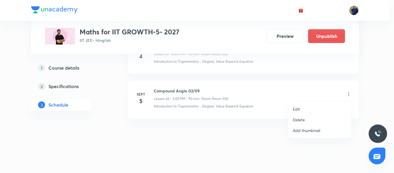
click at [303, 110] on li "Edit" at bounding box center [319, 109] width 63 height 11
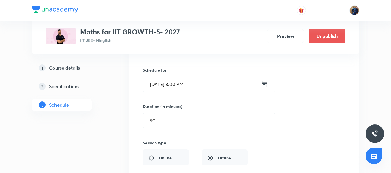
scroll to position [1955, 0]
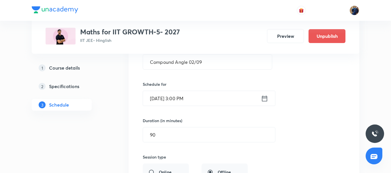
click at [213, 96] on input "Sept 5, 2025, 3:00 PM" at bounding box center [202, 98] width 118 height 15
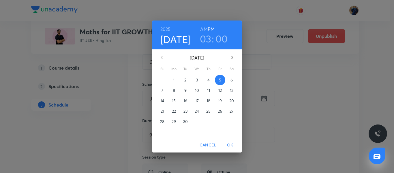
click at [209, 34] on h3 "03" at bounding box center [206, 39] width 12 height 12
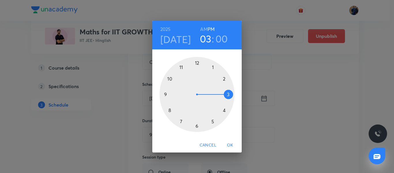
click at [223, 111] on div at bounding box center [197, 94] width 75 height 75
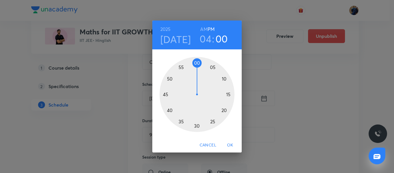
click at [165, 93] on div at bounding box center [197, 94] width 75 height 75
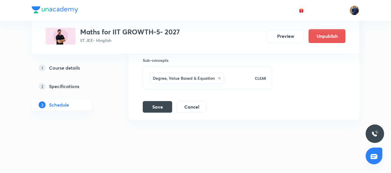
scroll to position [2128, 0]
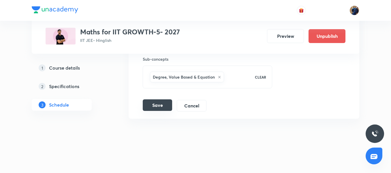
click at [160, 106] on button "Save" at bounding box center [157, 105] width 29 height 12
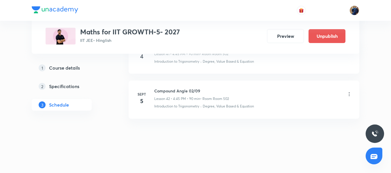
scroll to position [1906, 0]
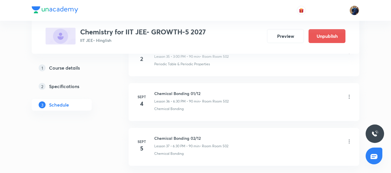
scroll to position [1888, 0]
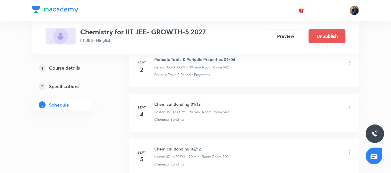
click at [350, 107] on icon at bounding box center [350, 108] width 6 height 6
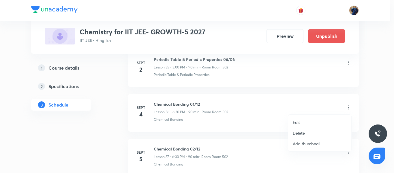
click at [310, 120] on li "Edit" at bounding box center [319, 122] width 63 height 11
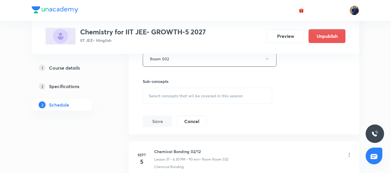
scroll to position [1831, 0]
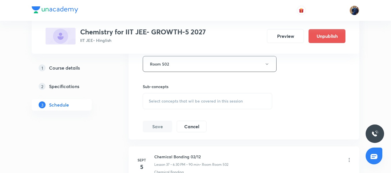
click at [178, 87] on h6 "Sub-concepts" at bounding box center [208, 86] width 130 height 6
click at [175, 100] on span "Select concepts that wil be covered in this session" at bounding box center [196, 101] width 94 height 5
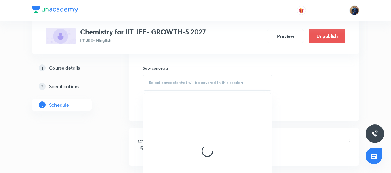
scroll to position [1860, 0]
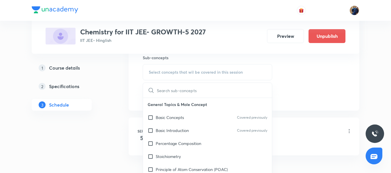
click at [176, 114] on div "Basic Concepts Covered previously" at bounding box center [207, 117] width 129 height 13
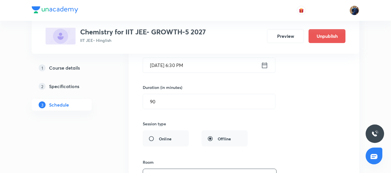
scroll to position [1686, 0]
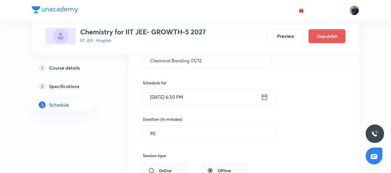
click at [215, 97] on input "Sept 4, 2025, 6:30 PM" at bounding box center [202, 97] width 118 height 15
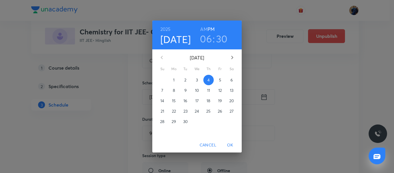
click at [206, 41] on h3 "06" at bounding box center [206, 39] width 12 height 12
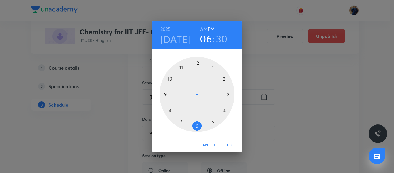
click at [228, 95] on div at bounding box center [197, 94] width 75 height 75
click at [197, 62] on div at bounding box center [197, 94] width 75 height 75
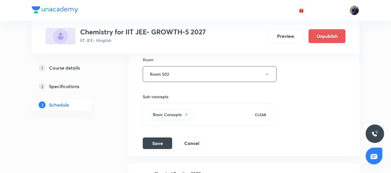
scroll to position [1831, 0]
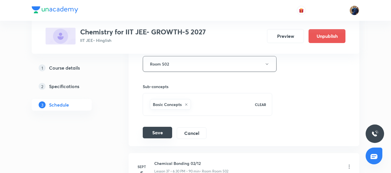
click at [162, 132] on button "Save" at bounding box center [157, 133] width 29 height 12
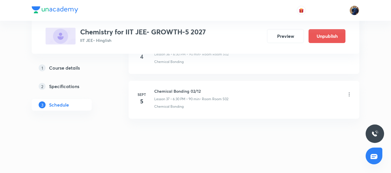
scroll to position [1652, 0]
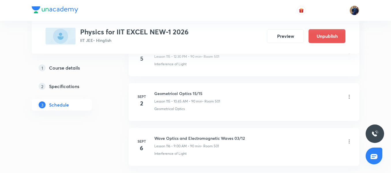
scroll to position [5482, 0]
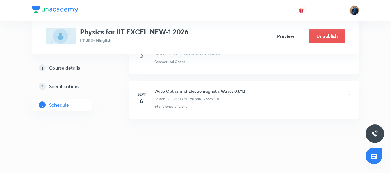
click at [349, 94] on icon at bounding box center [350, 95] width 6 height 6
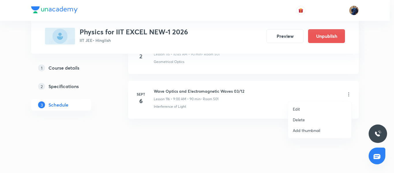
click at [304, 118] on p "Delete" at bounding box center [299, 120] width 12 height 6
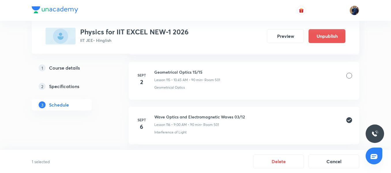
scroll to position [5424, 0]
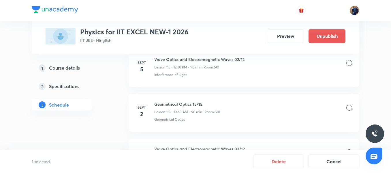
click at [346, 106] on div "Geometrical Optics 15/15 Lesson 115 • 10:45 AM • 90 min • Room 501" at bounding box center [253, 108] width 198 height 14
click at [347, 107] on div at bounding box center [350, 108] width 6 height 6
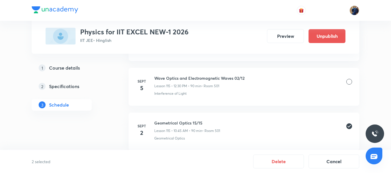
scroll to position [5395, 0]
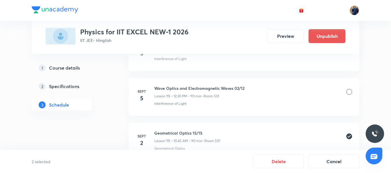
click at [352, 88] on div "Wave Optics and Electromagnetic Waves 02/12 Lesson 115 • 12:30 PM • 90 min • Ro…" at bounding box center [253, 92] width 198 height 14
click at [351, 92] on div at bounding box center [350, 92] width 6 height 6
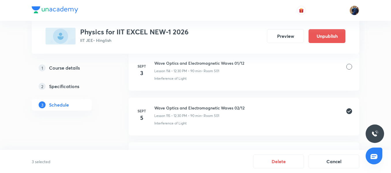
scroll to position [5366, 0]
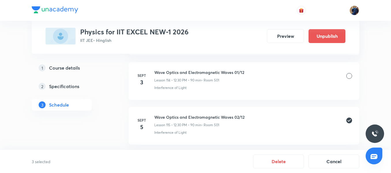
click at [352, 74] on div at bounding box center [350, 76] width 6 height 6
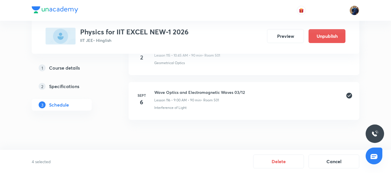
scroll to position [5482, 0]
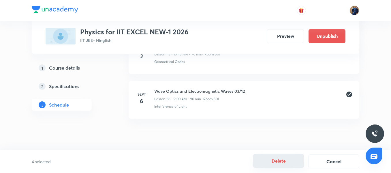
click at [283, 162] on button "Delete" at bounding box center [278, 161] width 51 height 14
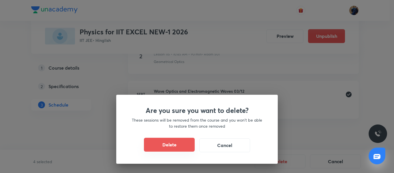
click at [166, 148] on button "Delete" at bounding box center [169, 145] width 51 height 14
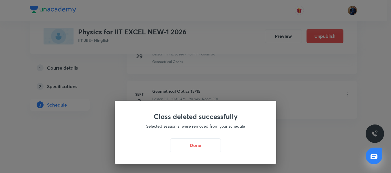
scroll to position [5303, 0]
drag, startPoint x: 202, startPoint y: 147, endPoint x: 197, endPoint y: 121, distance: 26.6
click at [202, 148] on button "Done" at bounding box center [197, 145] width 51 height 14
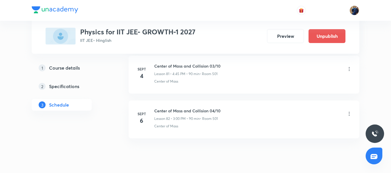
scroll to position [3904, 0]
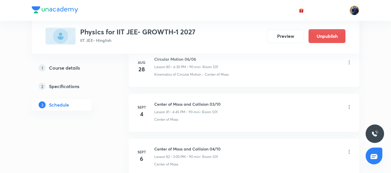
click at [350, 107] on icon at bounding box center [350, 107] width 6 height 6
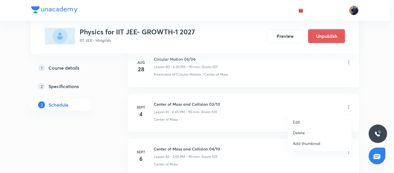
click at [322, 130] on li "Delete" at bounding box center [319, 132] width 63 height 11
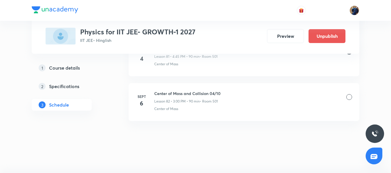
scroll to position [3961, 0]
click at [349, 96] on div at bounding box center [350, 95] width 6 height 6
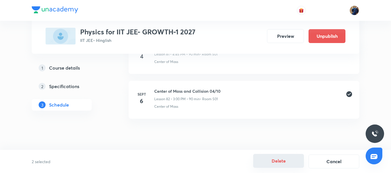
click at [272, 159] on button "Delete" at bounding box center [278, 161] width 51 height 14
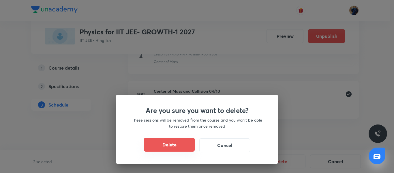
click at [182, 145] on button "Delete" at bounding box center [169, 145] width 51 height 14
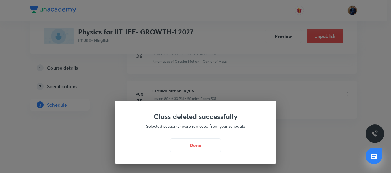
scroll to position [3872, 0]
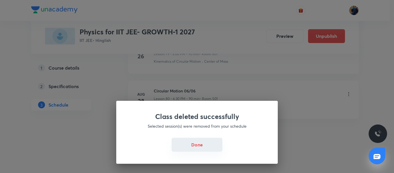
click at [206, 145] on button "Done" at bounding box center [197, 145] width 51 height 14
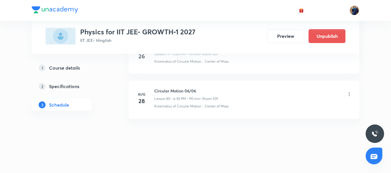
click at [180, 93] on h6 "Circular Motion 06/06" at bounding box center [186, 91] width 64 height 6
click at [197, 109] on li "Aug 28 Circular Motion 06/06 Lesson 80 • 6:30 PM • 90 min • Room 501 Kinematics…" at bounding box center [244, 100] width 231 height 38
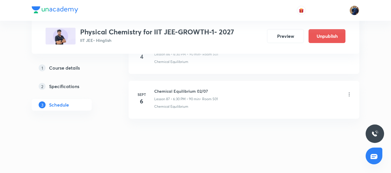
scroll to position [4126, 0]
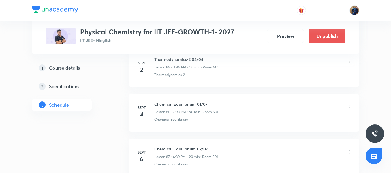
click at [350, 105] on icon at bounding box center [350, 108] width 6 height 6
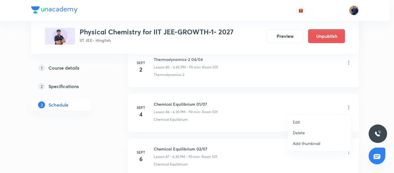
click at [299, 121] on p "Edit" at bounding box center [296, 122] width 7 height 6
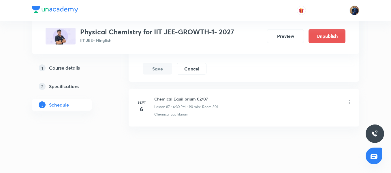
scroll to position [4040, 0]
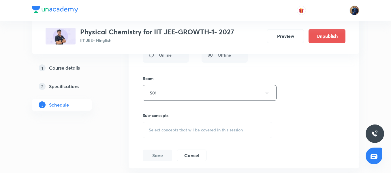
click at [169, 130] on span "Select concepts that wil be covered in this session" at bounding box center [196, 130] width 94 height 5
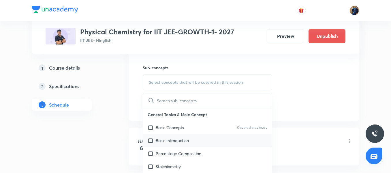
scroll to position [4097, 0]
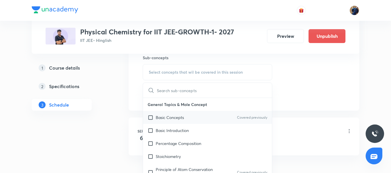
click at [182, 118] on p "Basic Concepts" at bounding box center [170, 117] width 28 height 6
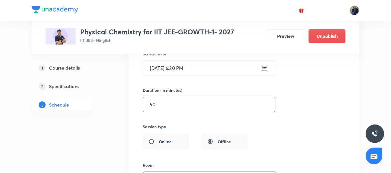
scroll to position [3924, 0]
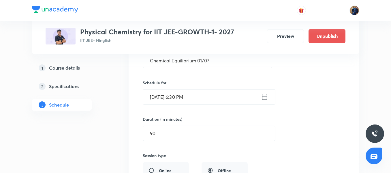
click at [212, 97] on input "Sept 4, 2025, 6:30 PM" at bounding box center [202, 97] width 118 height 15
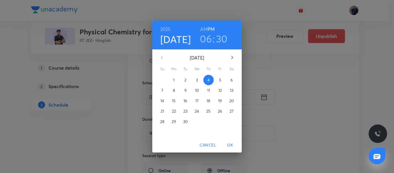
click at [207, 43] on h3 "06" at bounding box center [206, 39] width 12 height 12
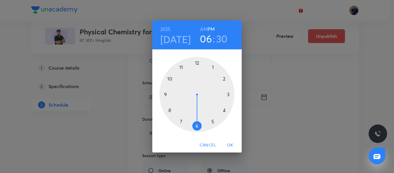
click at [227, 111] on div at bounding box center [197, 94] width 75 height 75
click at [165, 94] on div at bounding box center [197, 94] width 75 height 75
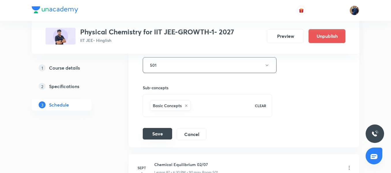
scroll to position [4097, 0]
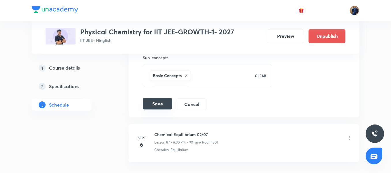
click at [152, 101] on button "Save" at bounding box center [157, 104] width 29 height 12
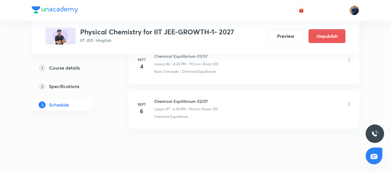
scroll to position [3919, 0]
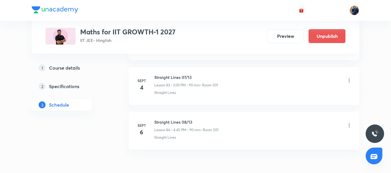
scroll to position [4050, 0]
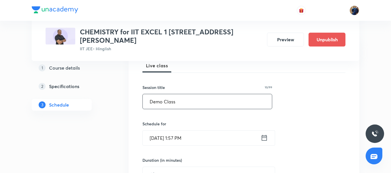
type input "Demo Class"
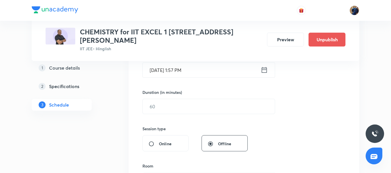
scroll to position [144, 0]
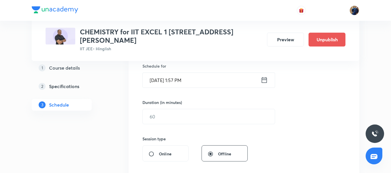
click at [217, 75] on input "Sept 1, 2025, 1:57 PM" at bounding box center [202, 80] width 118 height 15
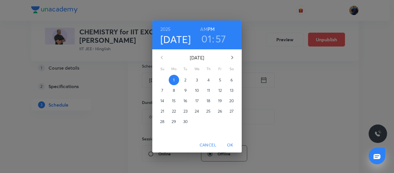
click at [217, 41] on h3 "57" at bounding box center [221, 39] width 11 height 12
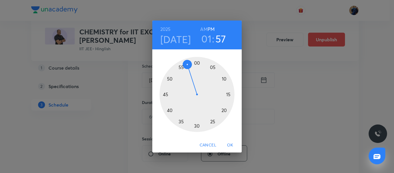
click at [209, 40] on h3 "01" at bounding box center [207, 39] width 10 height 12
click at [224, 79] on div at bounding box center [197, 94] width 75 height 75
click at [225, 80] on div at bounding box center [197, 94] width 75 height 75
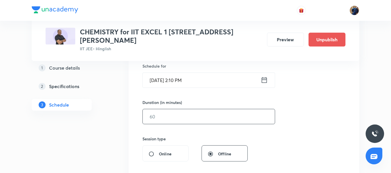
click at [174, 111] on input "text" at bounding box center [209, 116] width 132 height 15
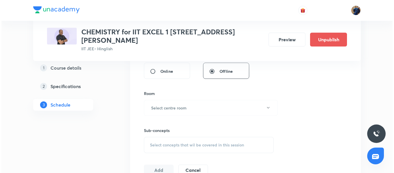
scroll to position [231, 0]
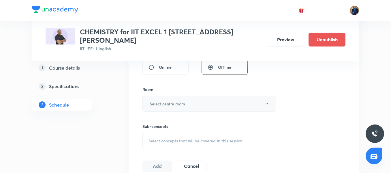
type input "30"
click at [169, 101] on h6 "Select centre room" at bounding box center [168, 104] width 36 height 6
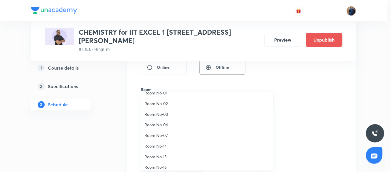
scroll to position [64, 0]
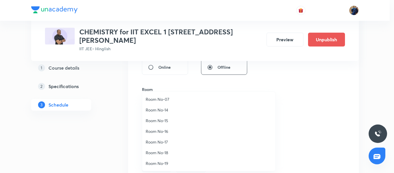
click at [171, 163] on span "Room No-19" at bounding box center [209, 163] width 126 height 6
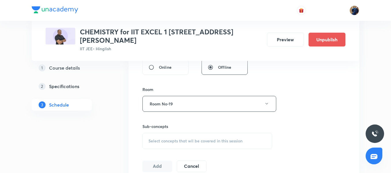
click at [168, 139] on span "Select concepts that wil be covered in this session" at bounding box center [196, 141] width 94 height 5
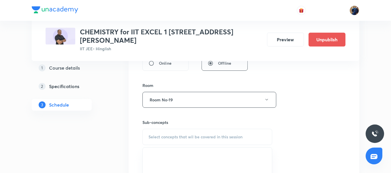
scroll to position [318, 0]
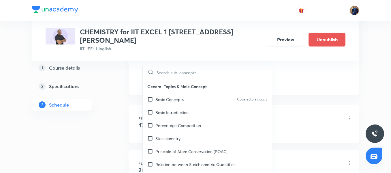
click at [182, 109] on p "Basic Introduction" at bounding box center [172, 112] width 33 height 6
checkbox input "true"
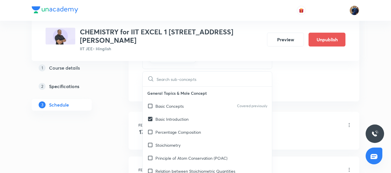
click at [137, 122] on h6 "Feb" at bounding box center [142, 124] width 12 height 5
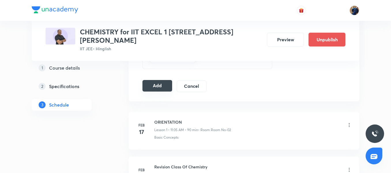
click at [149, 80] on button "Add" at bounding box center [158, 86] width 30 height 12
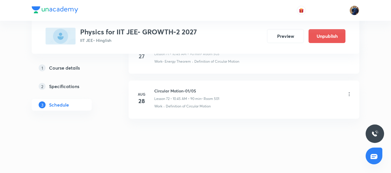
scroll to position [3456, 0]
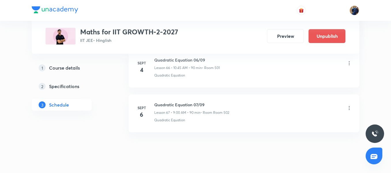
scroll to position [3290, 0]
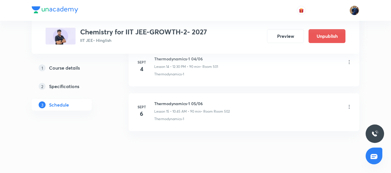
scroll to position [962, 0]
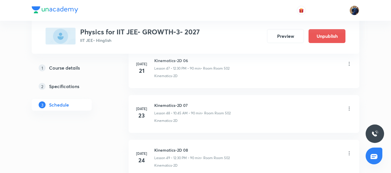
scroll to position [3245, 0]
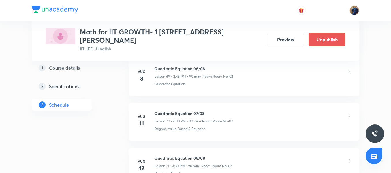
scroll to position [4050, 0]
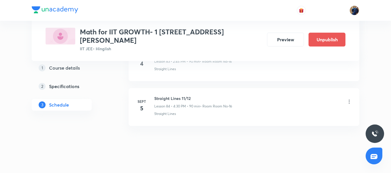
click at [181, 95] on h6 "Straight Lines 11/12" at bounding box center [193, 98] width 78 height 6
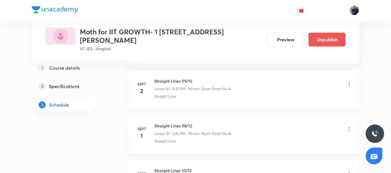
scroll to position [3934, 0]
